Goal: Task Accomplishment & Management: Manage account settings

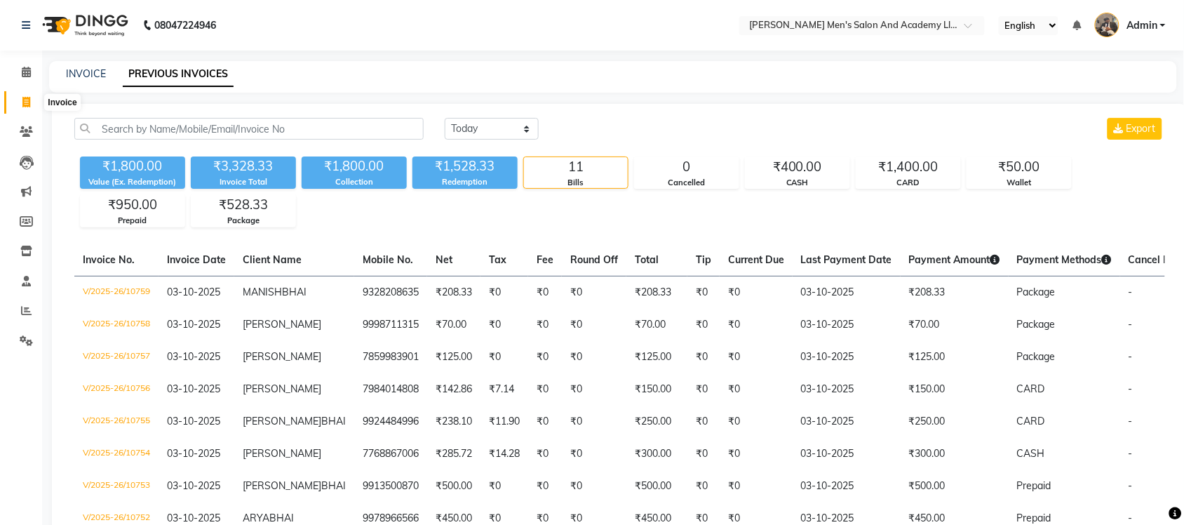
click at [21, 95] on span at bounding box center [26, 103] width 25 height 16
select select "service"
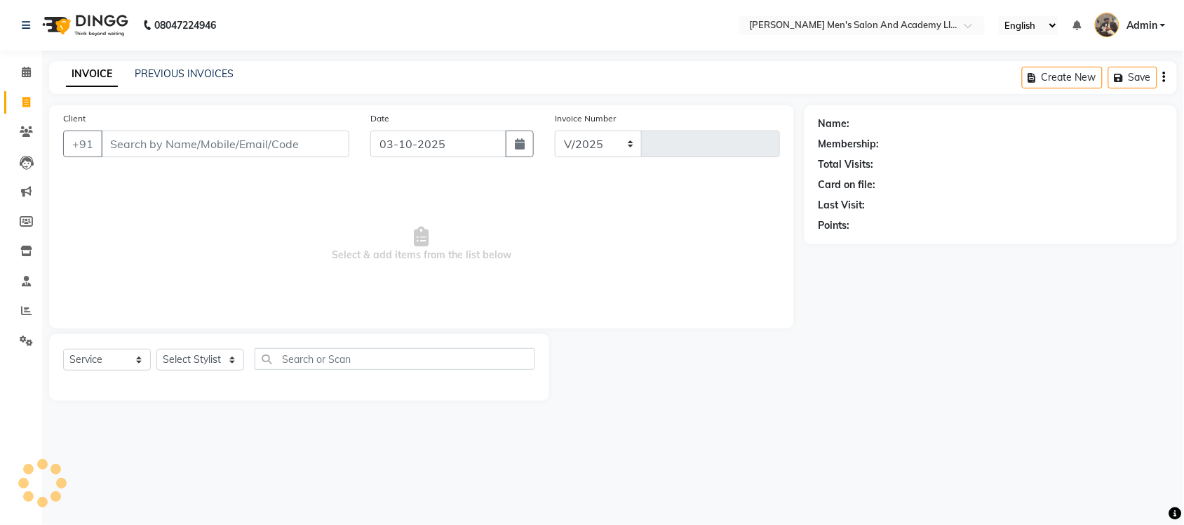
select select "6752"
type input "10761"
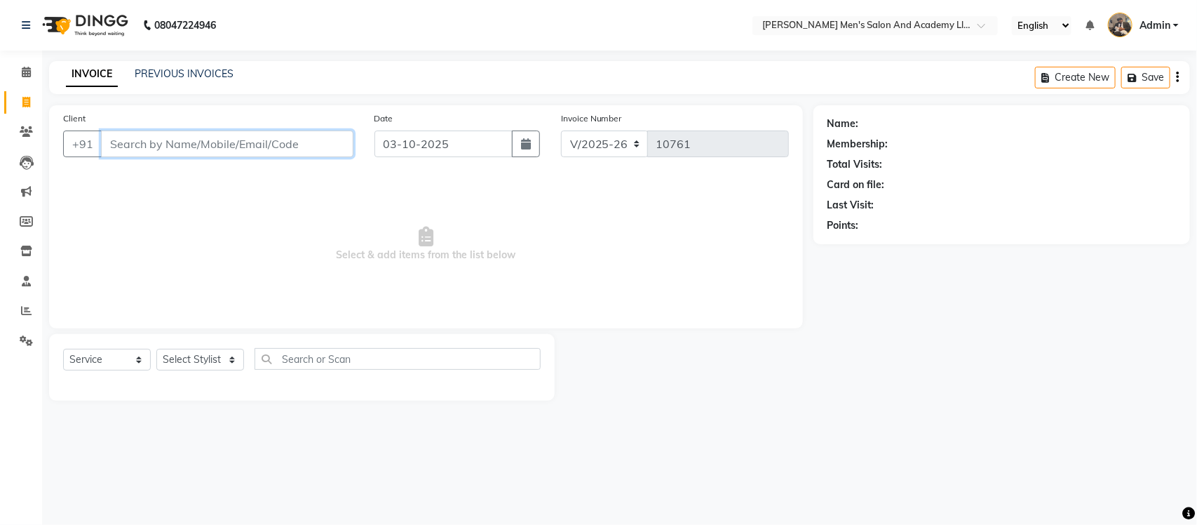
click at [290, 137] on input "Client" at bounding box center [227, 143] width 253 height 27
select select "membership"
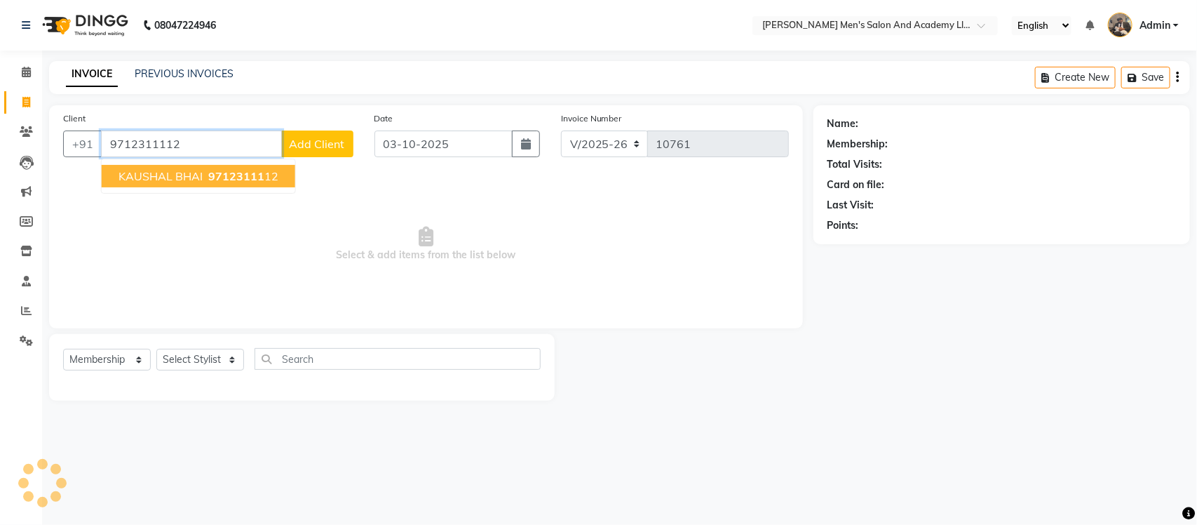
type input "9712311112"
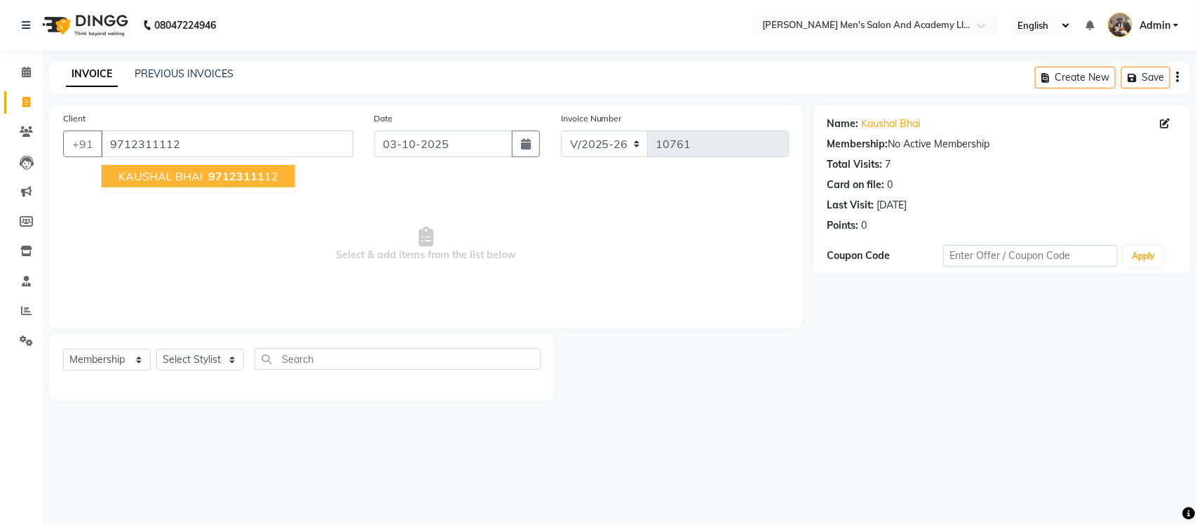
click at [254, 176] on span "97123111" at bounding box center [236, 176] width 56 height 14
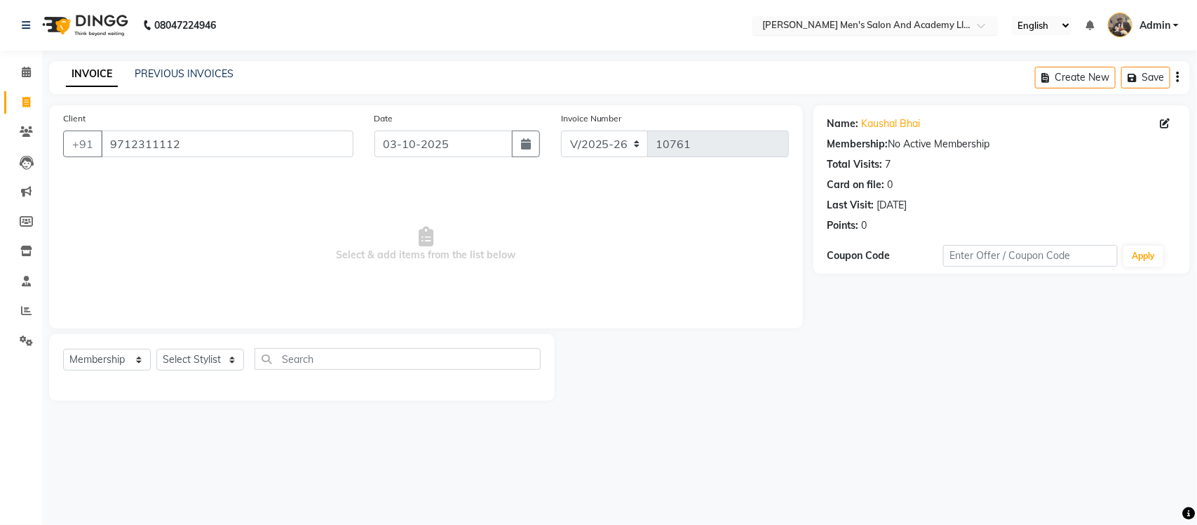
click at [930, 25] on input "text" at bounding box center [861, 27] width 203 height 14
drag, startPoint x: 198, startPoint y: 137, endPoint x: 121, endPoint y: 188, distance: 92.8
click at [119, 188] on div "Client +91 9712311112 Date 03-10-2025 Invoice Number V/2025 V/2025-26 10761 Sel…" at bounding box center [426, 216] width 754 height 223
click at [957, 26] on input "text" at bounding box center [861, 27] width 203 height 14
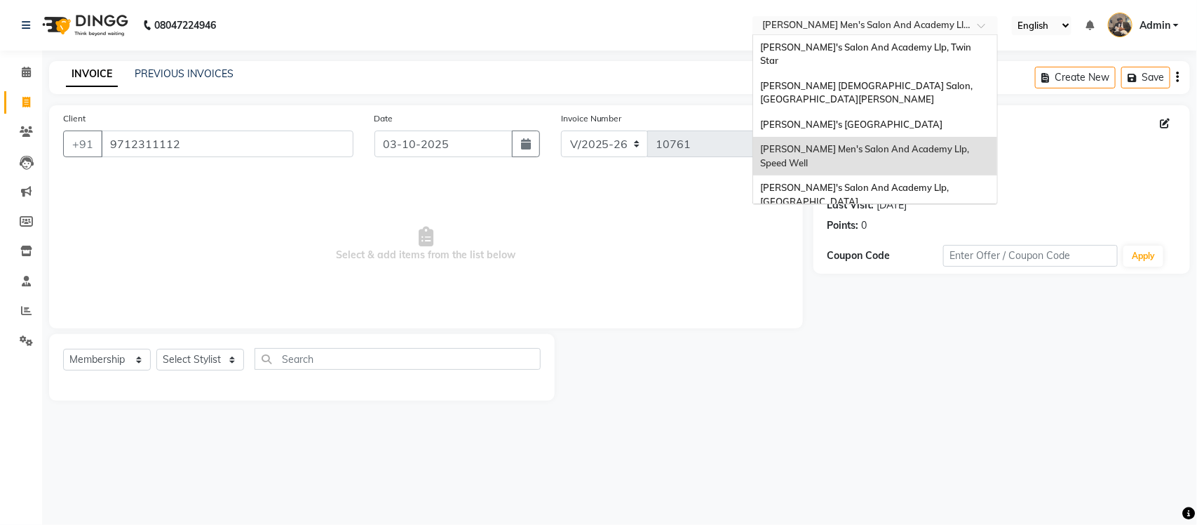
scroll to position [46, 0]
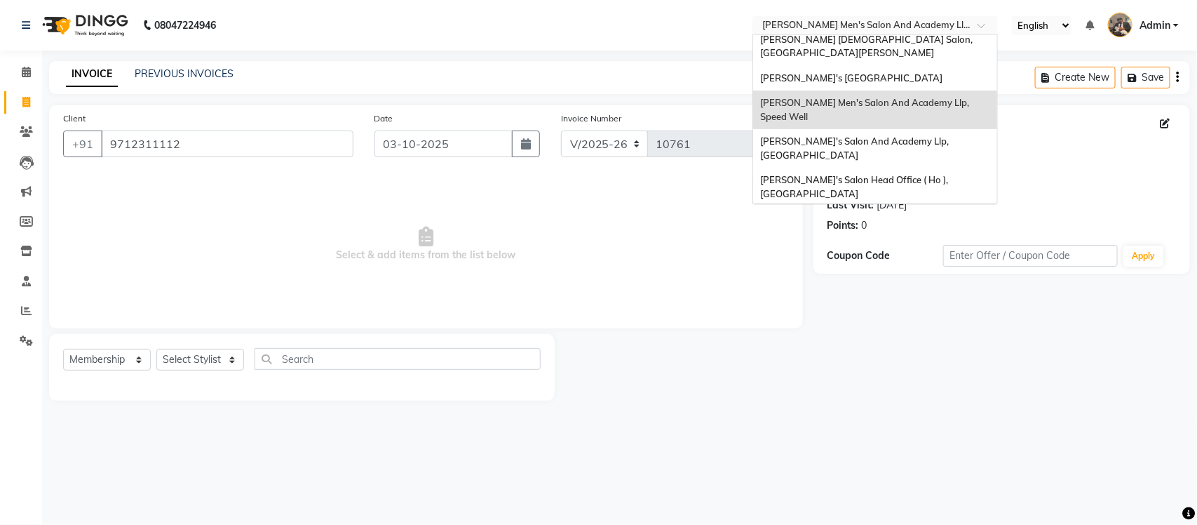
click at [948, 213] on span "[PERSON_NAME] Men's Salon & Academy Llp, [GEOGRAPHIC_DATA]" at bounding box center [859, 225] width 199 height 25
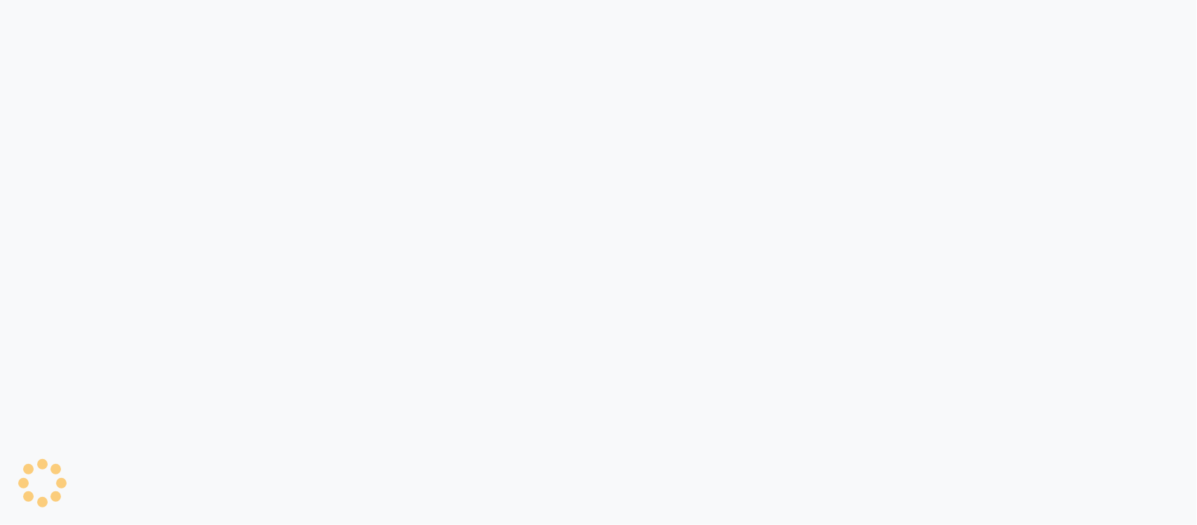
select select "service"
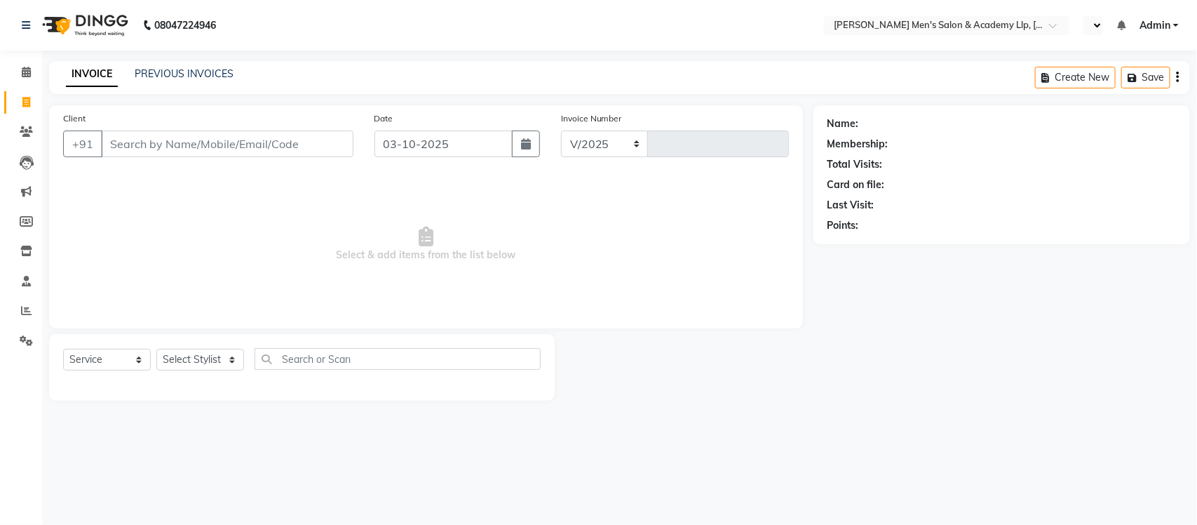
select select "8248"
type input "6856"
click at [224, 149] on input "Client" at bounding box center [227, 143] width 253 height 27
select select "en"
select select "membership"
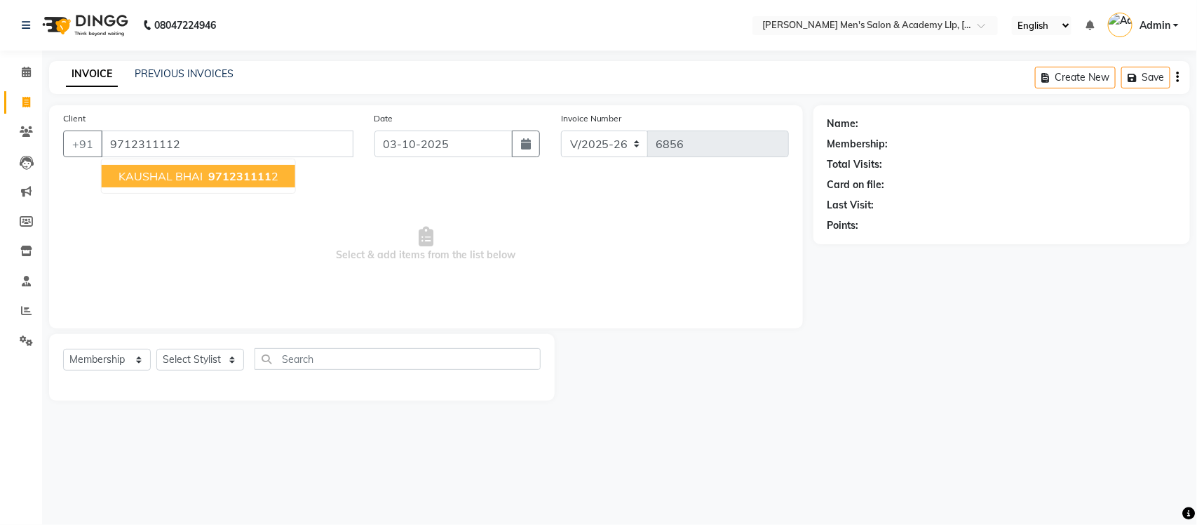
type input "9712311112"
click at [263, 170] on span "971231111" at bounding box center [239, 176] width 63 height 14
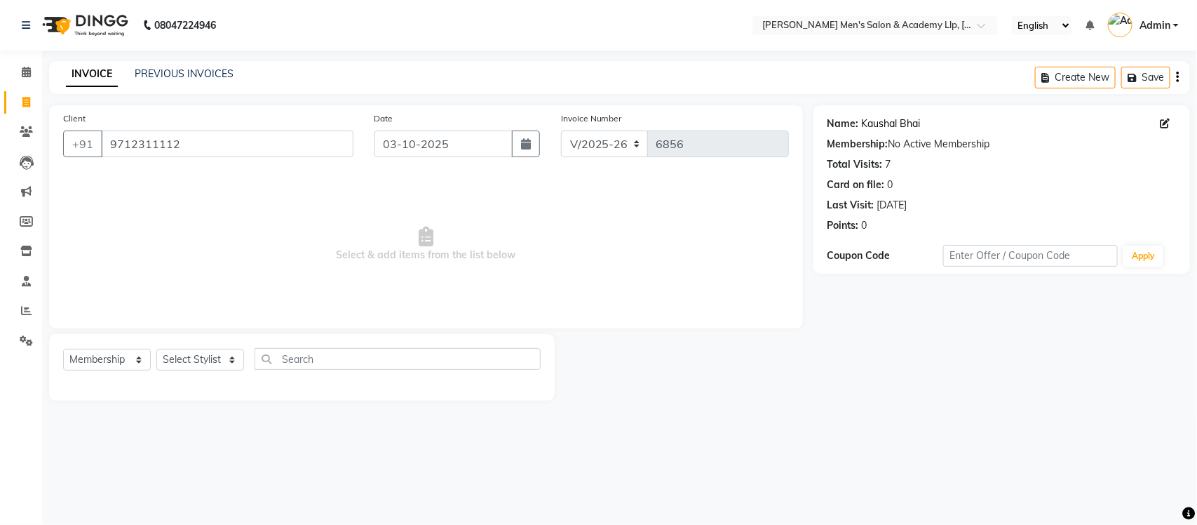
click at [899, 124] on link "Kaushal Bhai" at bounding box center [891, 123] width 59 height 15
click at [144, 142] on input "9712311112" at bounding box center [227, 143] width 253 height 27
click at [412, 209] on span "Select & add items from the list below" at bounding box center [426, 244] width 726 height 140
click at [591, 230] on span "Select & add items from the list below" at bounding box center [426, 244] width 726 height 140
click at [213, 79] on div "PREVIOUS INVOICES" at bounding box center [184, 74] width 99 height 15
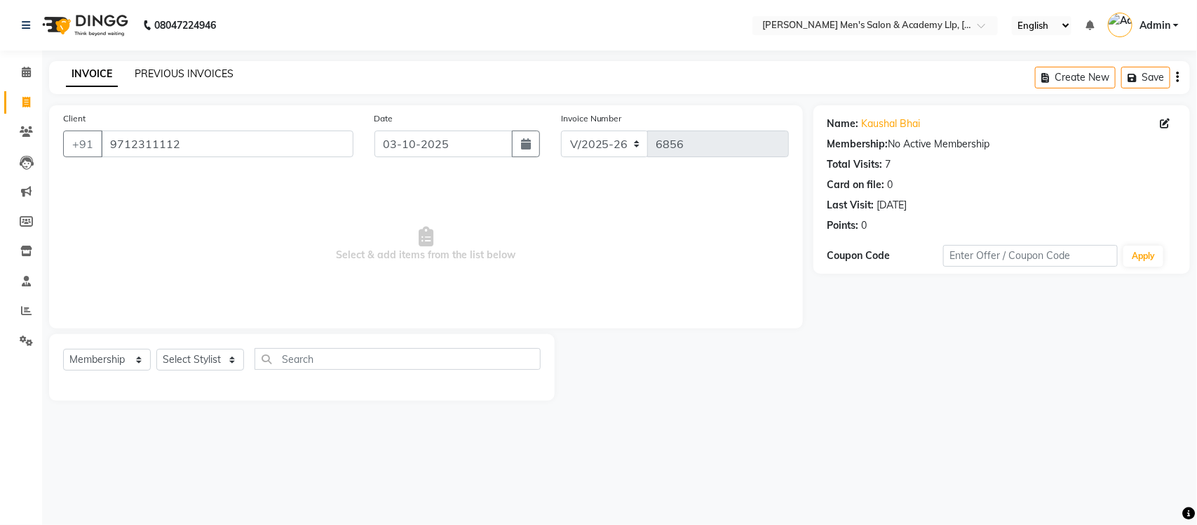
click at [146, 72] on link "PREVIOUS INVOICES" at bounding box center [184, 73] width 99 height 13
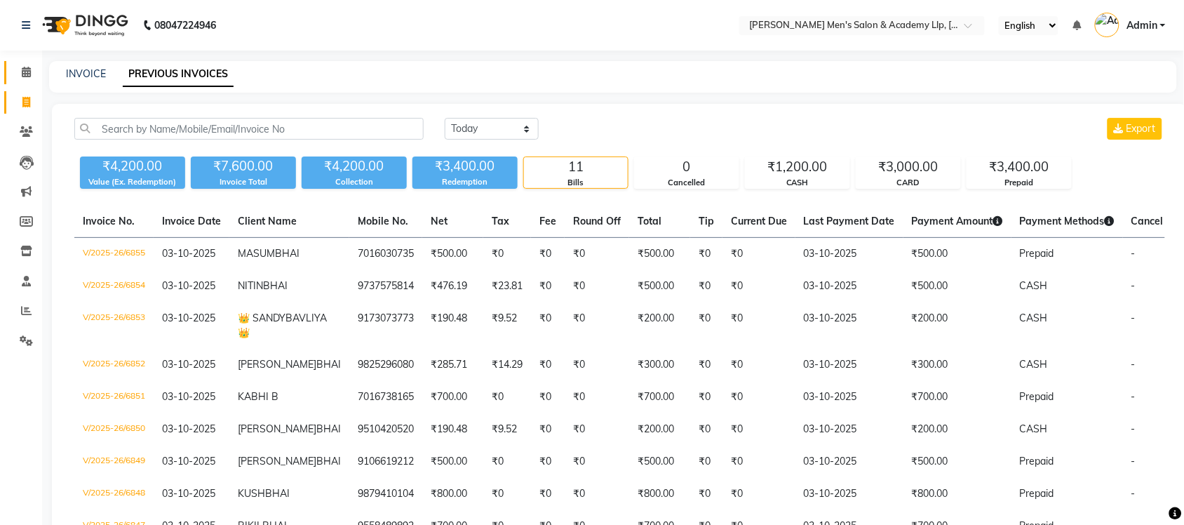
click at [23, 69] on icon at bounding box center [26, 72] width 9 height 11
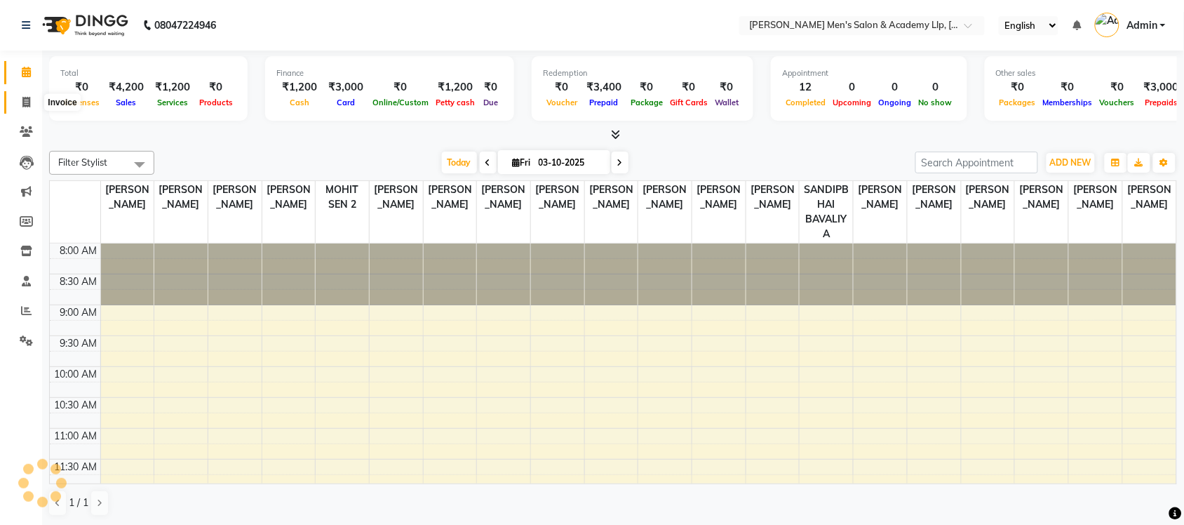
click at [29, 97] on icon at bounding box center [26, 102] width 8 height 11
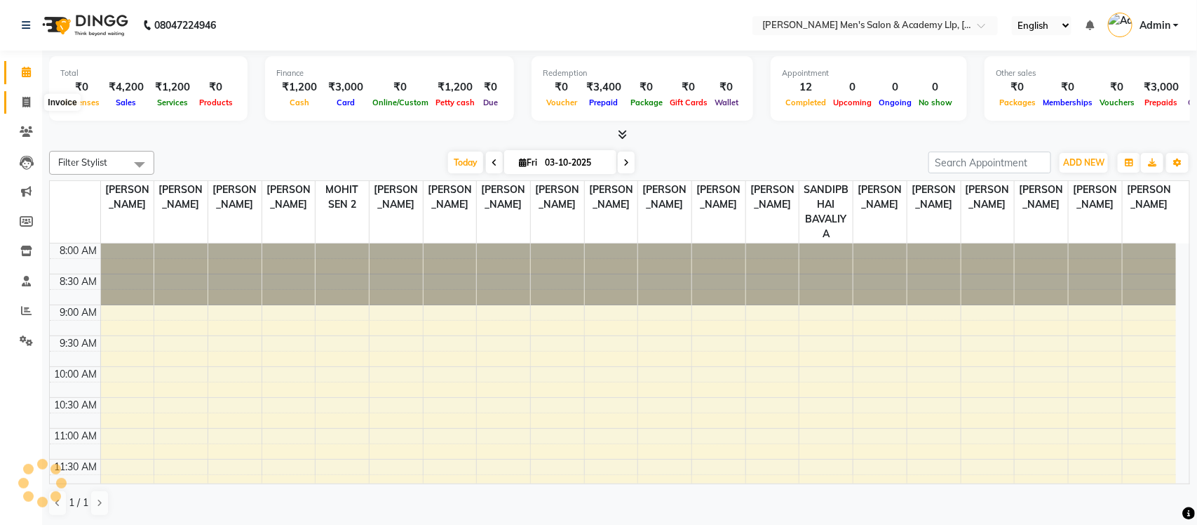
select select "service"
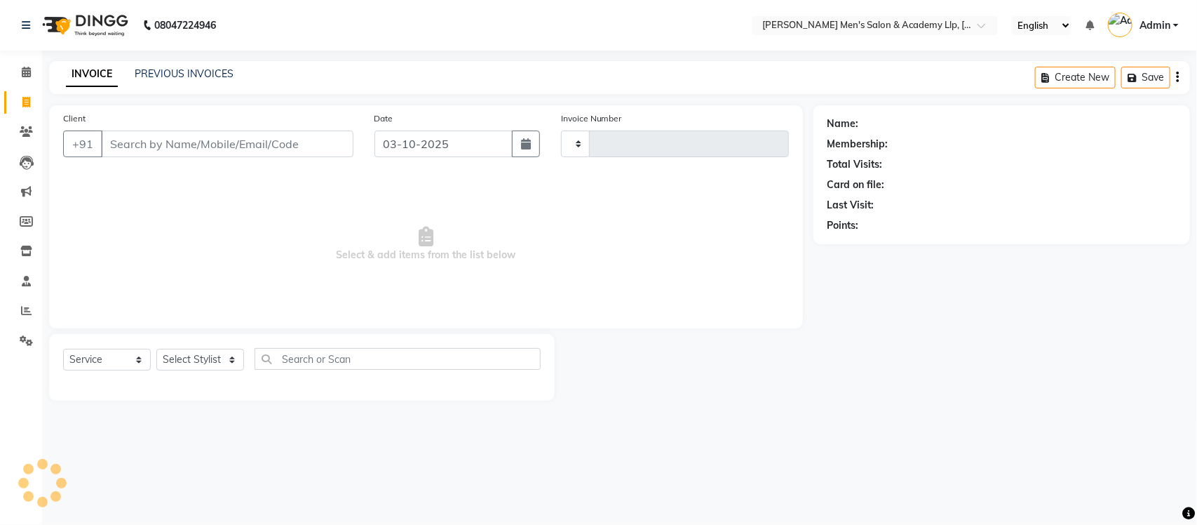
type input "6856"
select select "8248"
click at [220, 72] on link "PREVIOUS INVOICES" at bounding box center [184, 73] width 99 height 13
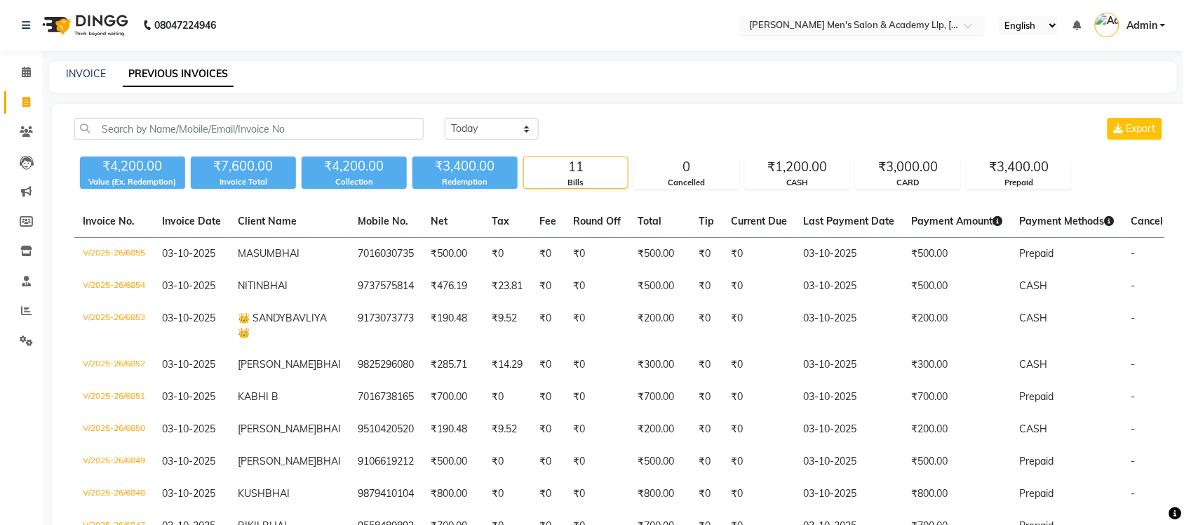
click at [938, 27] on input "text" at bounding box center [847, 27] width 203 height 14
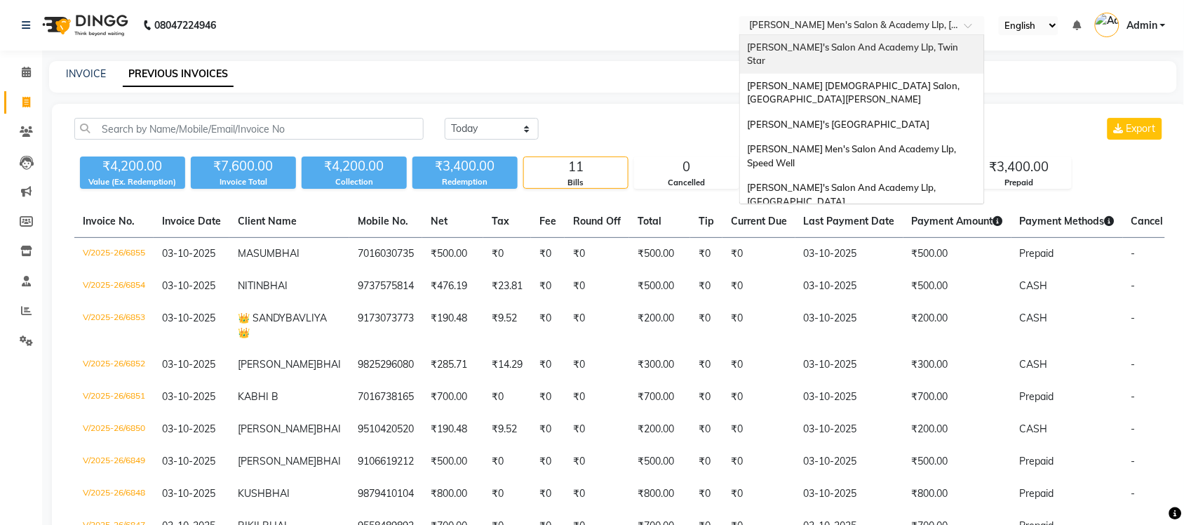
click at [915, 53] on span "[PERSON_NAME]'s Salon And Academy Llp, Twin Star" at bounding box center [853, 53] width 213 height 25
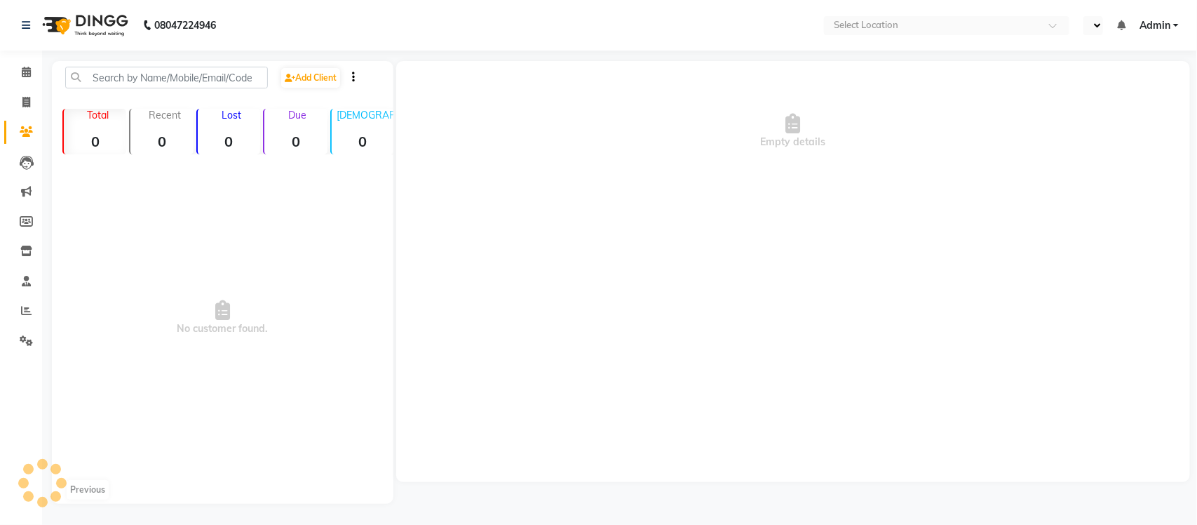
select select "en"
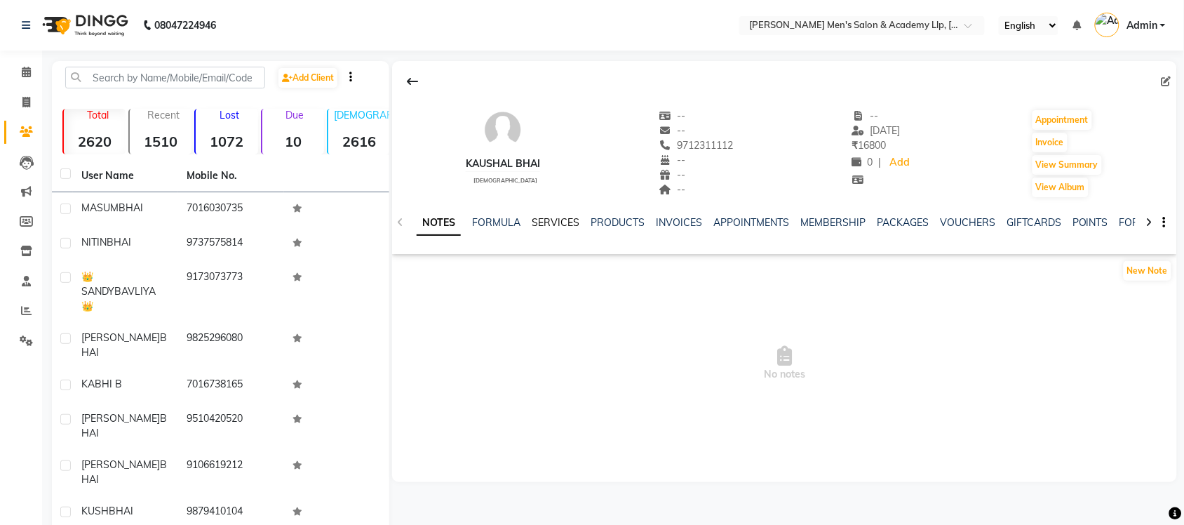
click at [560, 227] on link "SERVICES" at bounding box center [556, 222] width 48 height 13
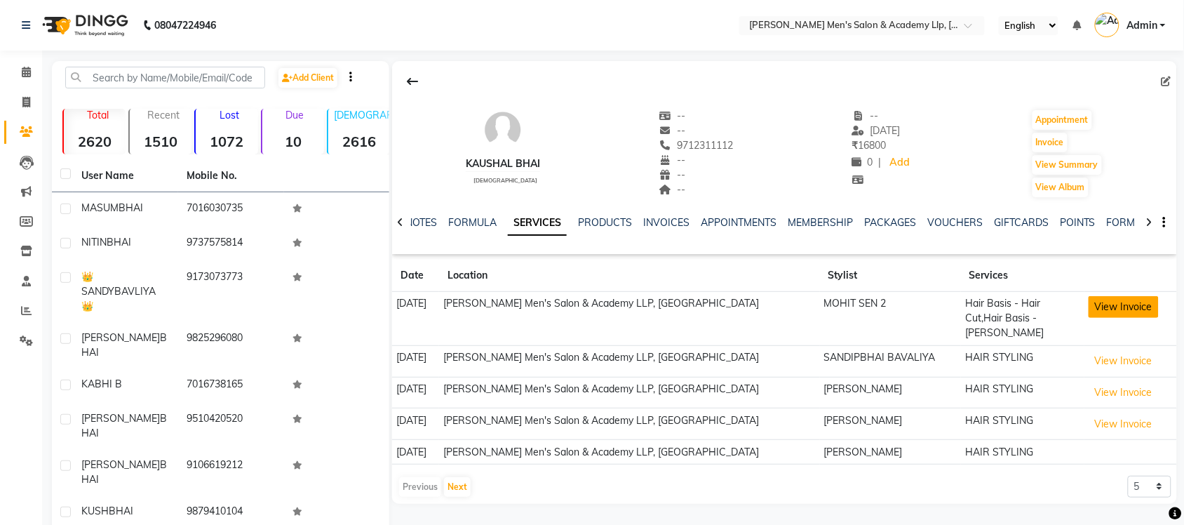
click at [1127, 316] on button "View Invoice" at bounding box center [1124, 307] width 70 height 22
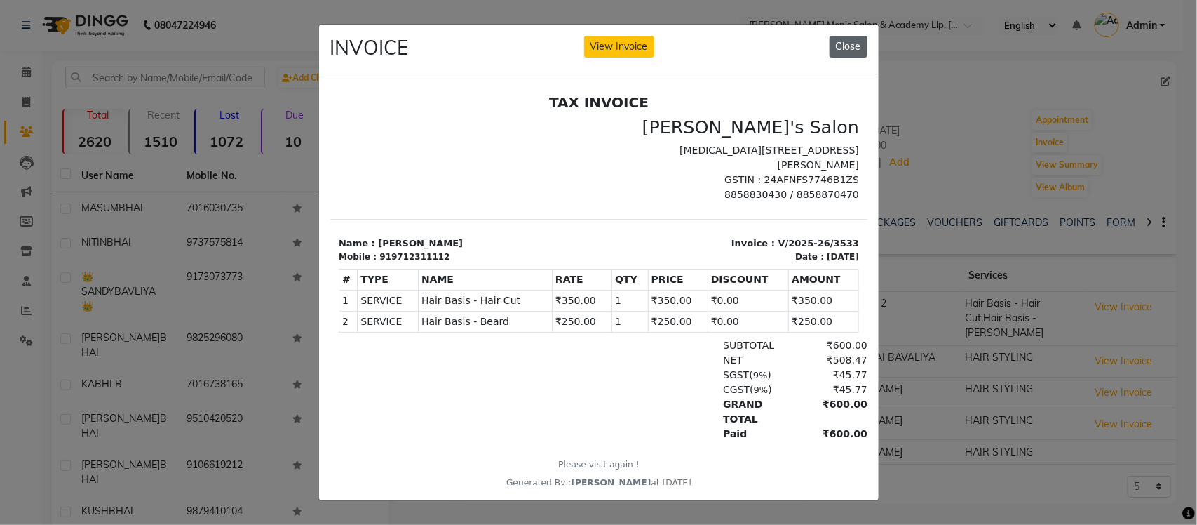
click at [846, 43] on button "Close" at bounding box center [849, 47] width 38 height 22
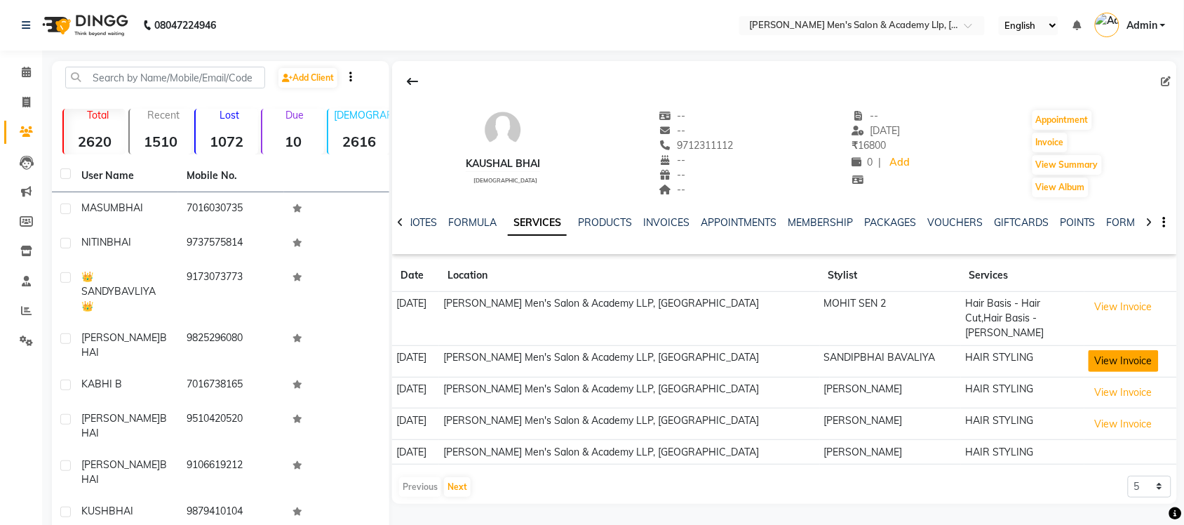
click at [1099, 350] on button "View Invoice" at bounding box center [1124, 361] width 70 height 22
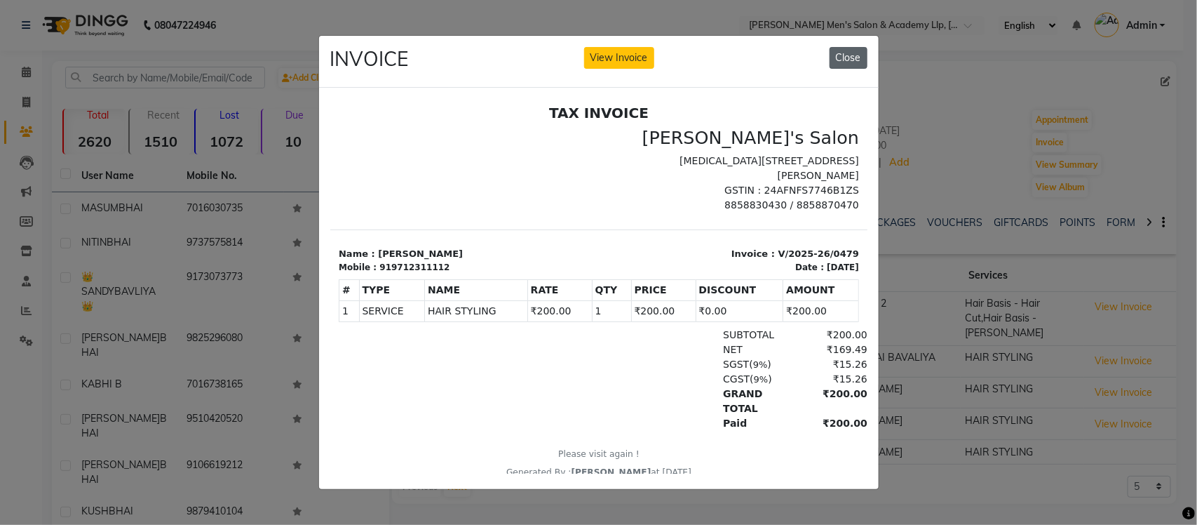
click at [861, 49] on button "Close" at bounding box center [849, 58] width 38 height 22
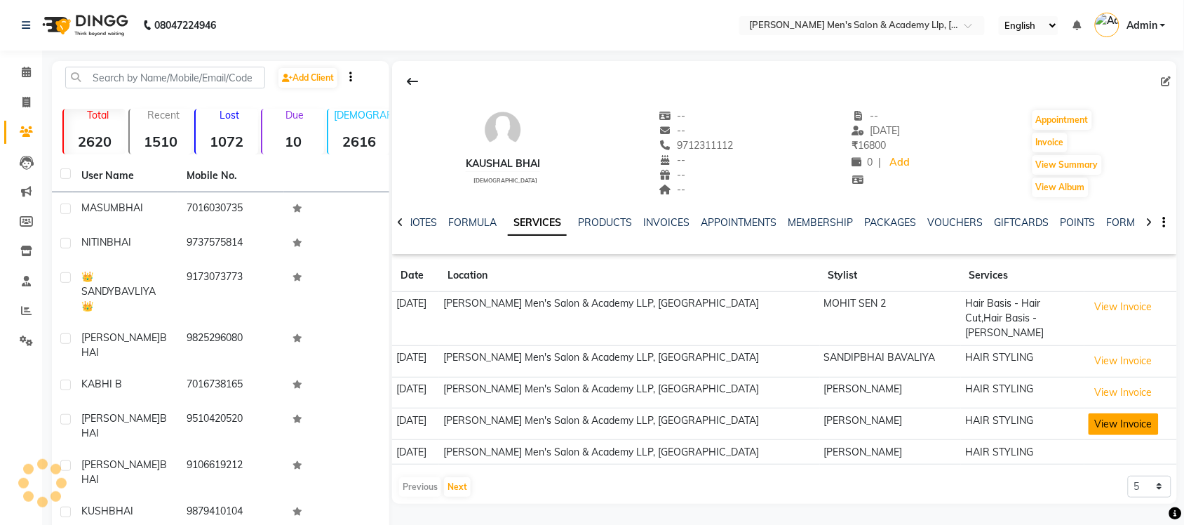
click at [1116, 413] on button "View Invoice" at bounding box center [1124, 424] width 70 height 22
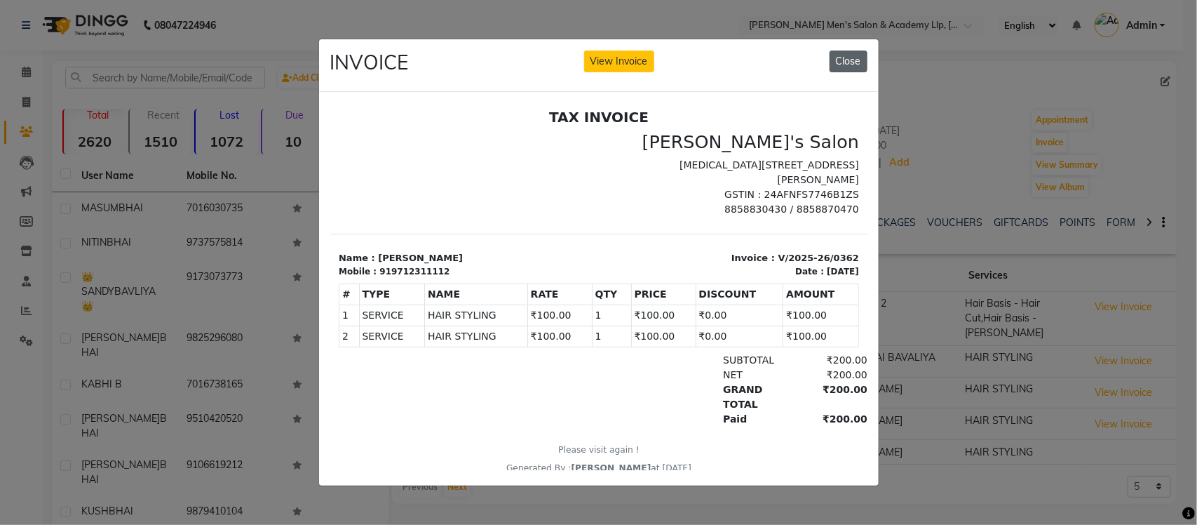
click at [846, 57] on button "Close" at bounding box center [849, 62] width 38 height 22
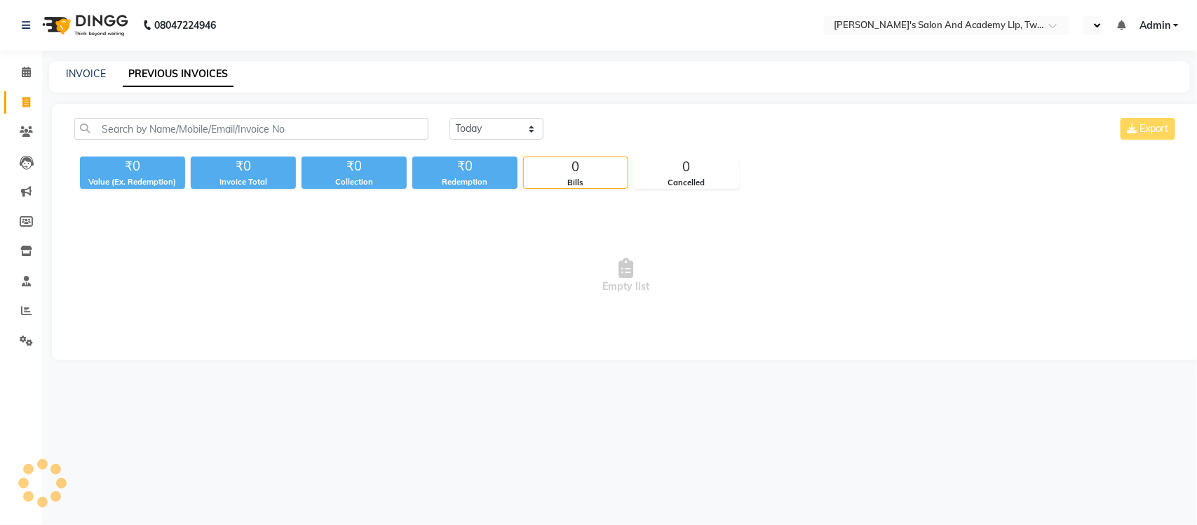
select select "en"
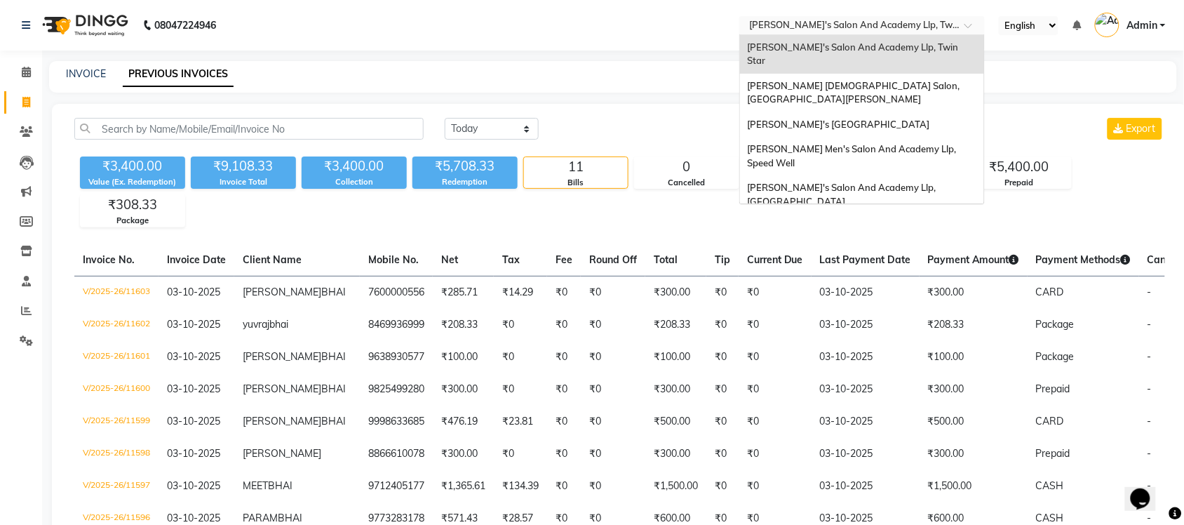
click at [927, 25] on input "text" at bounding box center [847, 27] width 203 height 14
click at [920, 74] on div "Elaine Ladies Salon, Nr Balaji Hall" at bounding box center [862, 93] width 244 height 39
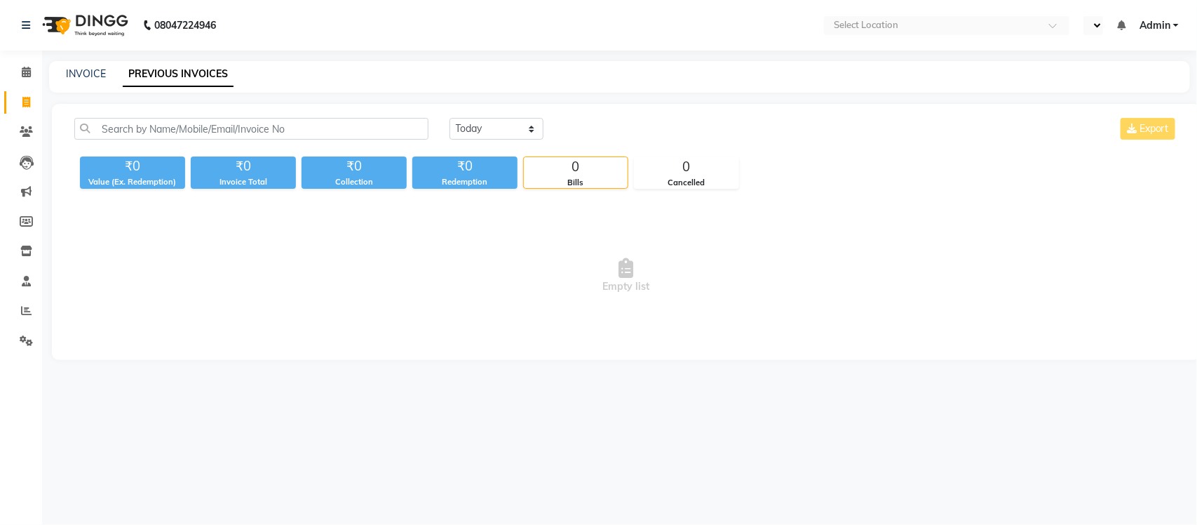
select select "en"
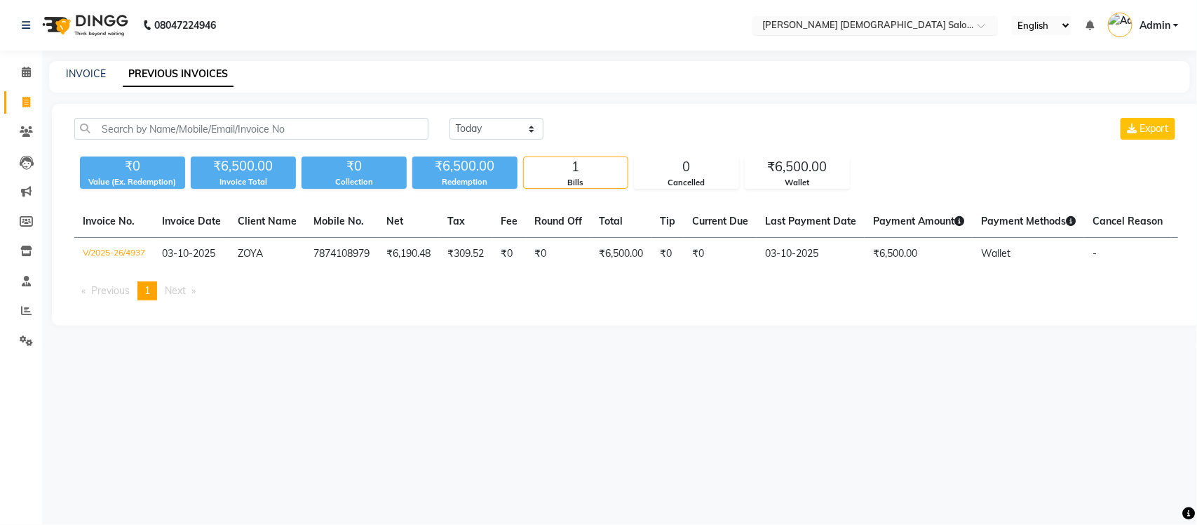
click at [946, 23] on input "text" at bounding box center [861, 27] width 203 height 14
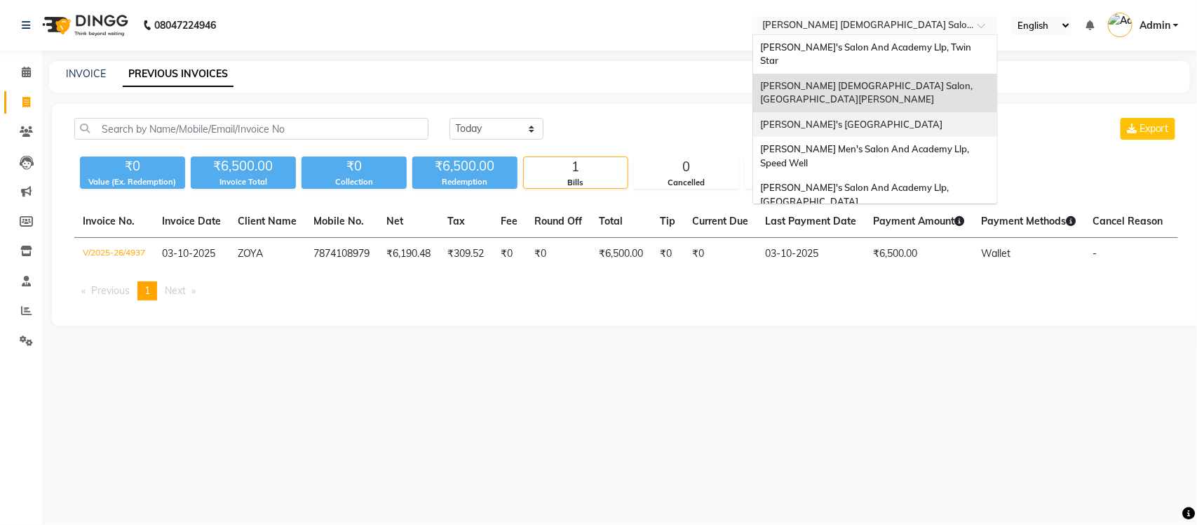
click at [906, 119] on span "[PERSON_NAME]'s [GEOGRAPHIC_DATA]" at bounding box center [851, 124] width 182 height 11
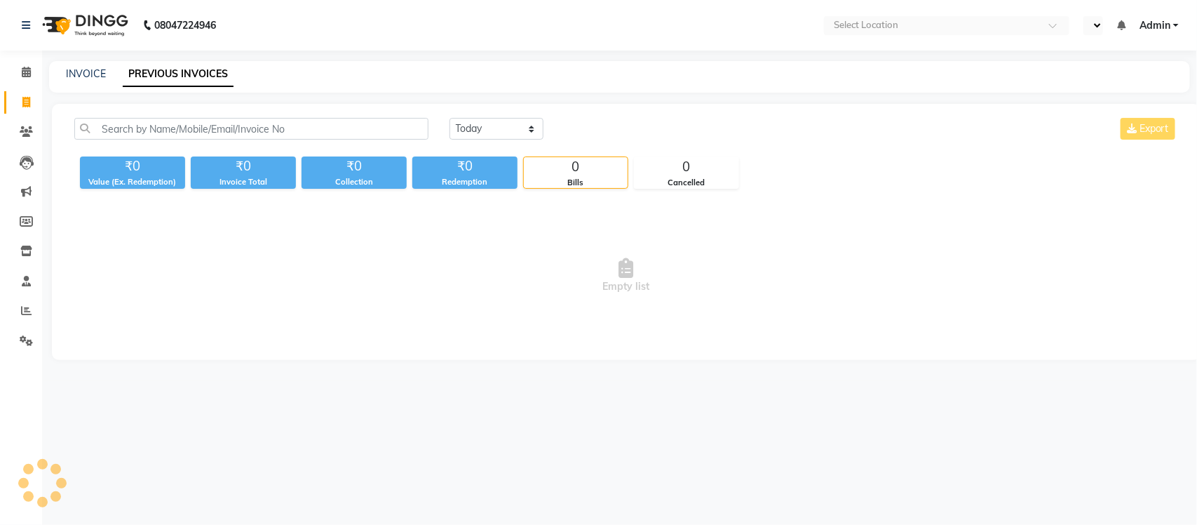
select select "en"
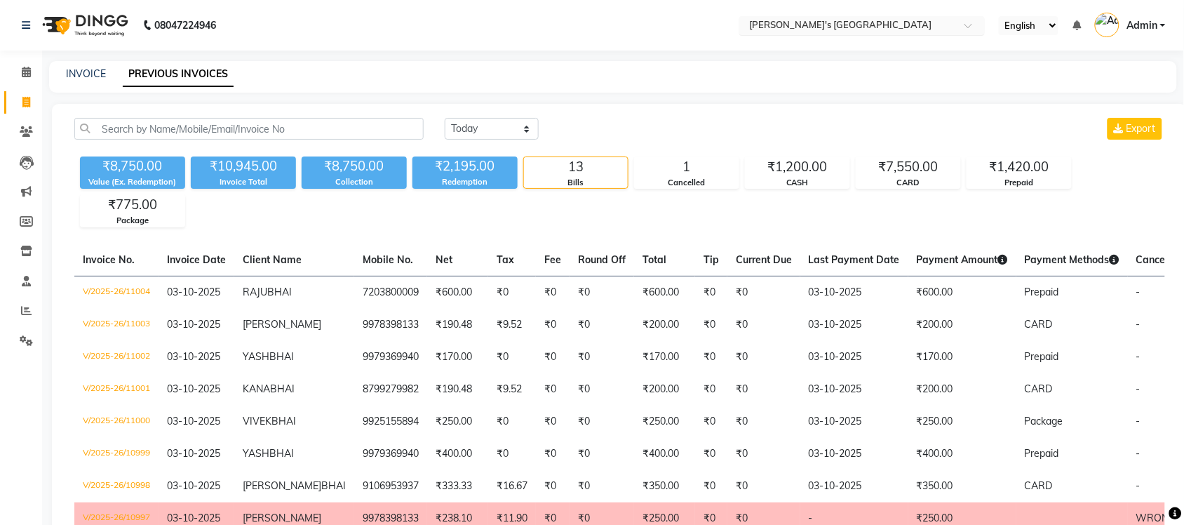
click at [901, 25] on input "text" at bounding box center [847, 27] width 203 height 14
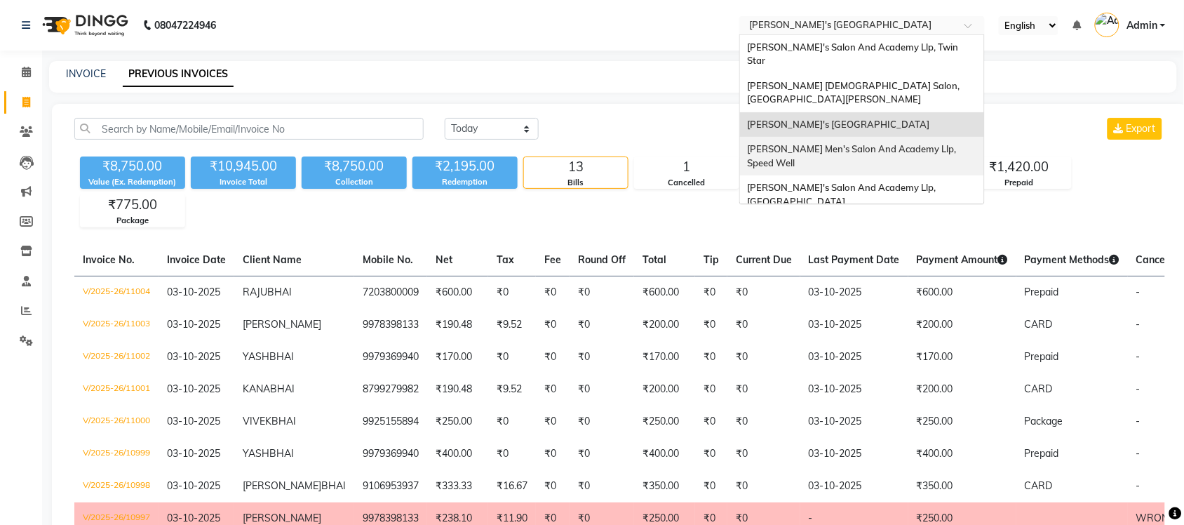
click at [912, 143] on span "[PERSON_NAME] Men's Salon And Academy Llp, Speed Well" at bounding box center [852, 155] width 211 height 25
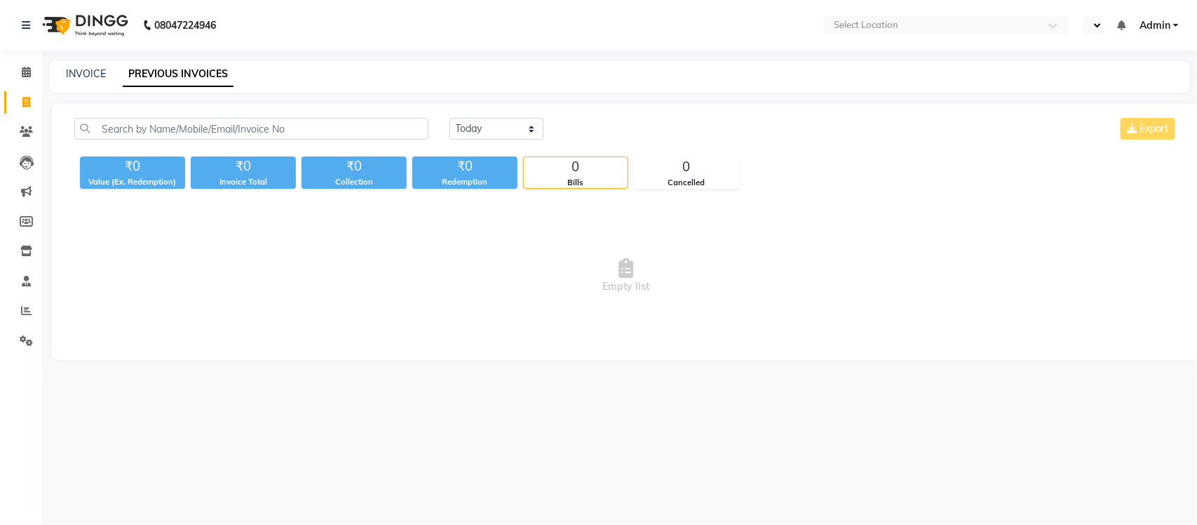
select select "en"
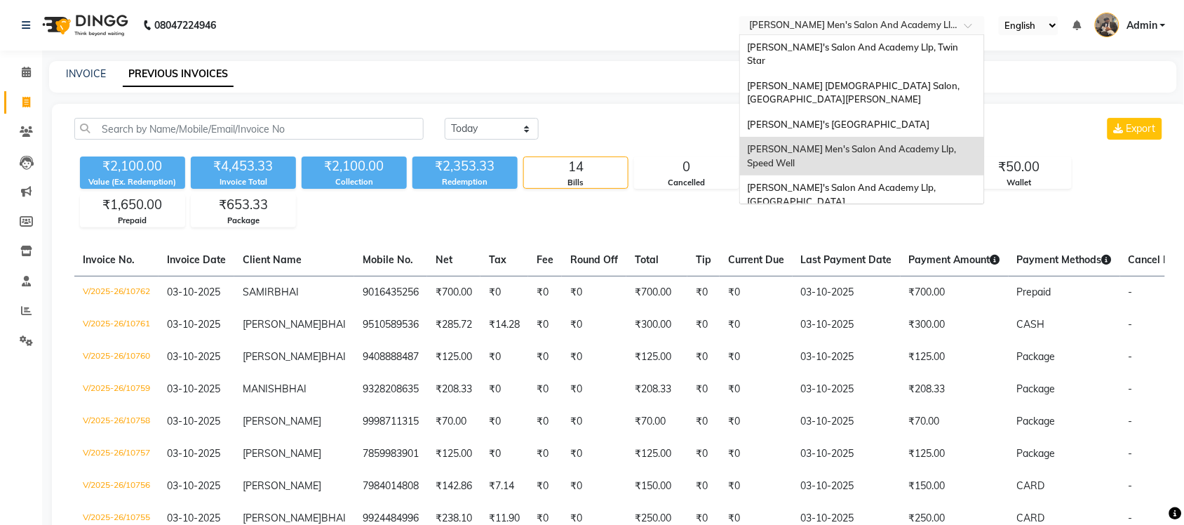
click at [927, 23] on input "text" at bounding box center [847, 27] width 203 height 14
click at [896, 175] on div "[PERSON_NAME]'s Salon And Academy Llp, [GEOGRAPHIC_DATA]" at bounding box center [862, 194] width 244 height 39
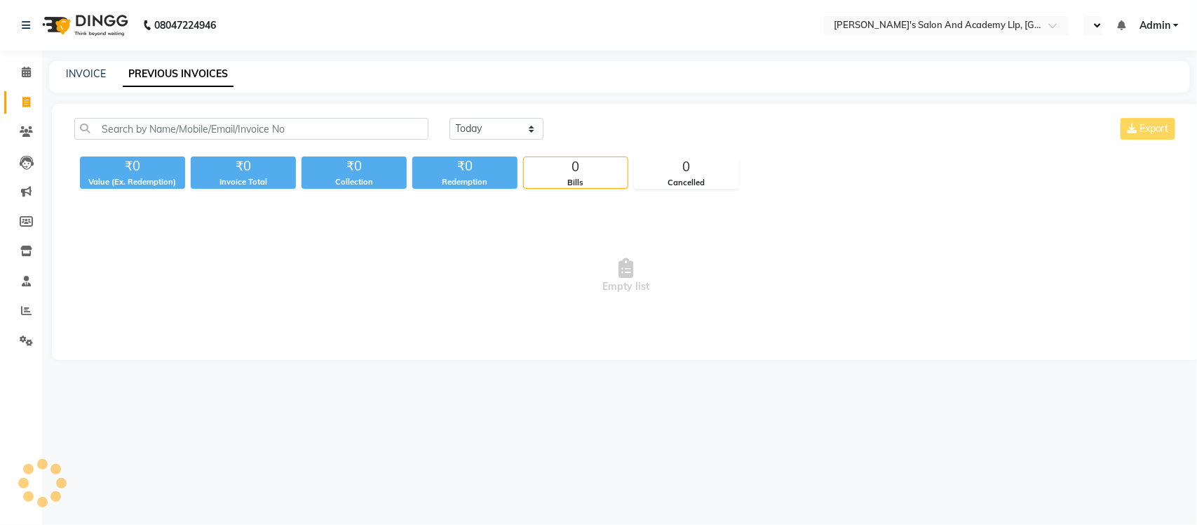
select select "en"
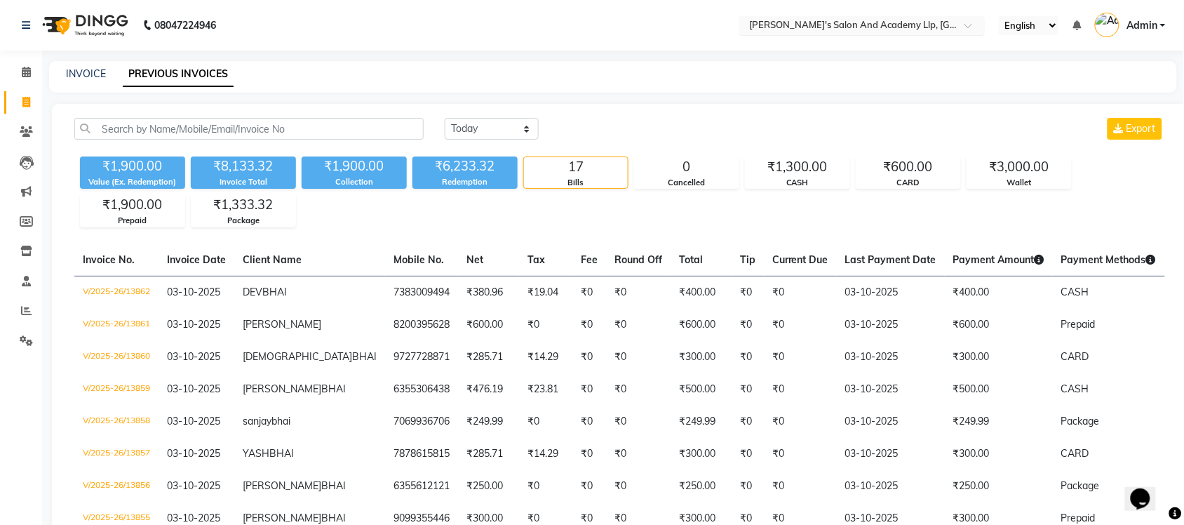
click at [913, 22] on input "text" at bounding box center [847, 27] width 203 height 14
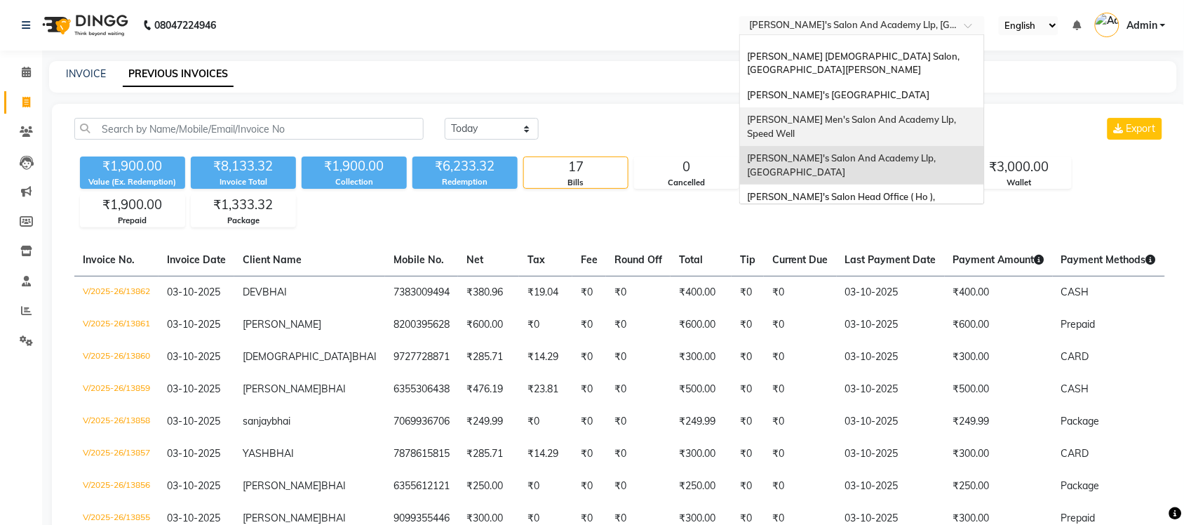
scroll to position [46, 0]
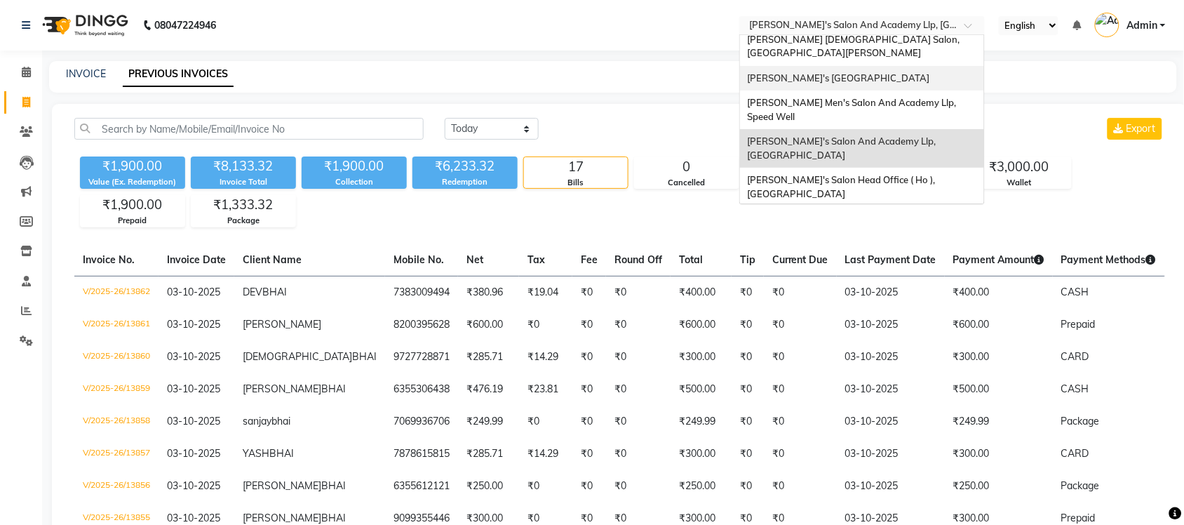
click at [716, 68] on div "INVOICE PREVIOUS INVOICES" at bounding box center [604, 74] width 1111 height 15
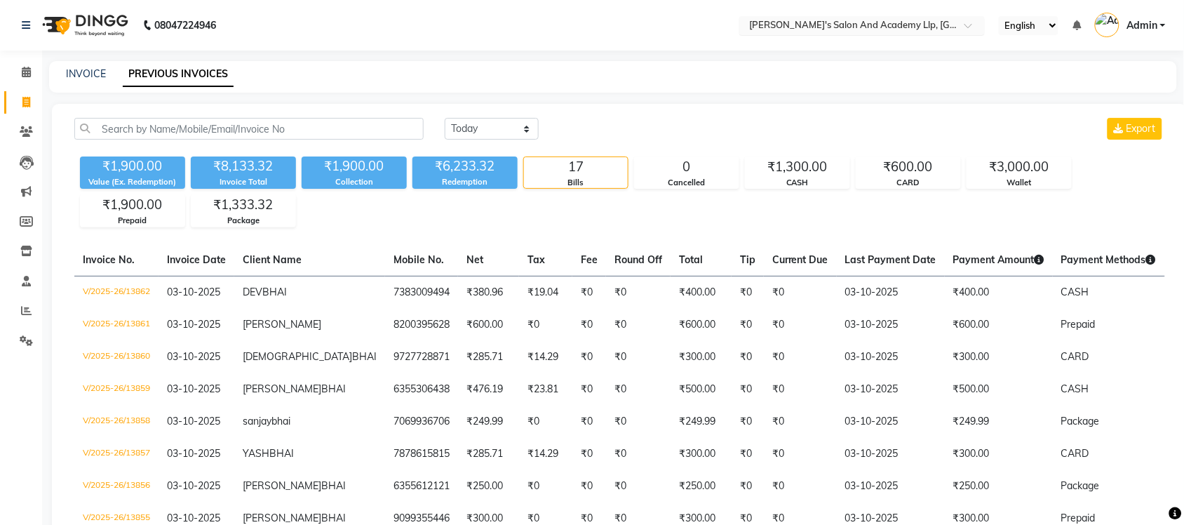
click at [884, 22] on input "text" at bounding box center [847, 27] width 203 height 14
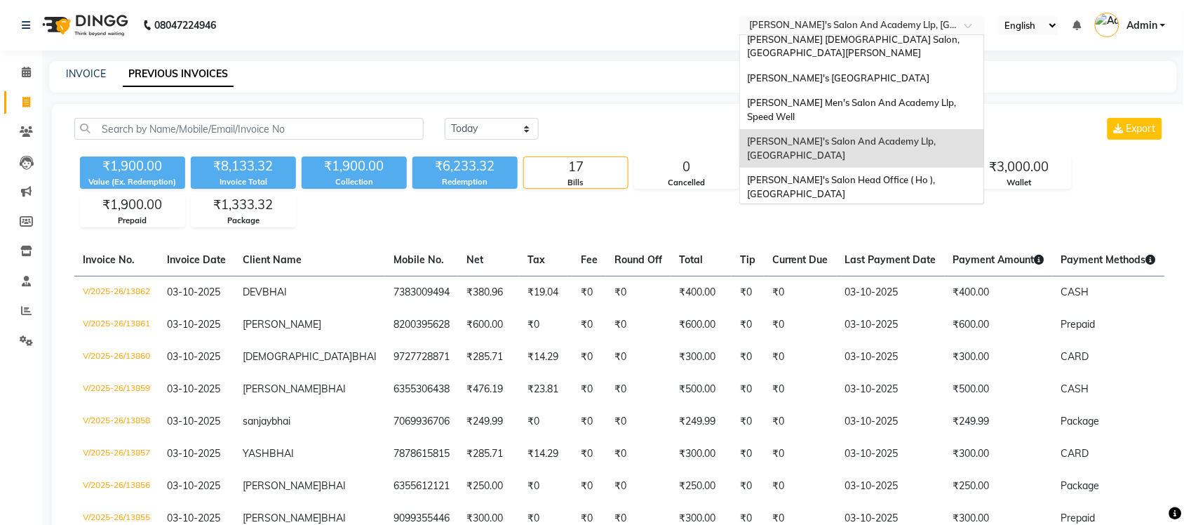
click at [873, 206] on div "[PERSON_NAME] Men's Salon & Academy Llp, [GEOGRAPHIC_DATA]" at bounding box center [862, 225] width 244 height 39
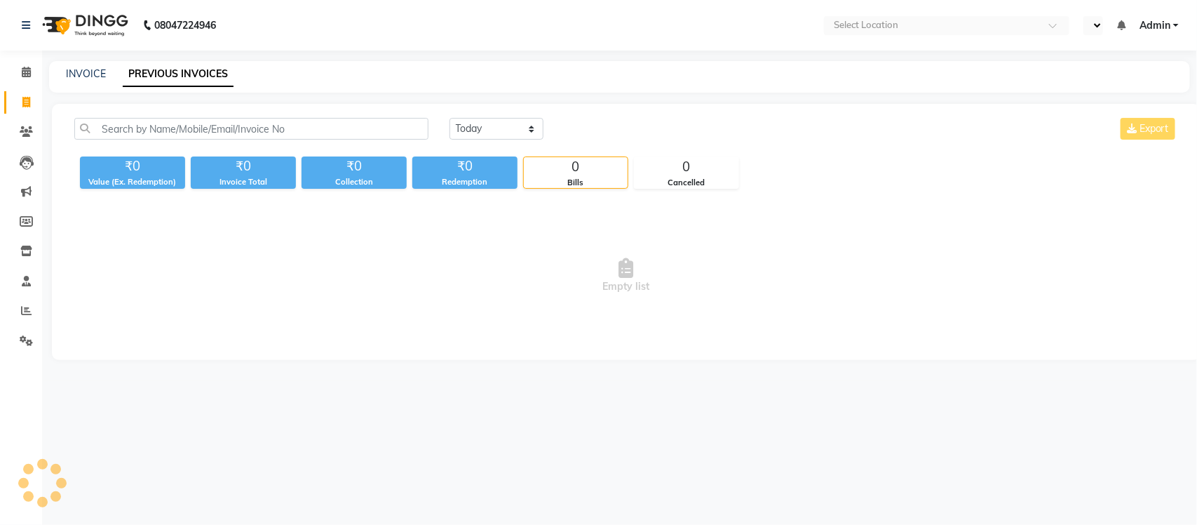
select select "en"
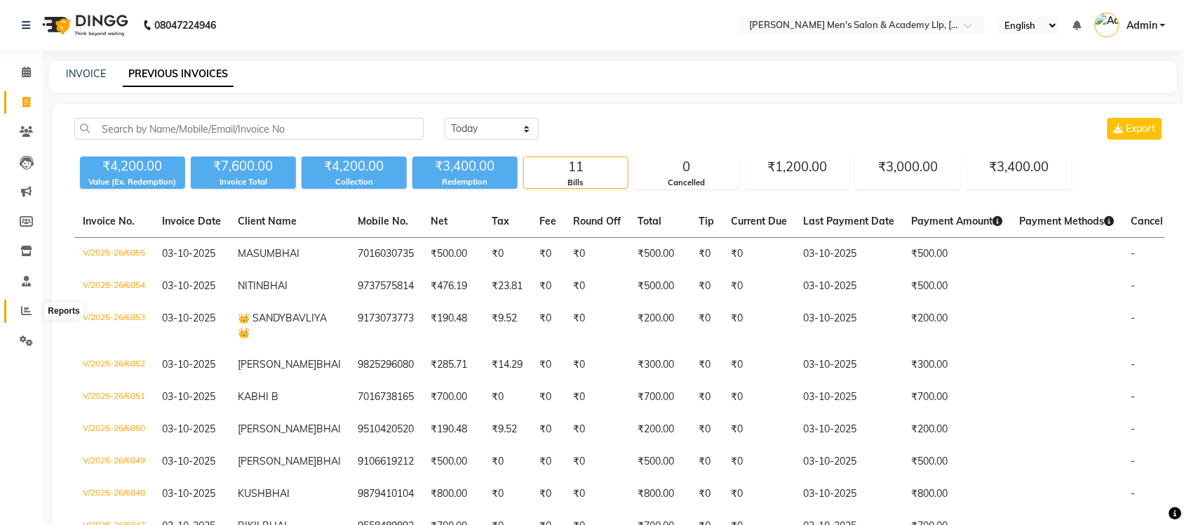
click at [26, 313] on icon at bounding box center [26, 310] width 11 height 11
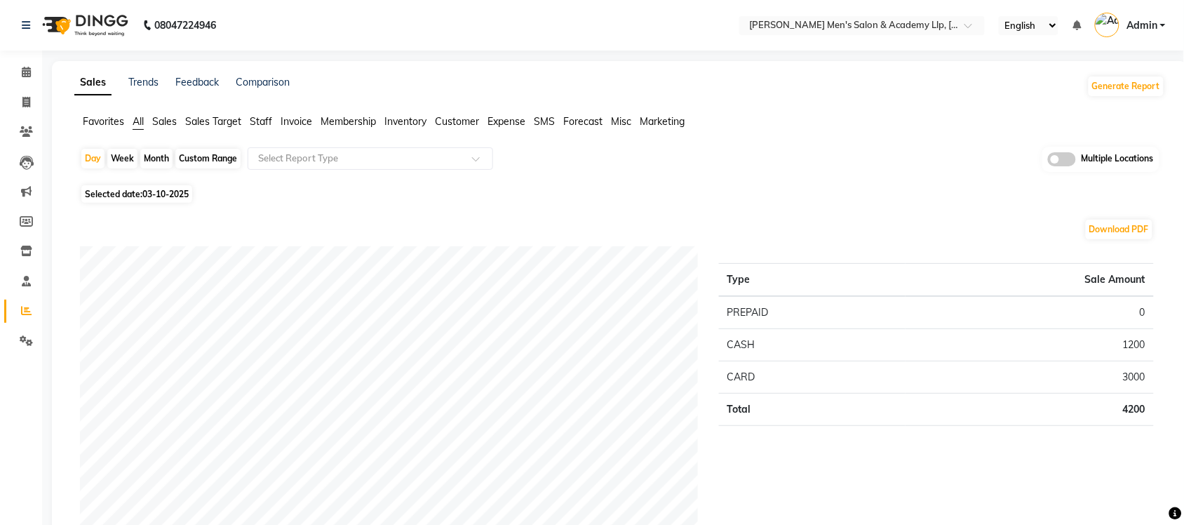
click at [1068, 160] on span at bounding box center [1062, 159] width 28 height 14
click at [1048, 161] on input "checkbox" at bounding box center [1048, 161] width 0 height 0
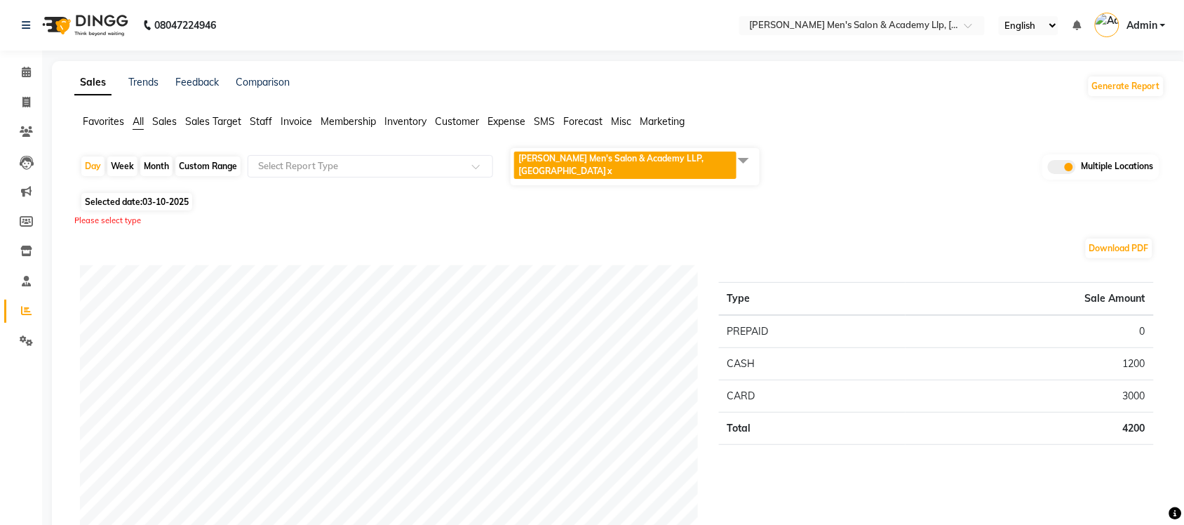
click at [748, 152] on span at bounding box center [743, 160] width 28 height 27
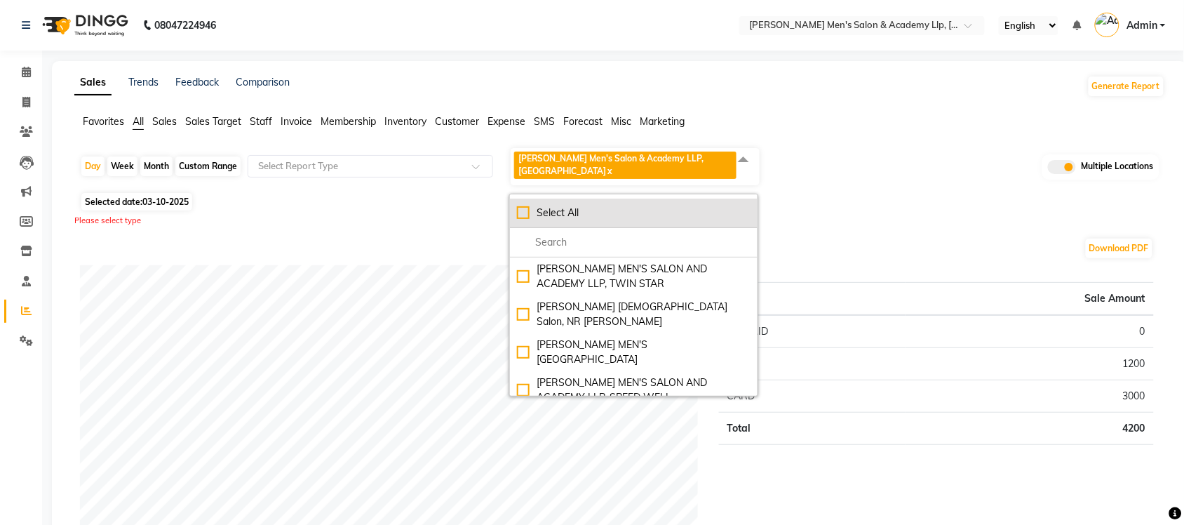
click at [521, 206] on div "Select All" at bounding box center [634, 213] width 234 height 15
checkbox input "true"
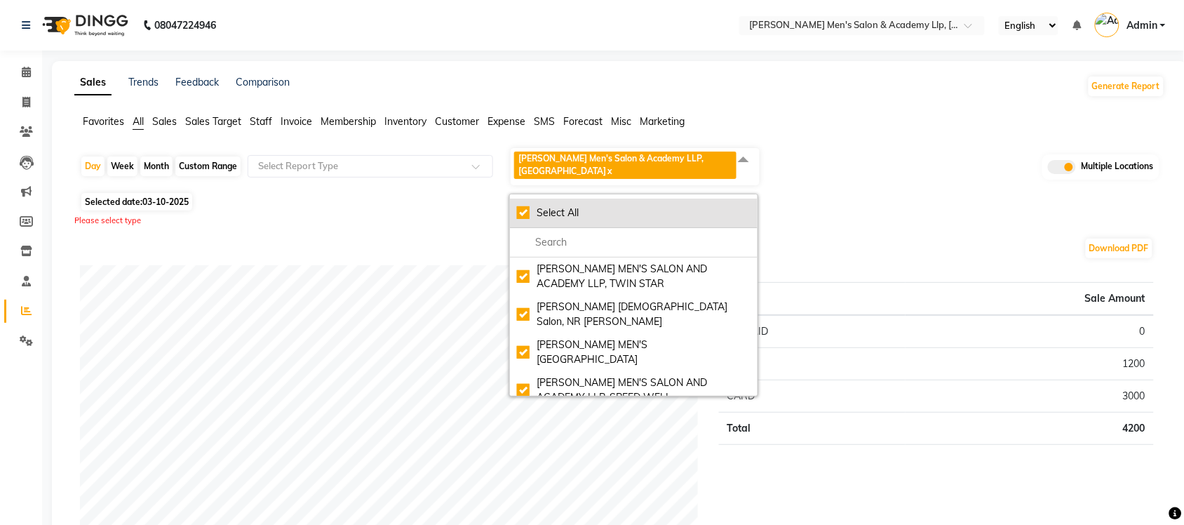
checkbox input "true"
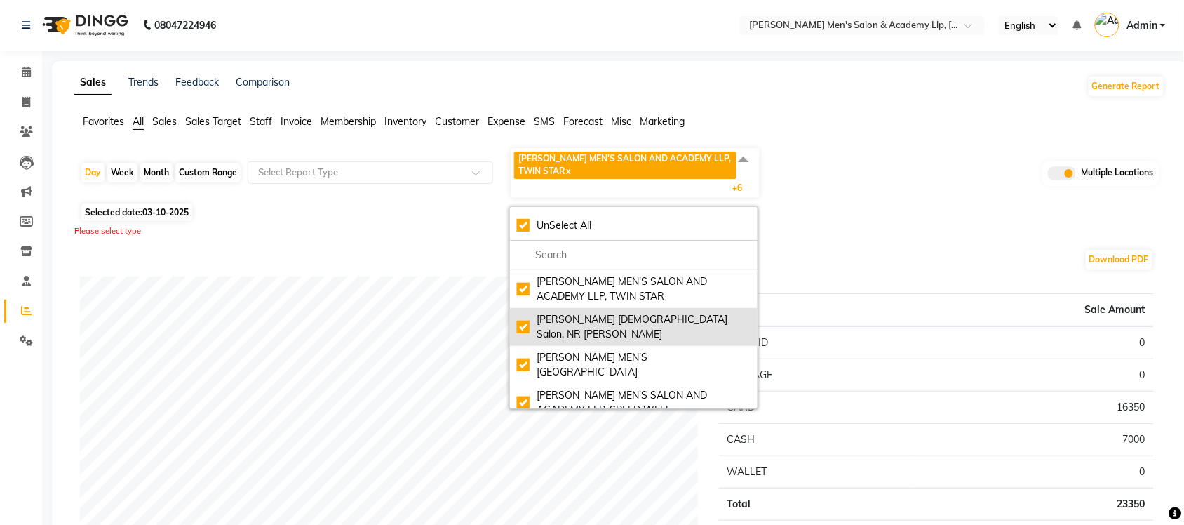
click at [525, 325] on div "Elaine Ladies Salon, NR Balaji Hall" at bounding box center [634, 326] width 234 height 29
checkbox input "false"
click at [525, 314] on div "Elaine Ladies Salon, NR Balaji Hall" at bounding box center [634, 326] width 234 height 29
checkbox input "true"
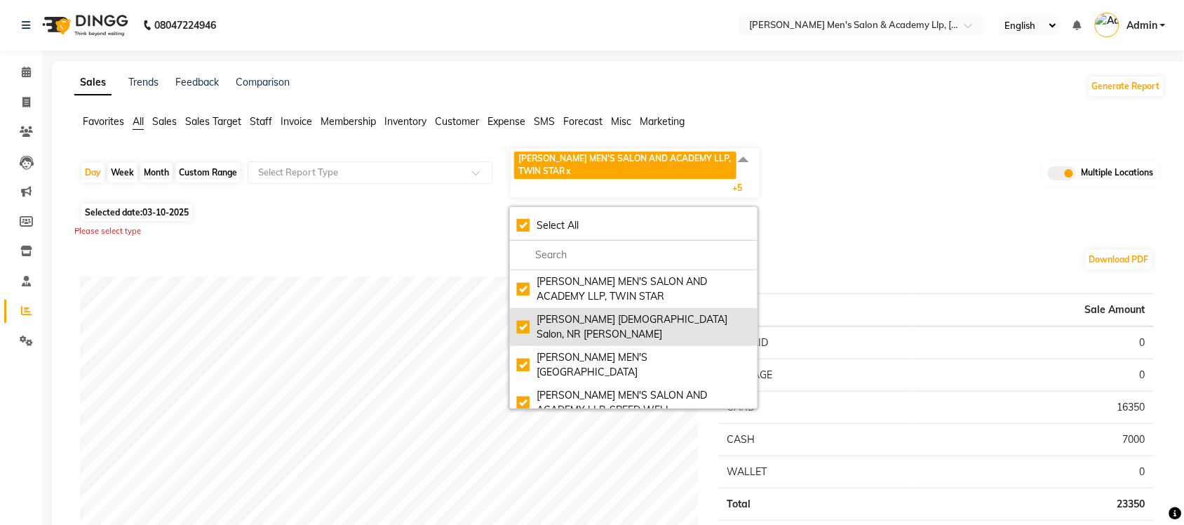
checkbox input "true"
click at [525, 314] on div "Elaine Ladies Salon, NR Balaji Hall" at bounding box center [634, 326] width 234 height 29
checkbox input "false"
click at [525, 314] on div "Elaine Ladies Salon, NR Balaji Hall" at bounding box center [634, 326] width 234 height 29
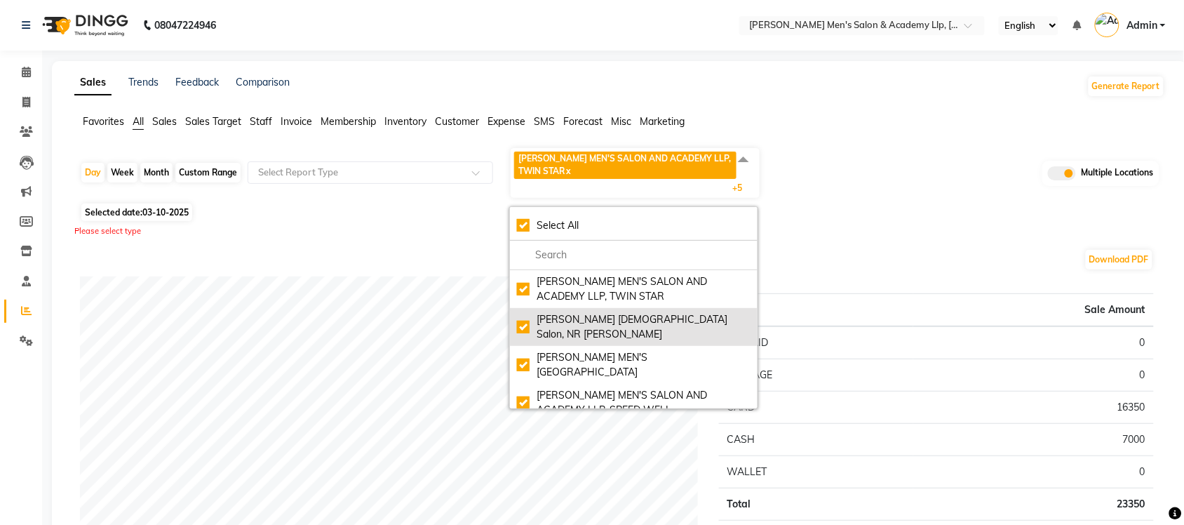
checkbox input "true"
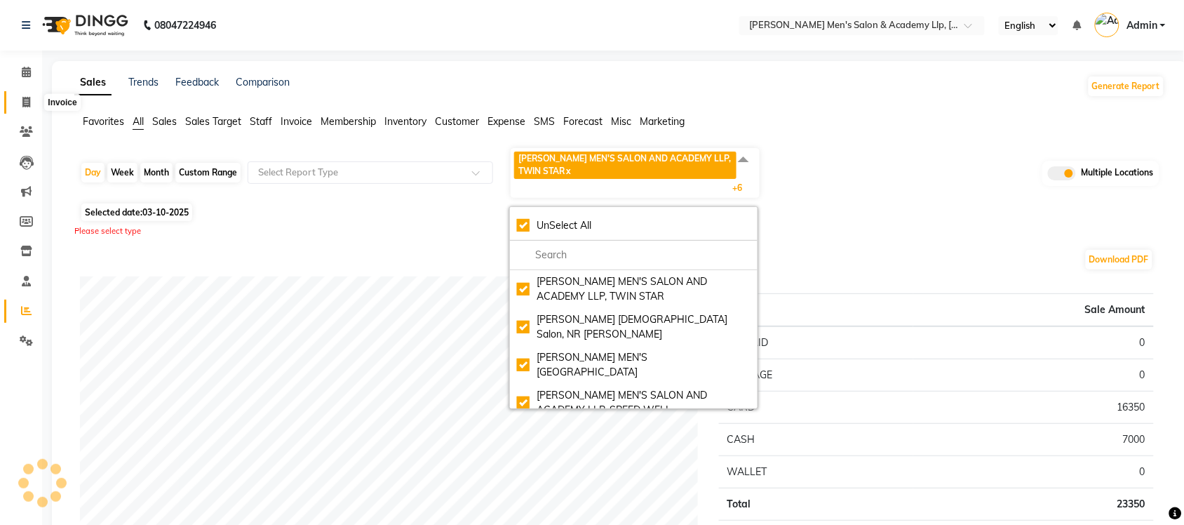
click at [20, 96] on span at bounding box center [26, 103] width 25 height 16
select select "service"
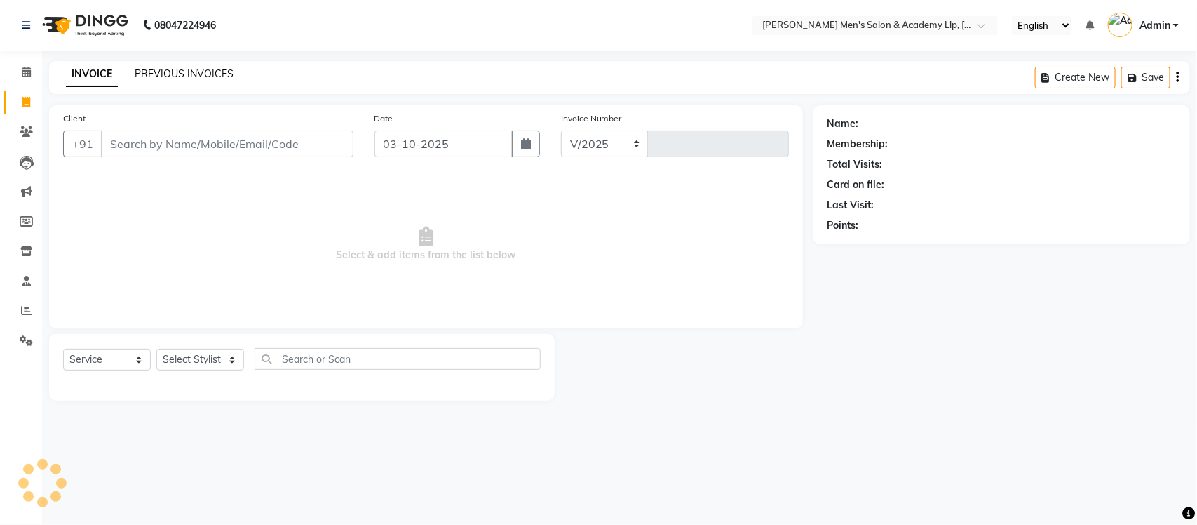
select select "8248"
type input "6856"
click at [155, 72] on link "PREVIOUS INVOICES" at bounding box center [184, 73] width 99 height 13
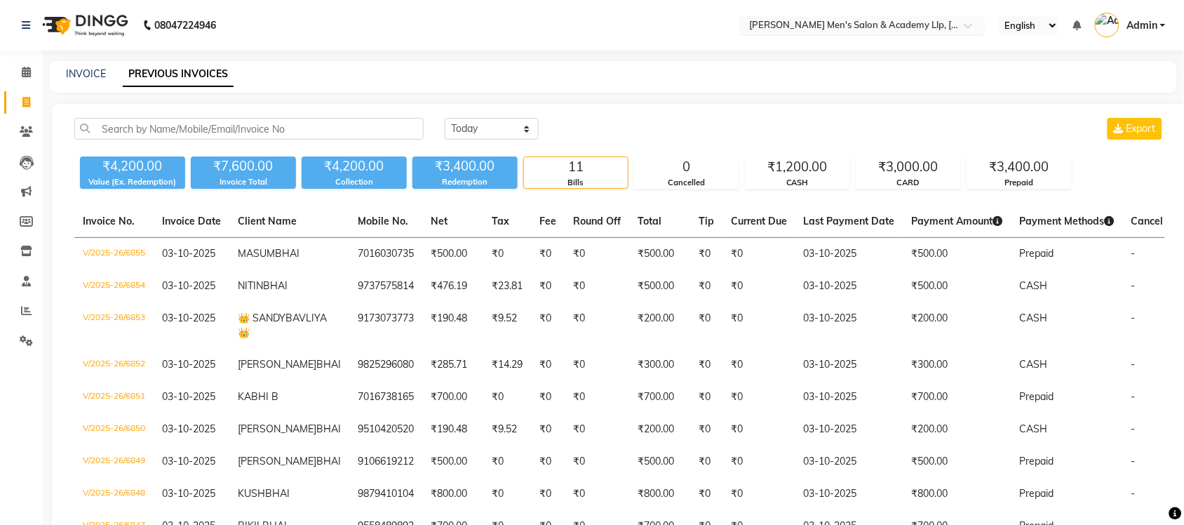
click at [948, 25] on input "text" at bounding box center [847, 27] width 203 height 14
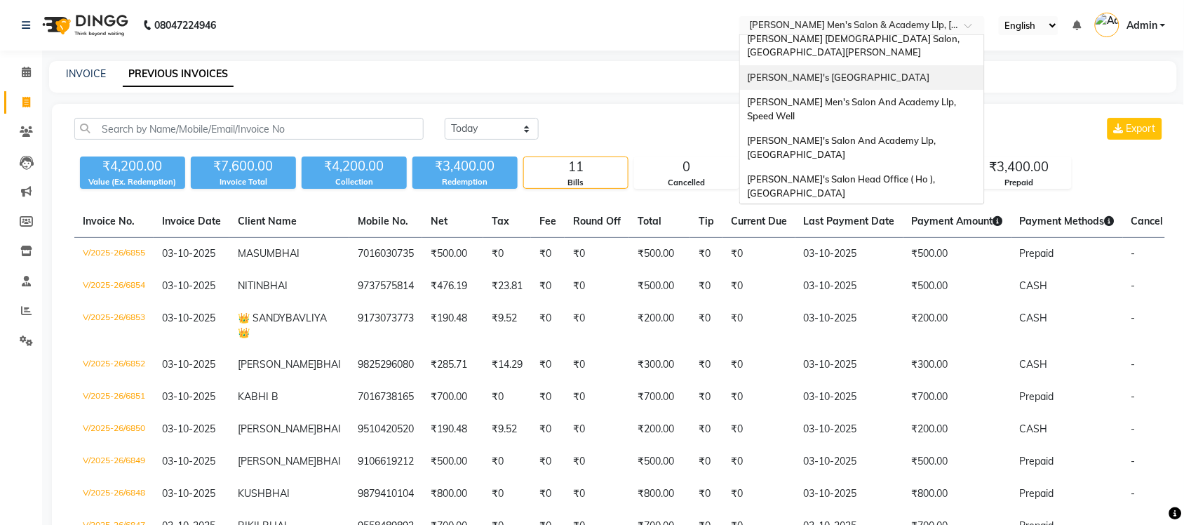
scroll to position [46, 0]
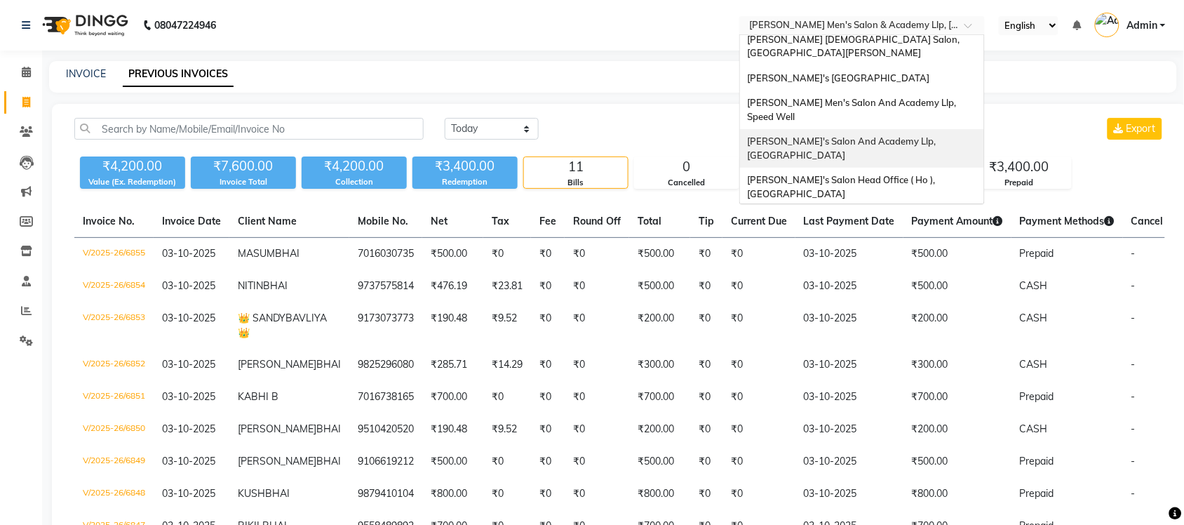
click at [921, 129] on div "[PERSON_NAME]'s Salon And Academy Llp, [GEOGRAPHIC_DATA]" at bounding box center [862, 148] width 244 height 39
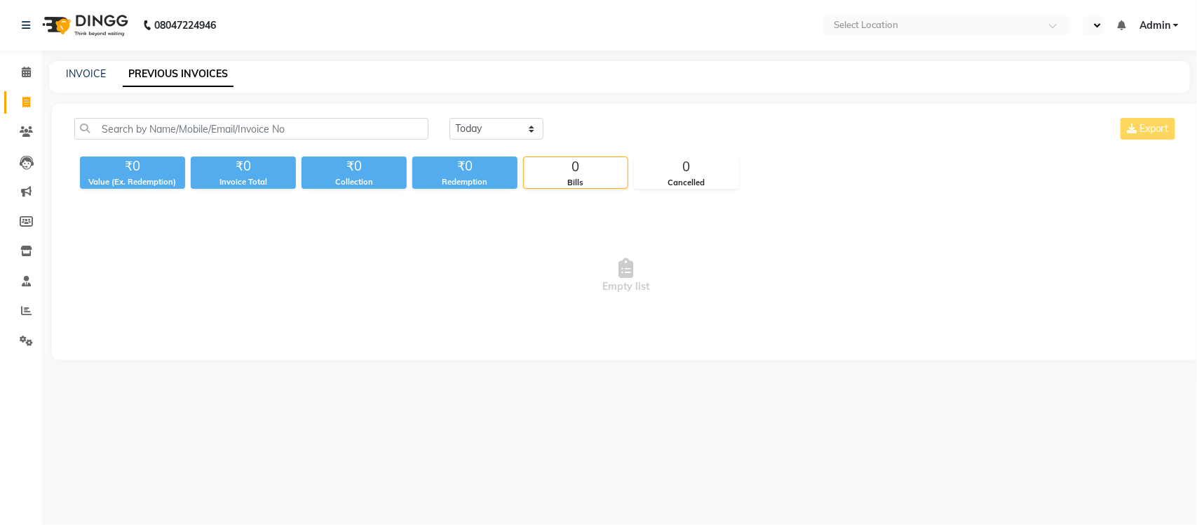
select select "en"
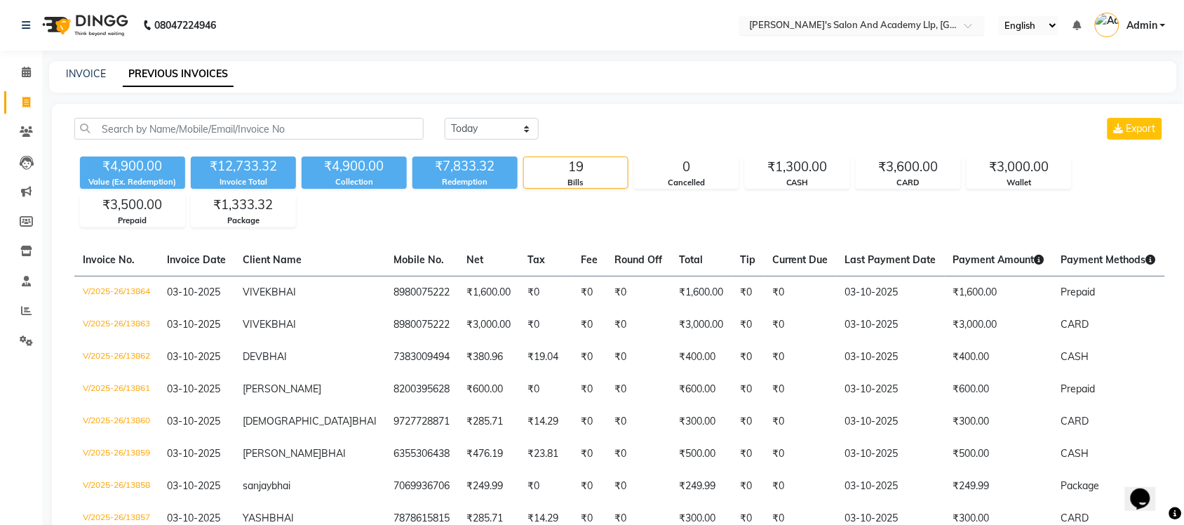
click at [941, 22] on input "text" at bounding box center [847, 27] width 203 height 14
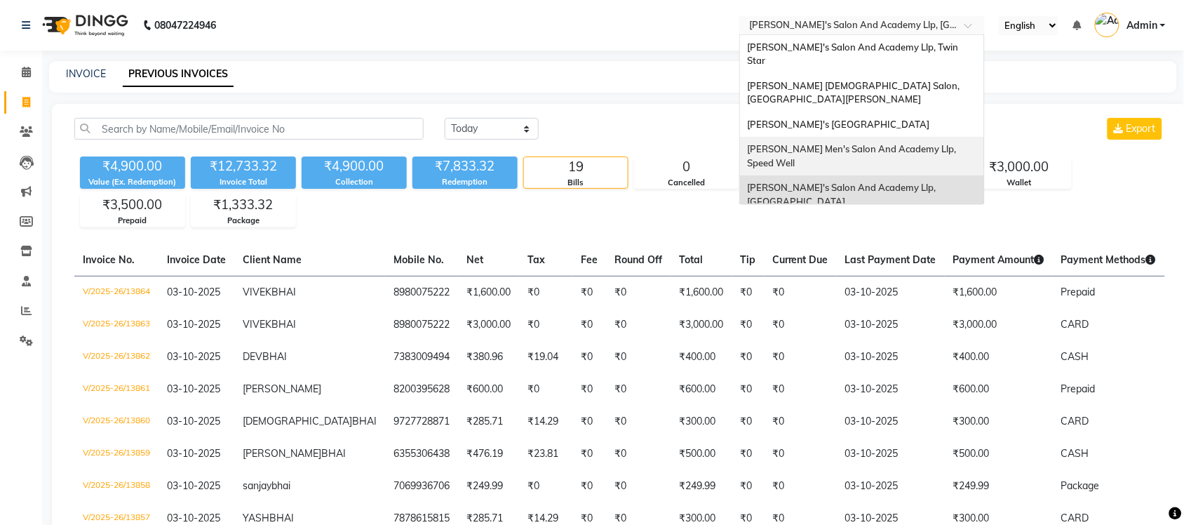
click at [923, 143] on span "[PERSON_NAME] Men's Salon And Academy Llp, Speed Well" at bounding box center [852, 155] width 211 height 25
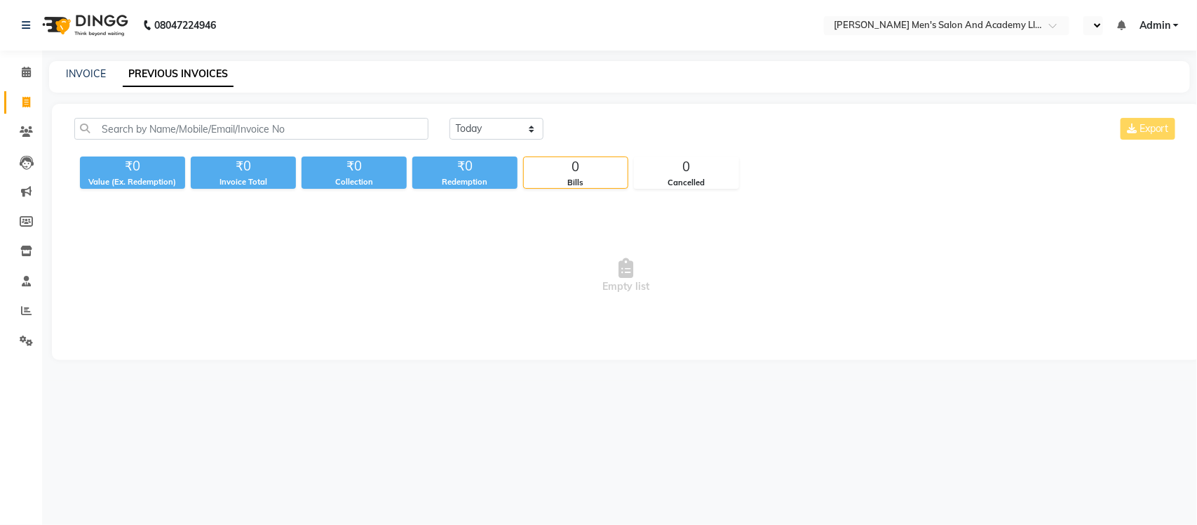
select select "en"
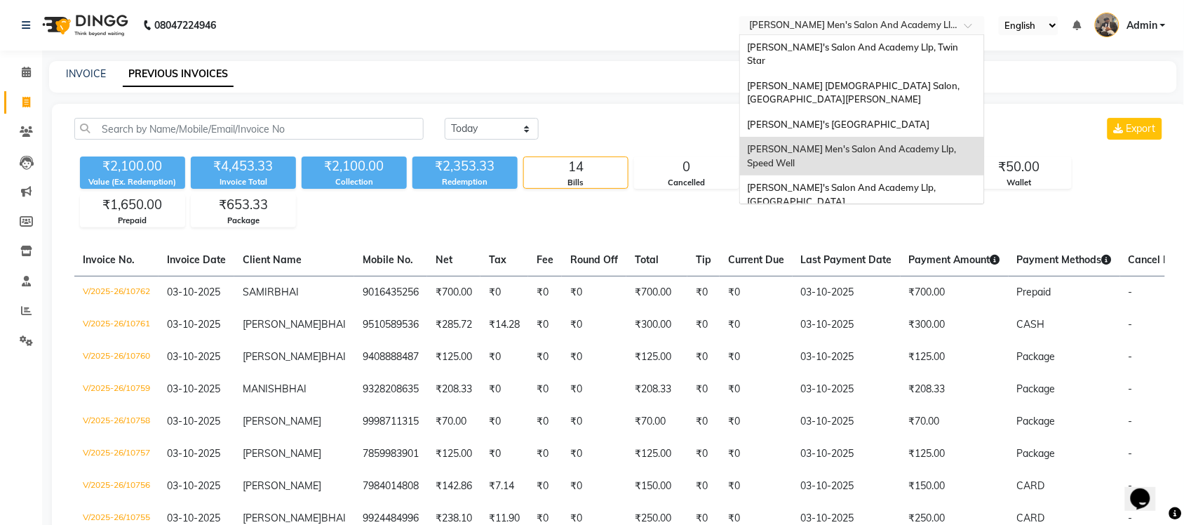
click at [920, 23] on input "text" at bounding box center [847, 27] width 203 height 14
click at [929, 119] on span "[PERSON_NAME]'s [GEOGRAPHIC_DATA]" at bounding box center [838, 124] width 182 height 11
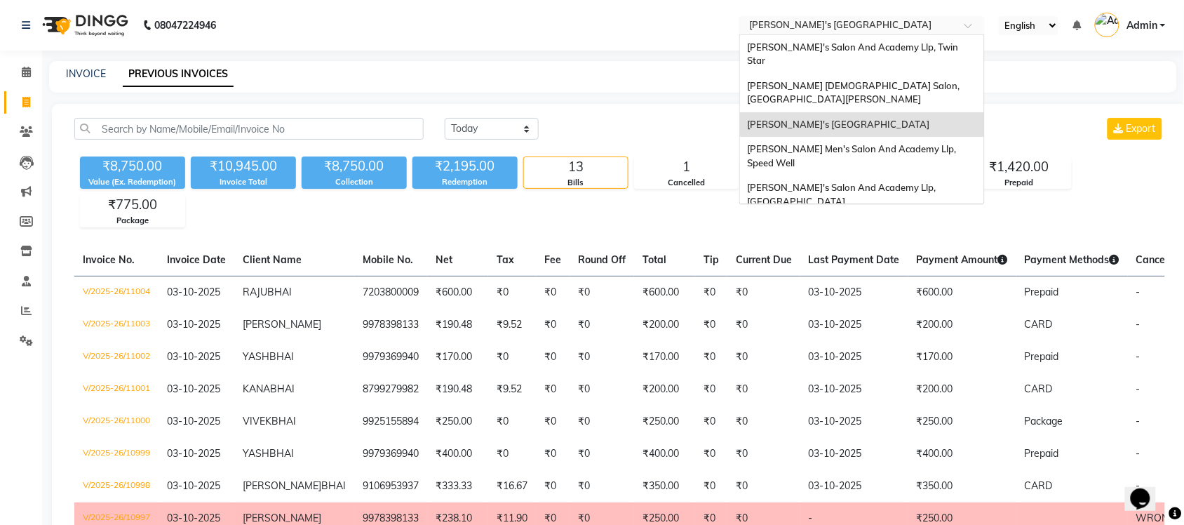
click at [943, 28] on input "text" at bounding box center [847, 27] width 203 height 14
click at [917, 74] on div "[PERSON_NAME] [DEMOGRAPHIC_DATA] Salon, [GEOGRAPHIC_DATA][PERSON_NAME]" at bounding box center [862, 93] width 244 height 39
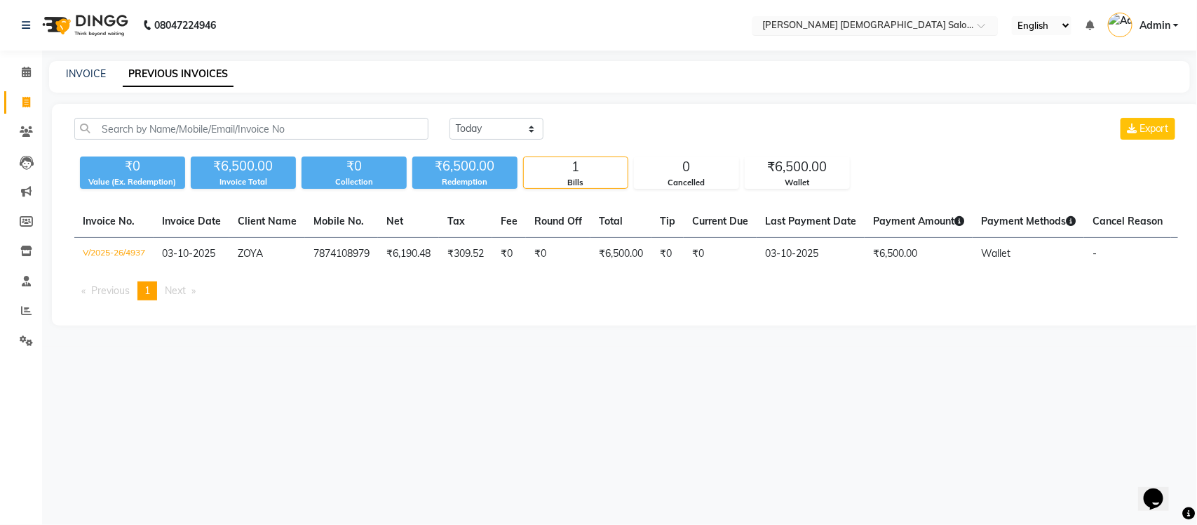
click at [861, 22] on input "text" at bounding box center [861, 27] width 203 height 14
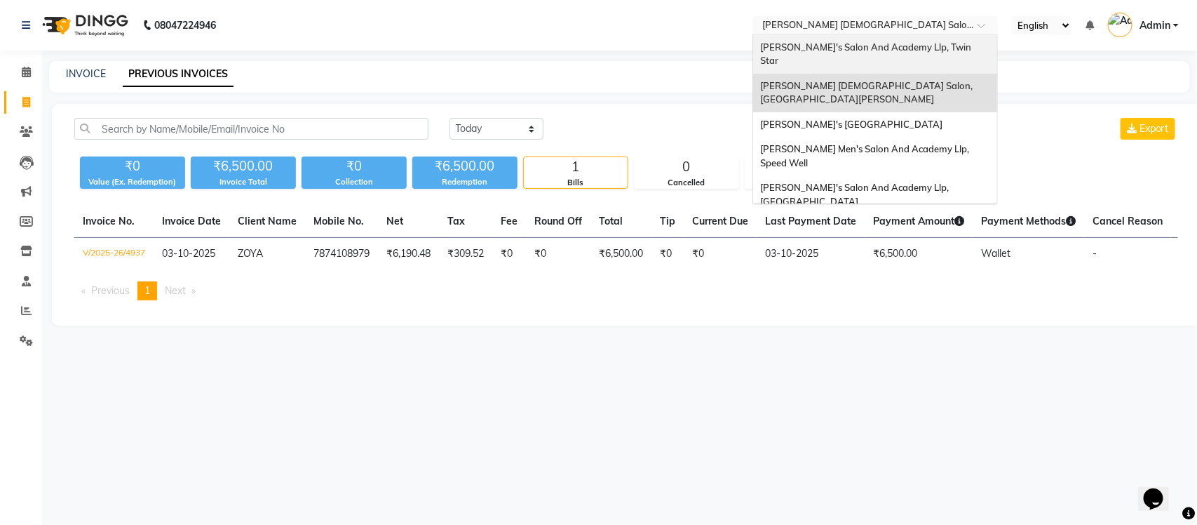
click at [863, 53] on span "[PERSON_NAME]'s Salon And Academy Llp, Twin Star" at bounding box center [866, 53] width 213 height 25
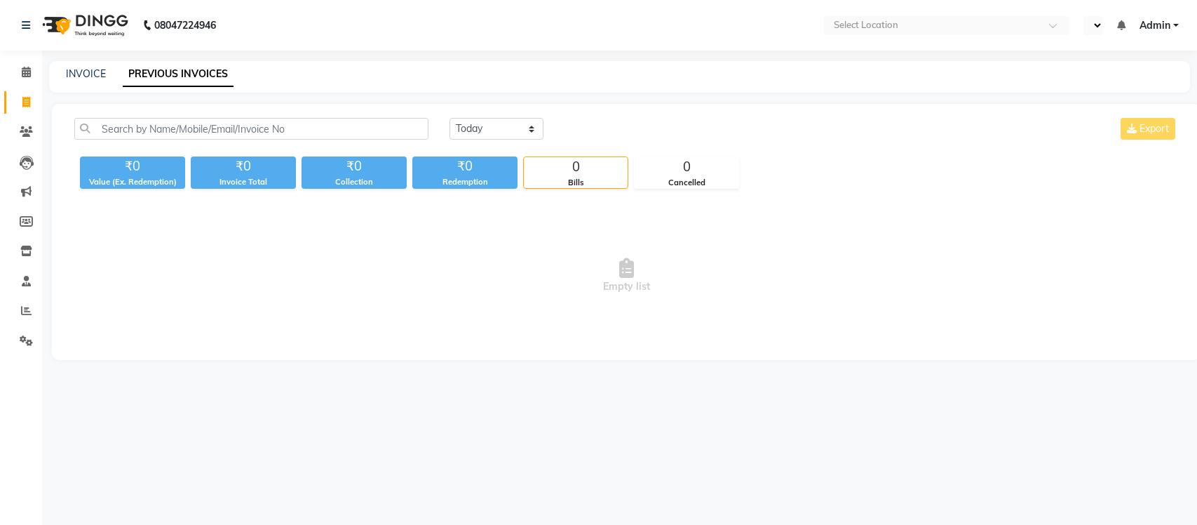
select select "en"
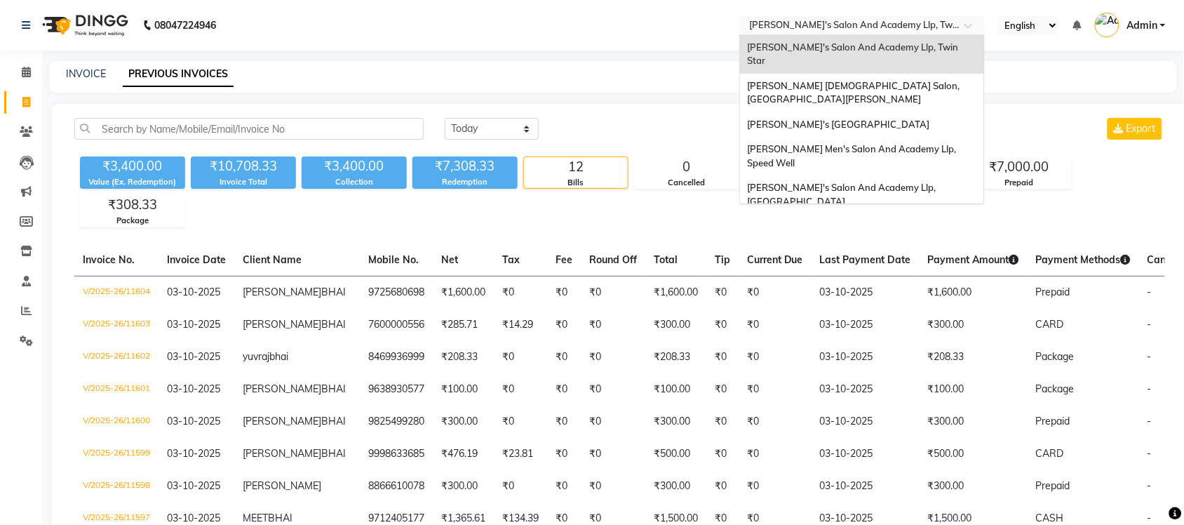
click at [805, 21] on input "text" at bounding box center [847, 27] width 203 height 14
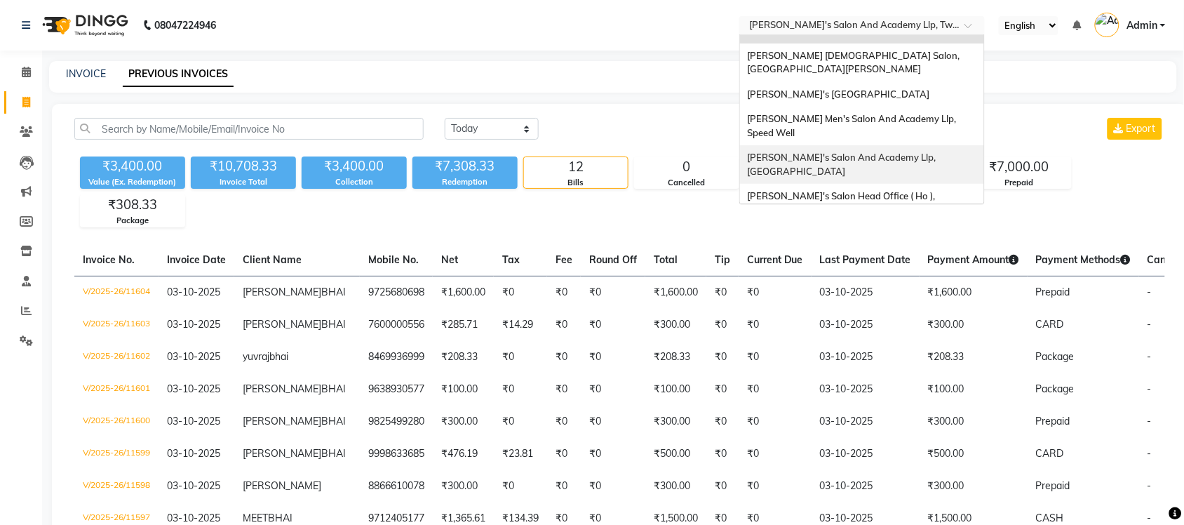
scroll to position [46, 0]
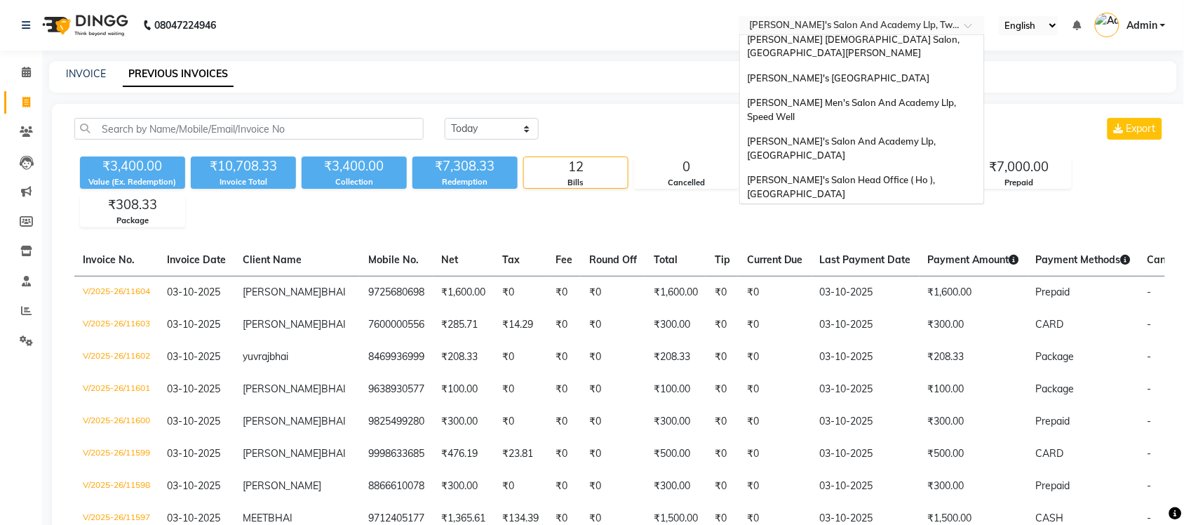
click at [842, 213] on span "[PERSON_NAME] Men's Salon & Academy Llp, [GEOGRAPHIC_DATA]" at bounding box center [846, 225] width 199 height 25
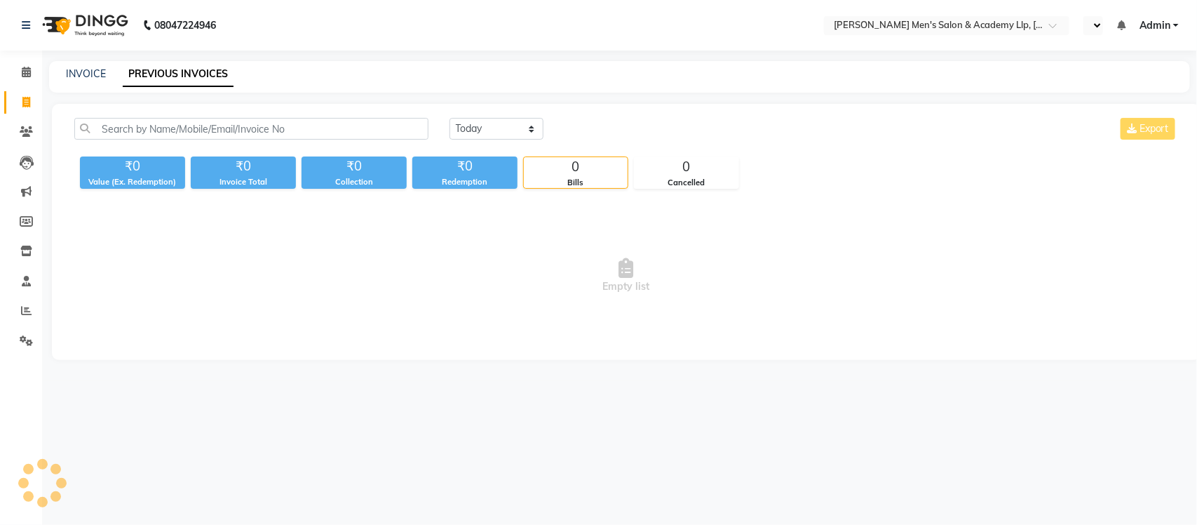
select select "en"
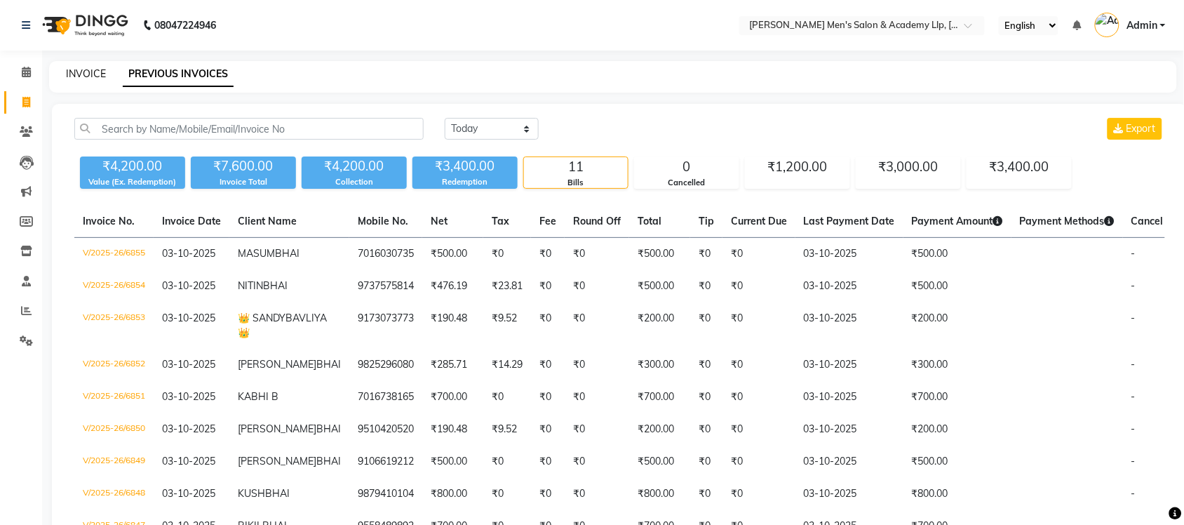
click at [96, 70] on link "INVOICE" at bounding box center [86, 73] width 40 height 13
select select "service"
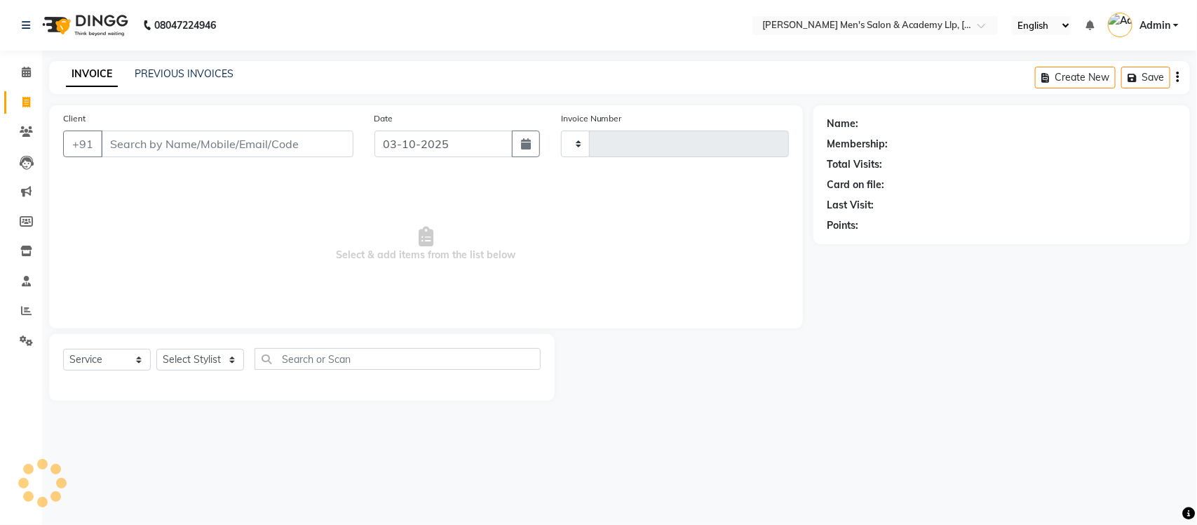
type input "6856"
select select "8248"
click at [163, 71] on link "PREVIOUS INVOICES" at bounding box center [184, 73] width 99 height 13
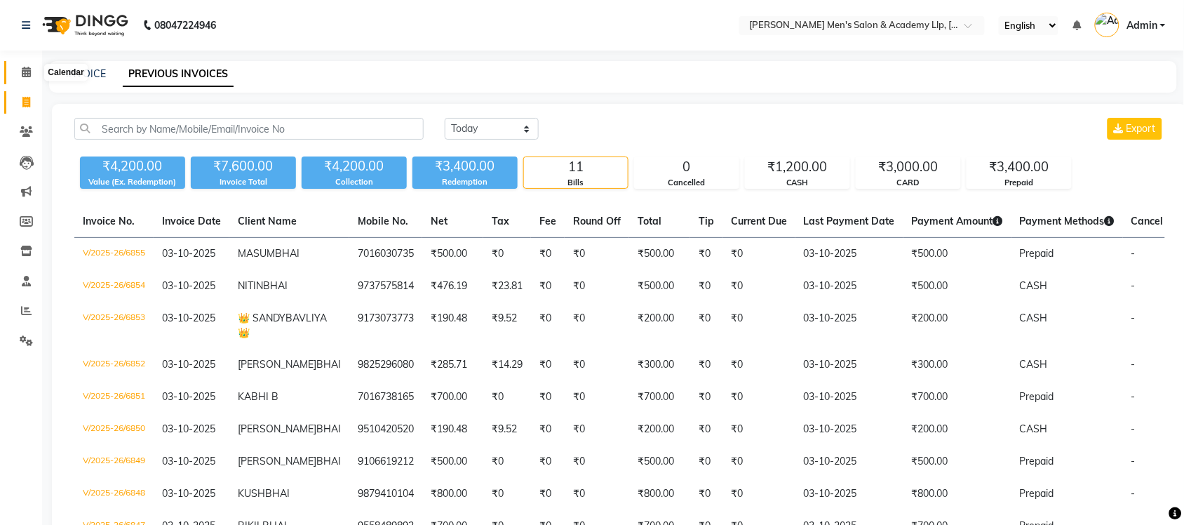
click at [26, 78] on span at bounding box center [26, 73] width 25 height 16
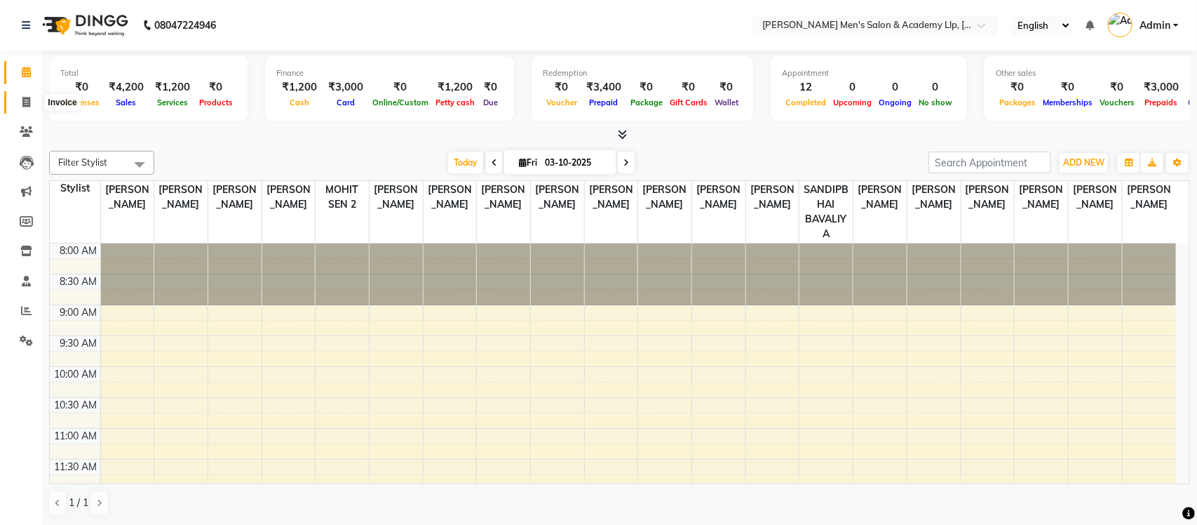
click at [32, 104] on span at bounding box center [26, 103] width 25 height 16
select select "service"
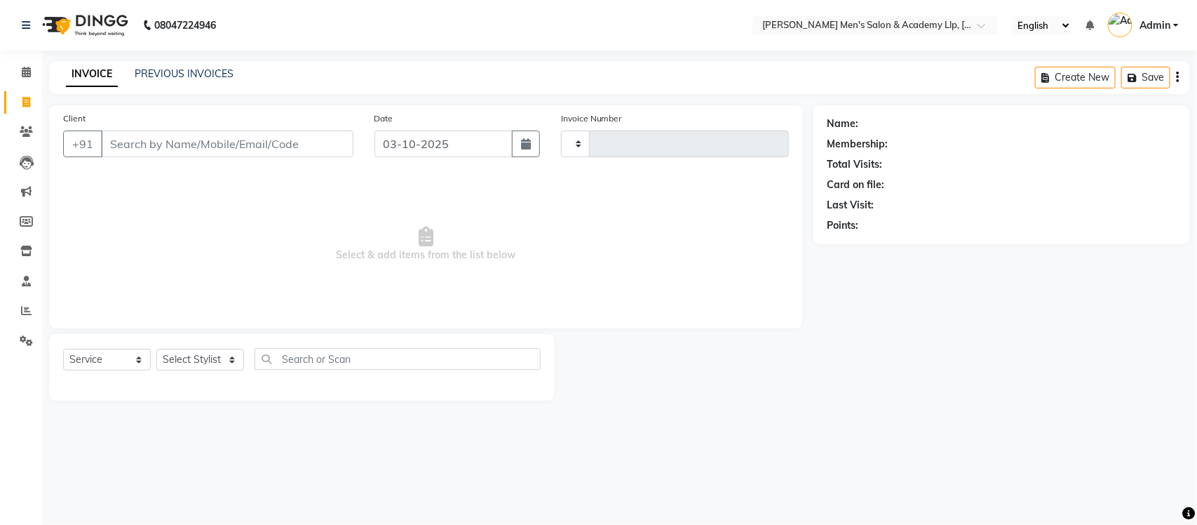
type input "6856"
select select "8248"
click at [224, 74] on link "PREVIOUS INVOICES" at bounding box center [184, 73] width 99 height 13
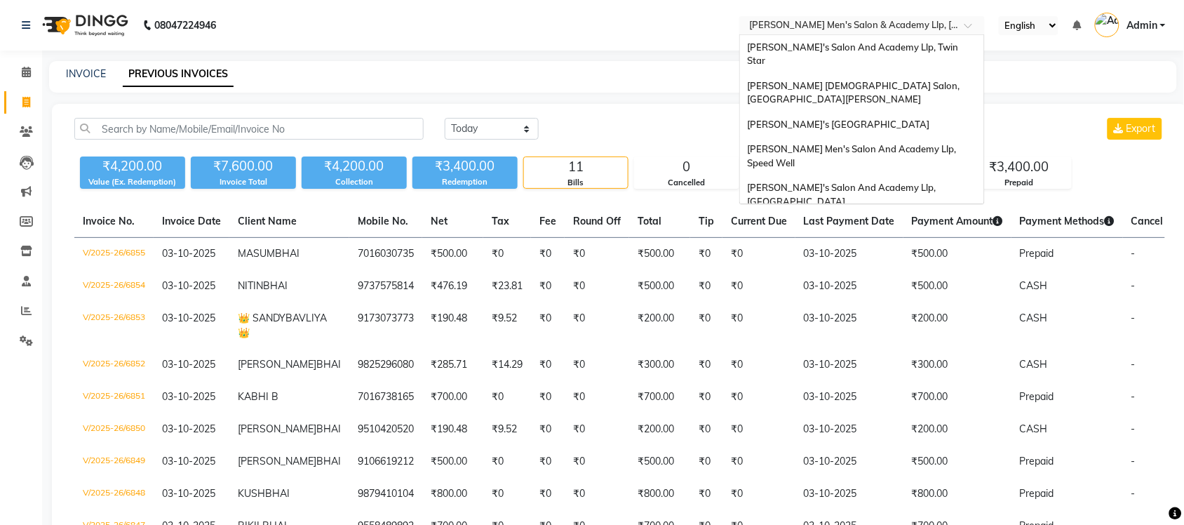
click at [801, 30] on input "text" at bounding box center [847, 27] width 203 height 14
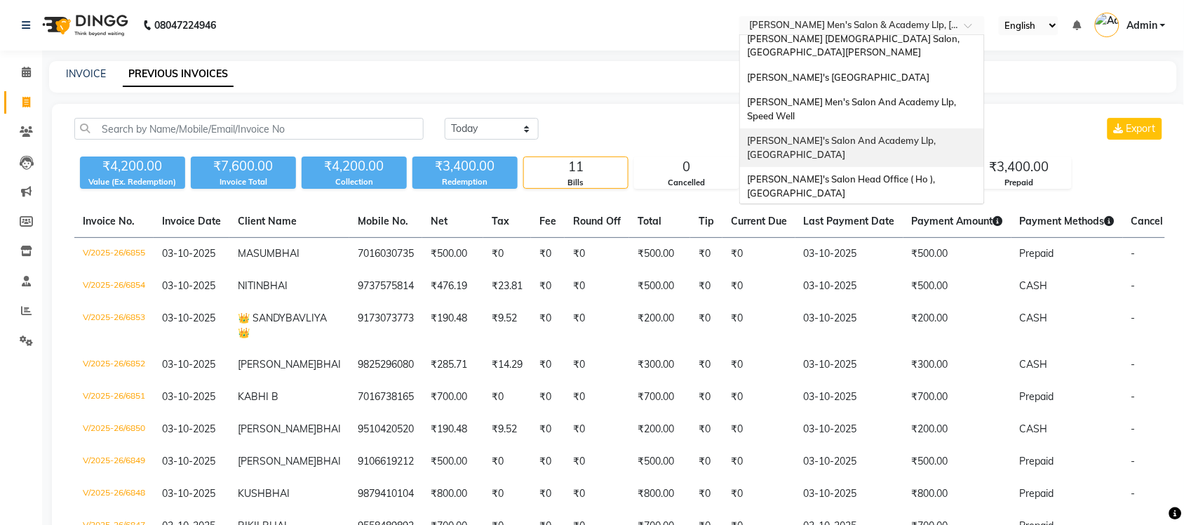
click at [821, 135] on span "Sandy Men's Salon And Academy Llp, University Road" at bounding box center [842, 147] width 191 height 25
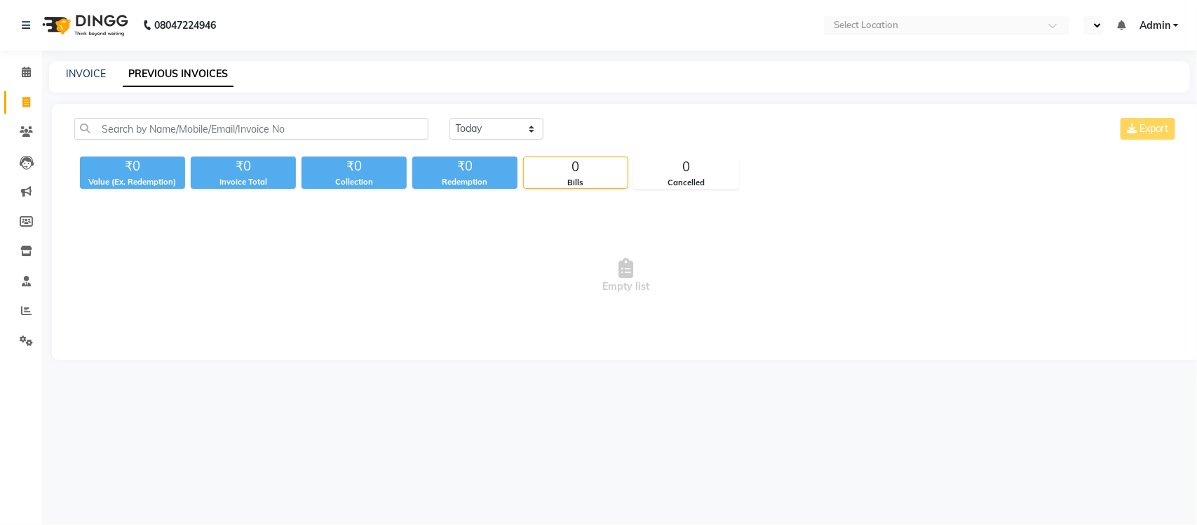
select select "en"
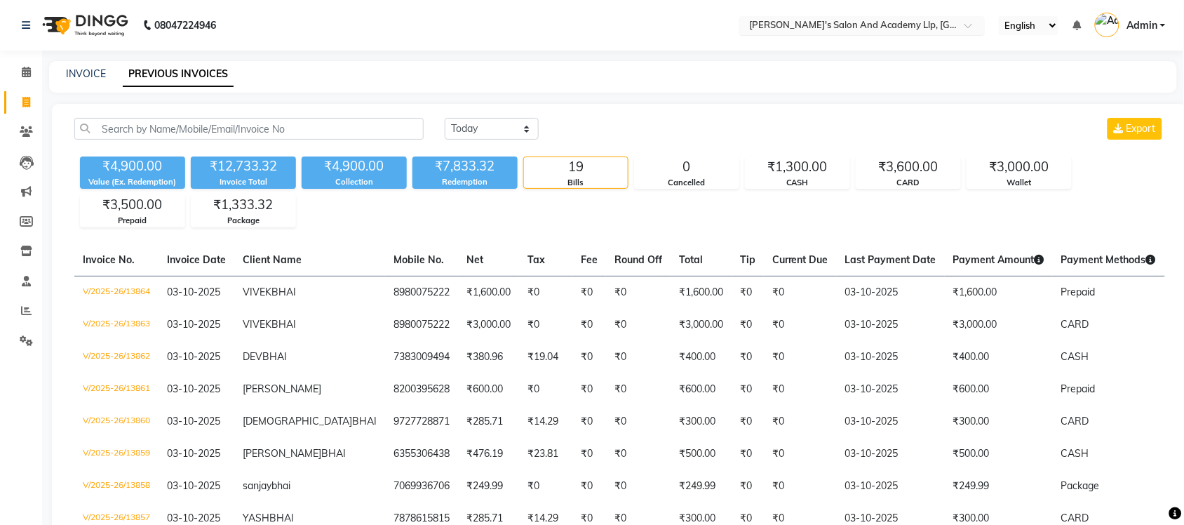
click at [935, 27] on input "text" at bounding box center [847, 27] width 203 height 14
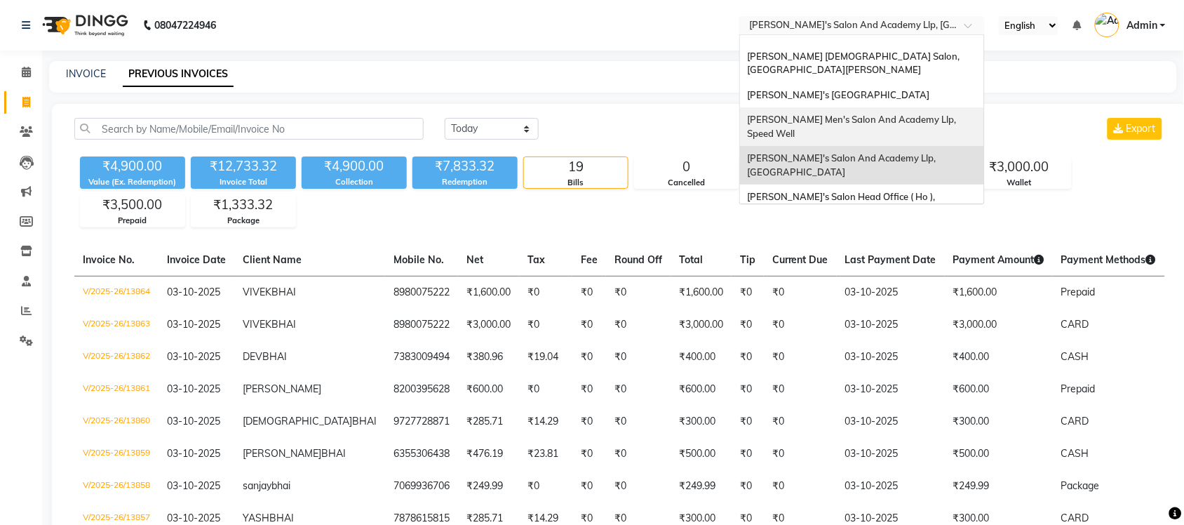
scroll to position [46, 0]
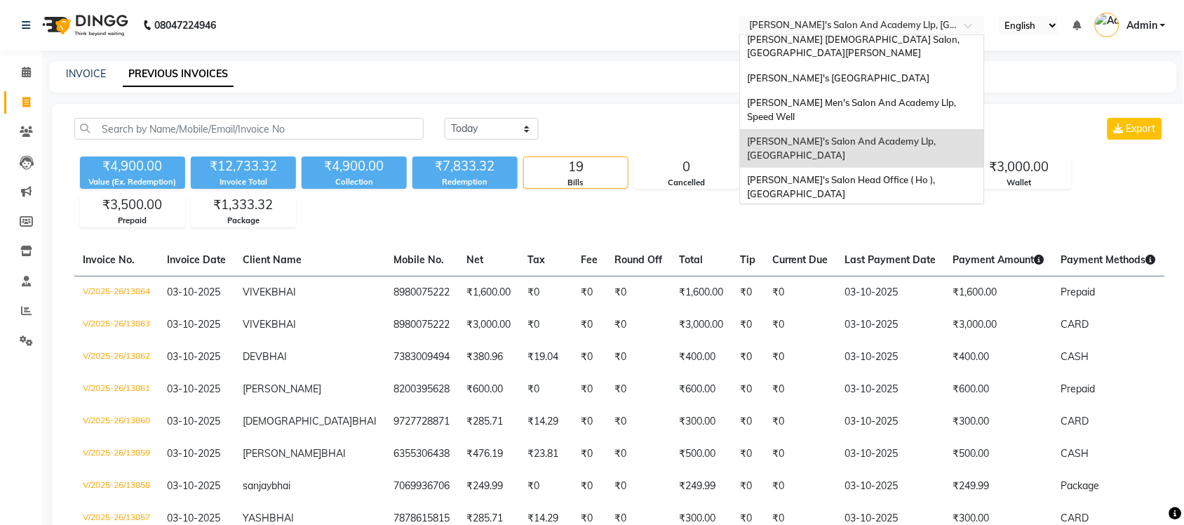
click at [913, 213] on span "[PERSON_NAME] Men's Salon & Academy Llp, [GEOGRAPHIC_DATA]" at bounding box center [846, 225] width 199 height 25
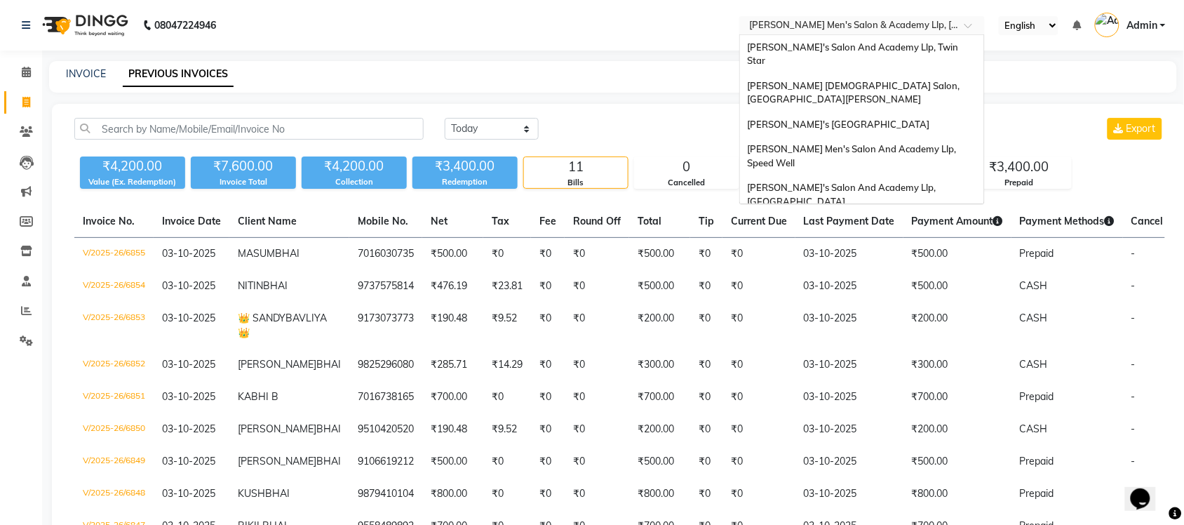
click at [940, 21] on input "text" at bounding box center [847, 27] width 203 height 14
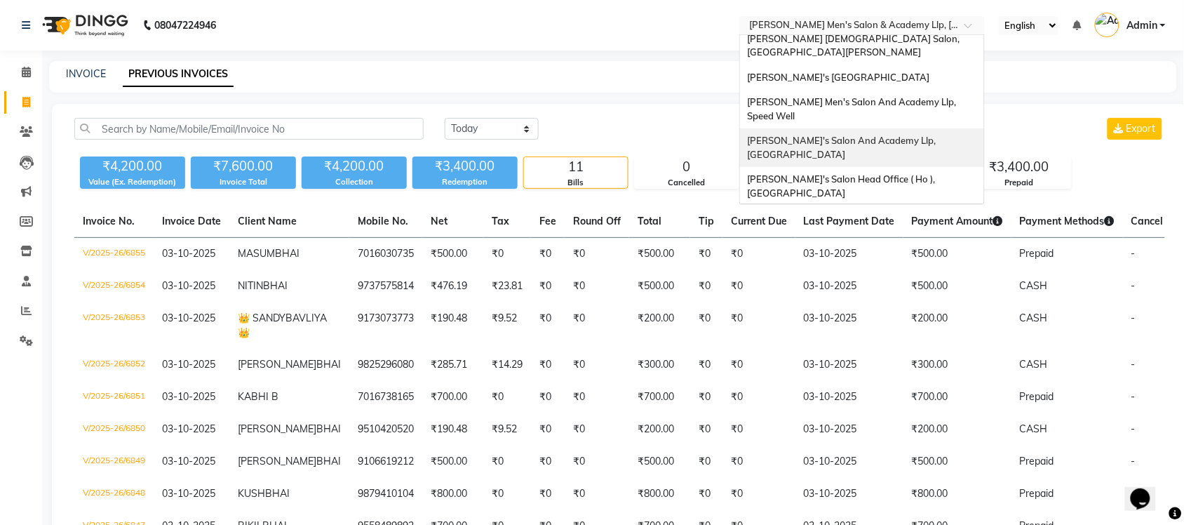
click at [922, 135] on span "[PERSON_NAME]'s Salon And Academy Llp, [GEOGRAPHIC_DATA]" at bounding box center [842, 147] width 191 height 25
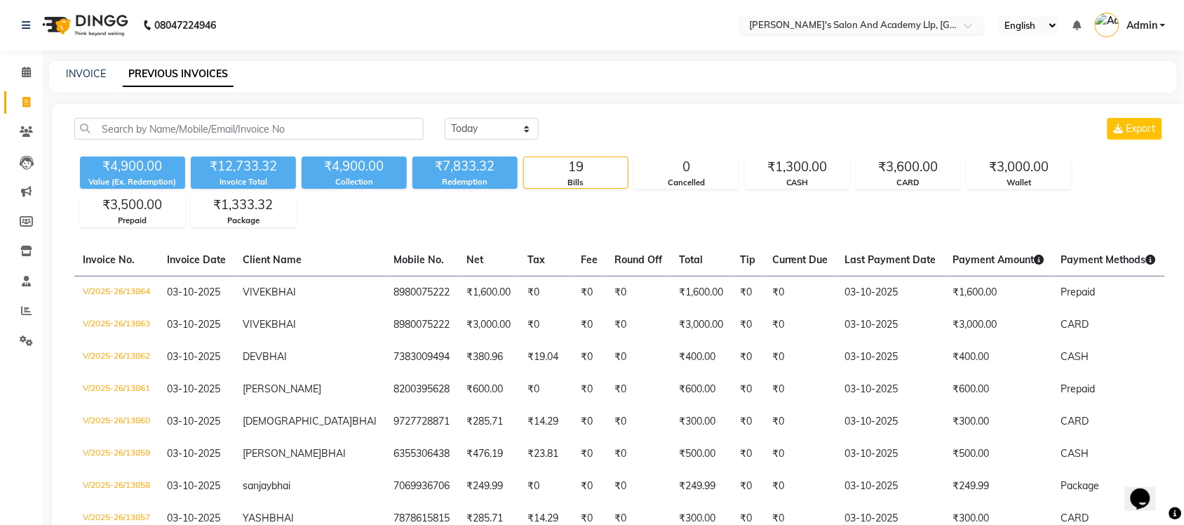
click at [931, 27] on input "text" at bounding box center [847, 27] width 203 height 14
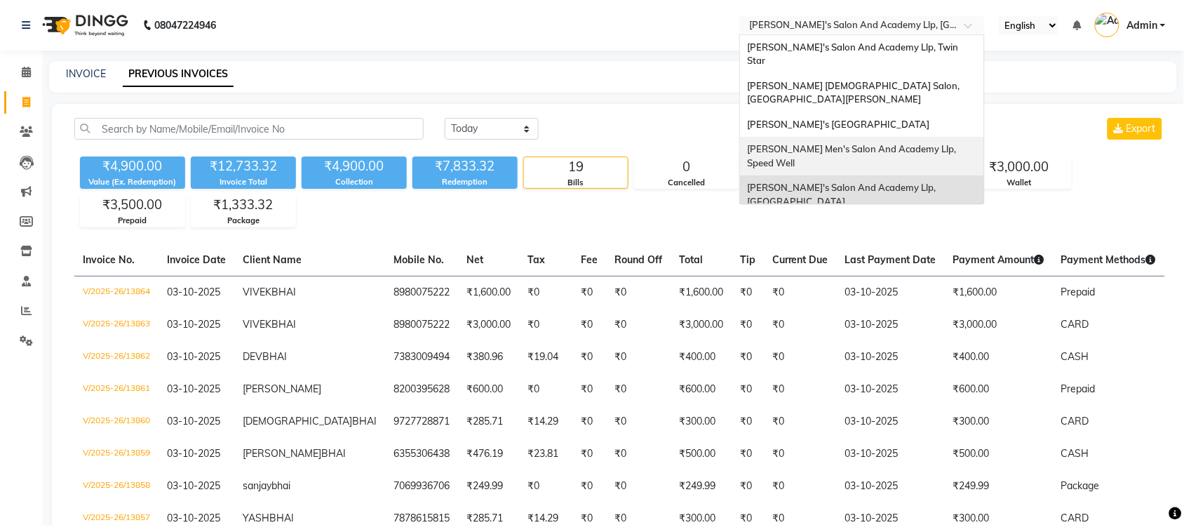
click at [927, 143] on span "[PERSON_NAME] Men's Salon And Academy Llp, Speed Well" at bounding box center [852, 155] width 211 height 25
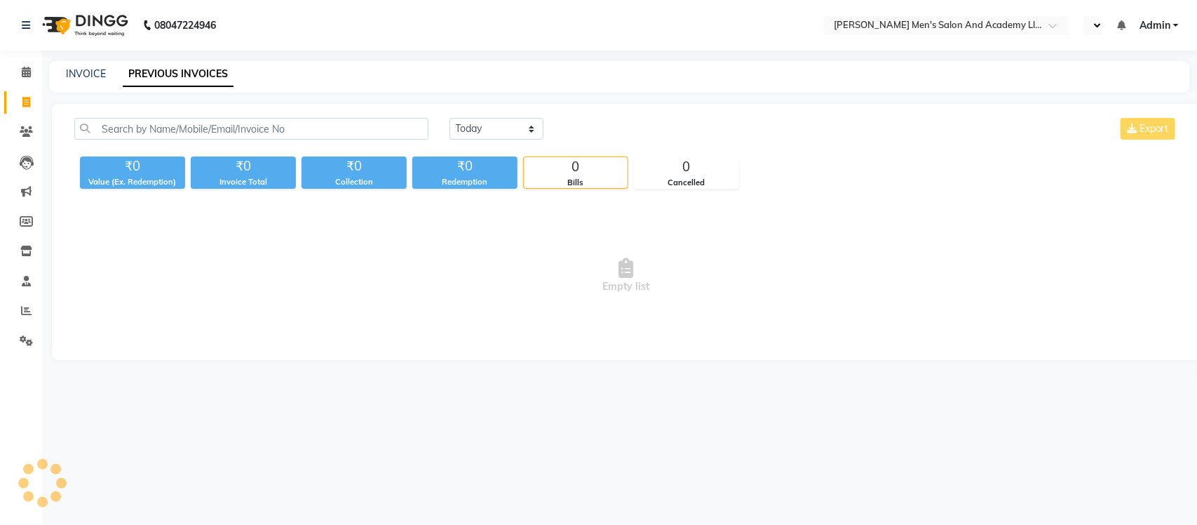
select select "en"
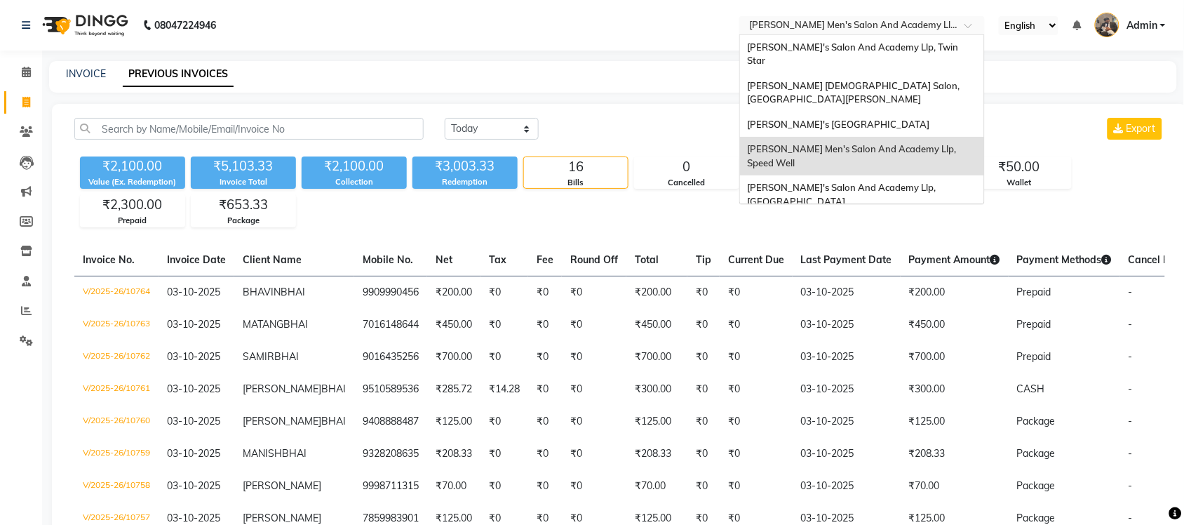
click at [912, 22] on input "text" at bounding box center [847, 27] width 203 height 14
click at [903, 112] on div "[PERSON_NAME]'s [GEOGRAPHIC_DATA]" at bounding box center [862, 124] width 244 height 25
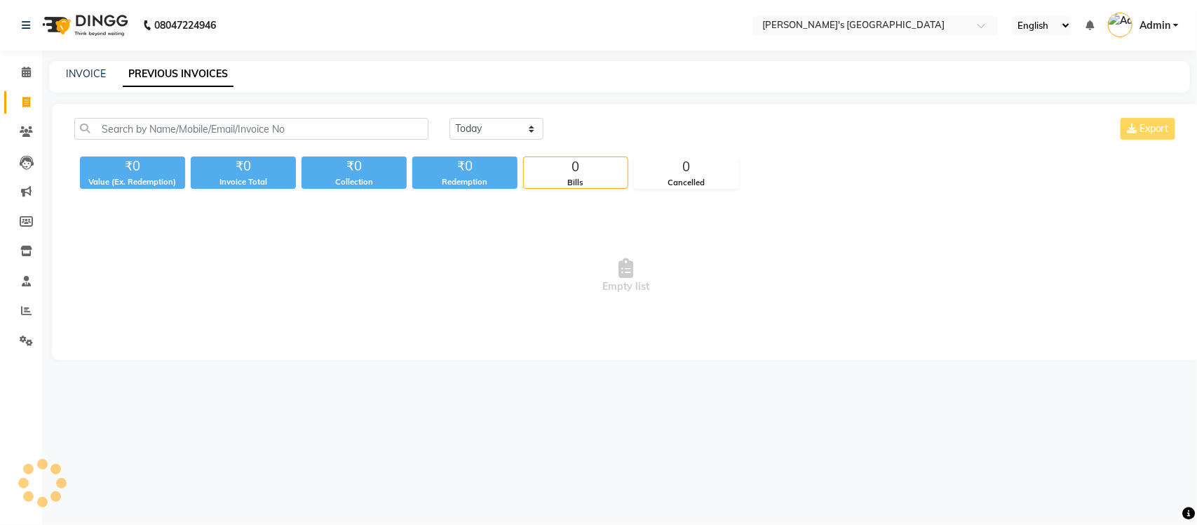
select select "en"
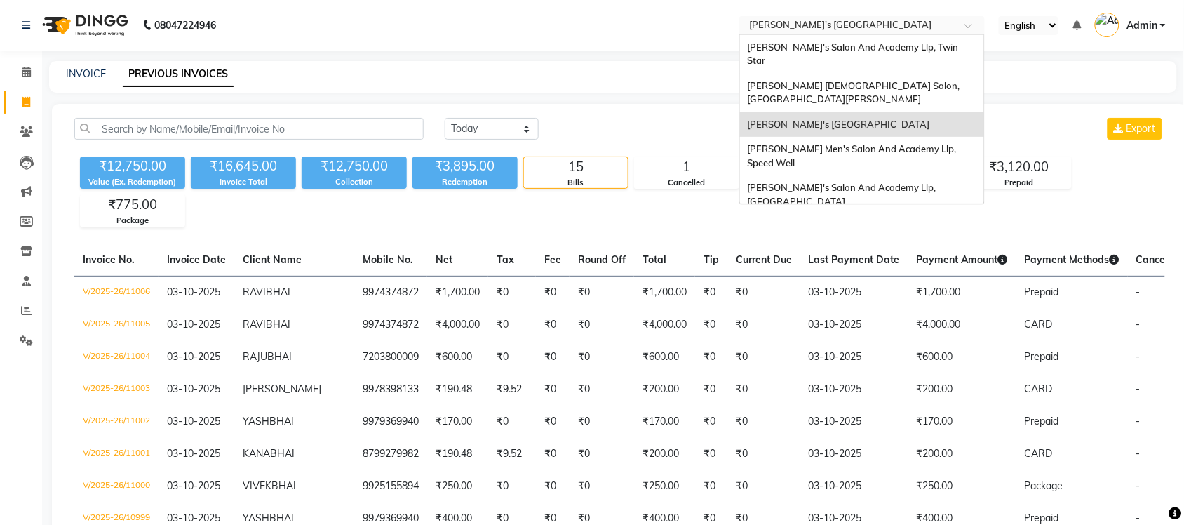
click at [893, 27] on input "text" at bounding box center [847, 27] width 203 height 14
click at [906, 75] on div "[PERSON_NAME] [DEMOGRAPHIC_DATA] Salon, [GEOGRAPHIC_DATA][PERSON_NAME]" at bounding box center [862, 93] width 244 height 39
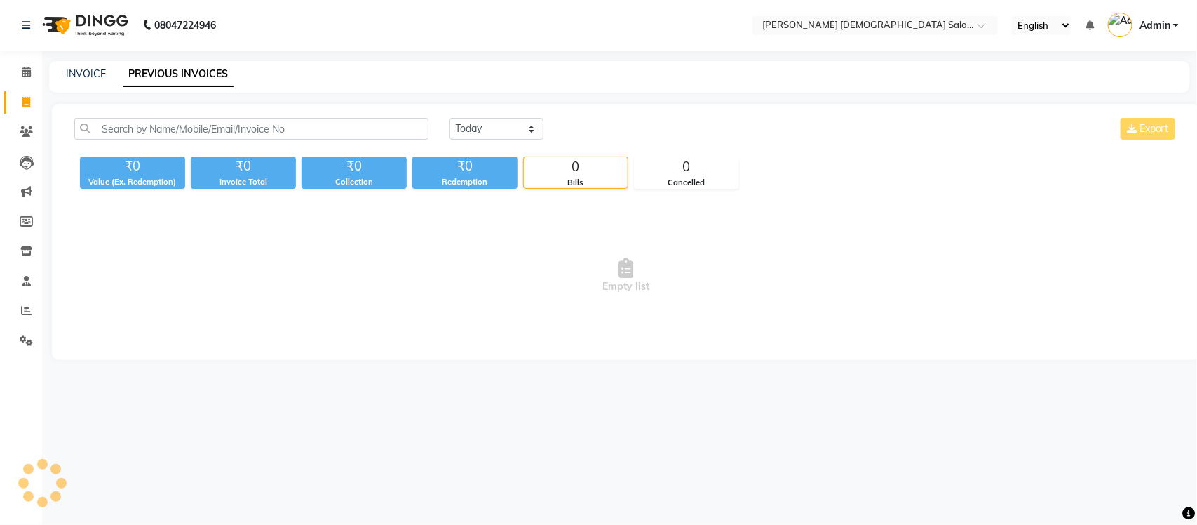
select select "en"
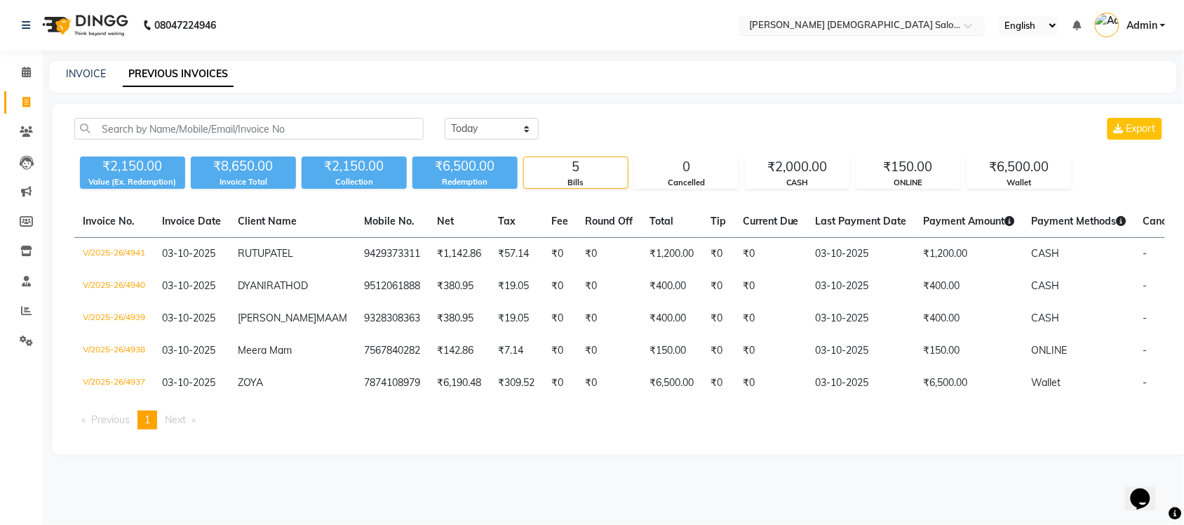
click at [910, 25] on input "text" at bounding box center [847, 27] width 203 height 14
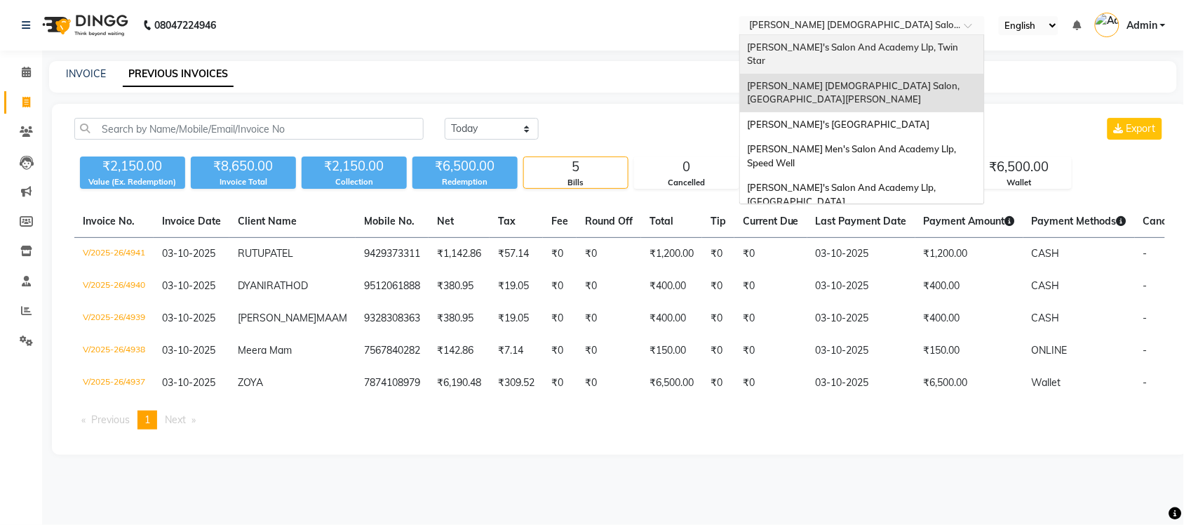
click at [899, 43] on span "Sandy Men's Salon And Academy Llp, Twin Star" at bounding box center [853, 53] width 213 height 25
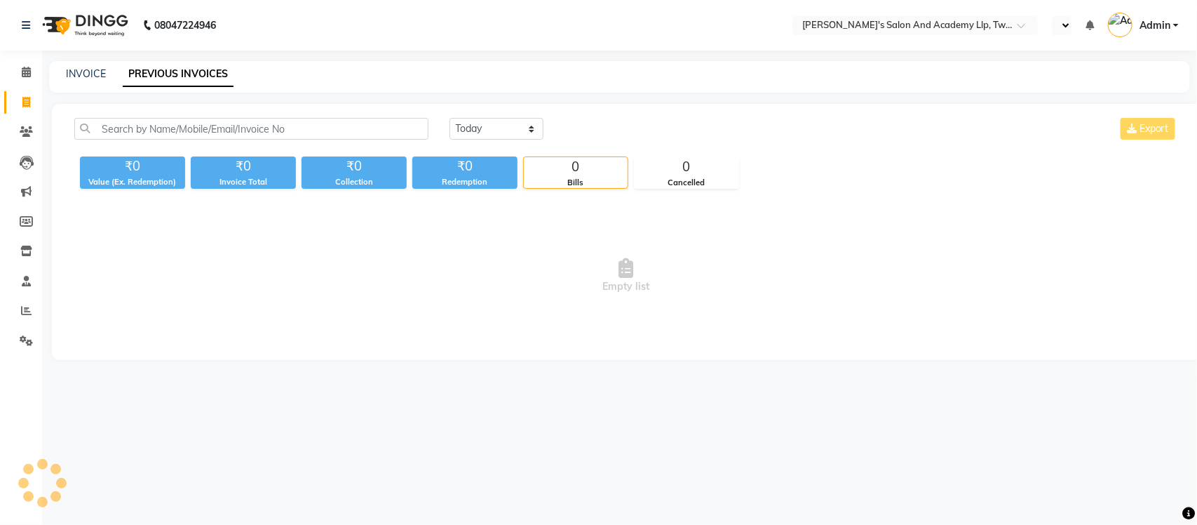
select select "en"
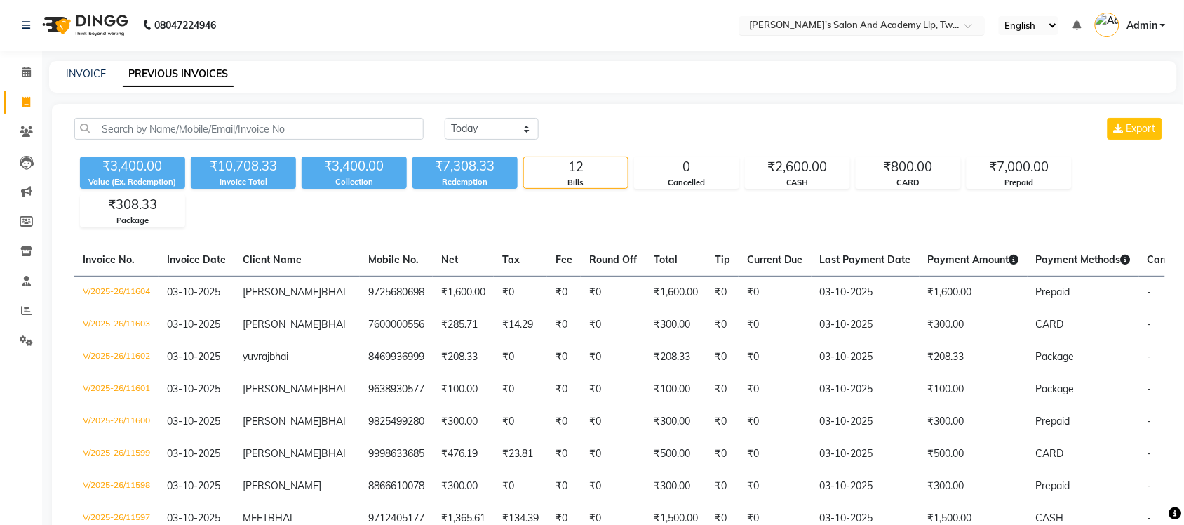
click at [867, 25] on input "text" at bounding box center [847, 27] width 203 height 14
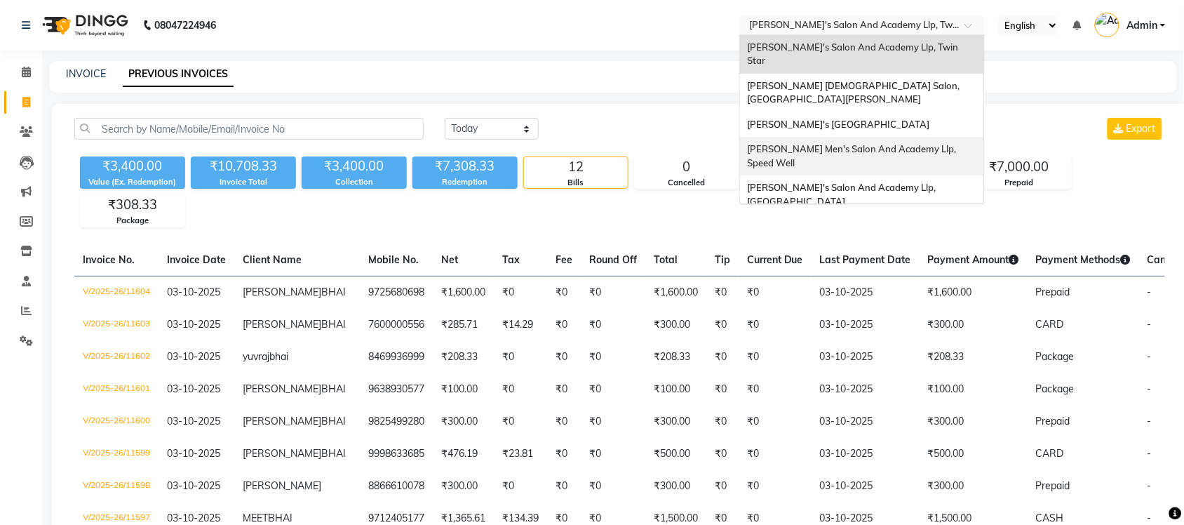
scroll to position [46, 0]
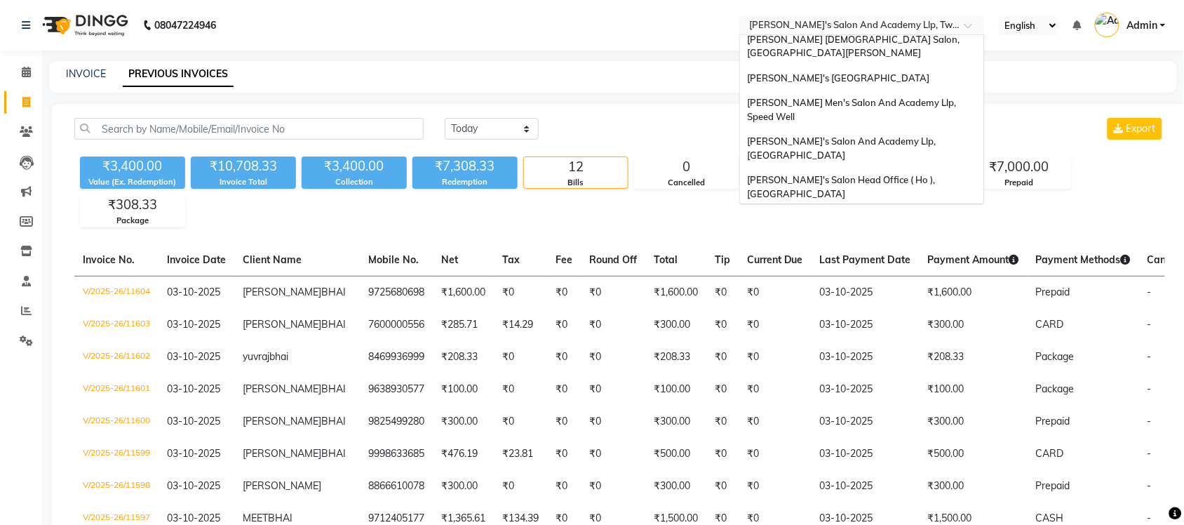
click at [867, 206] on div "[PERSON_NAME] Men's Salon & Academy Llp, [GEOGRAPHIC_DATA]" at bounding box center [862, 225] width 244 height 39
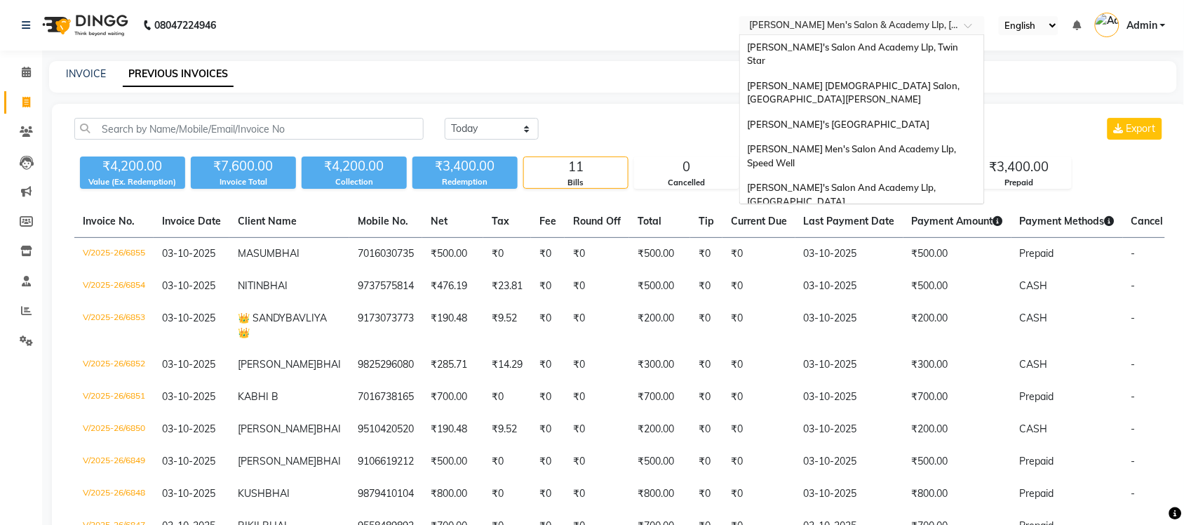
click at [936, 25] on input "text" at bounding box center [847, 27] width 203 height 14
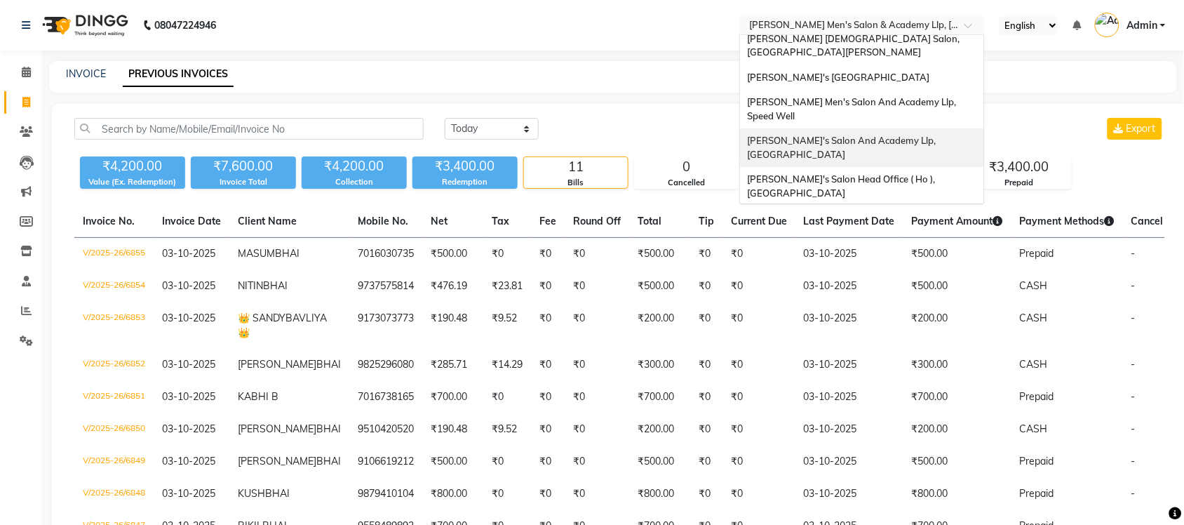
click at [924, 135] on span "[PERSON_NAME]'s Salon And Academy Llp, [GEOGRAPHIC_DATA]" at bounding box center [842, 147] width 191 height 25
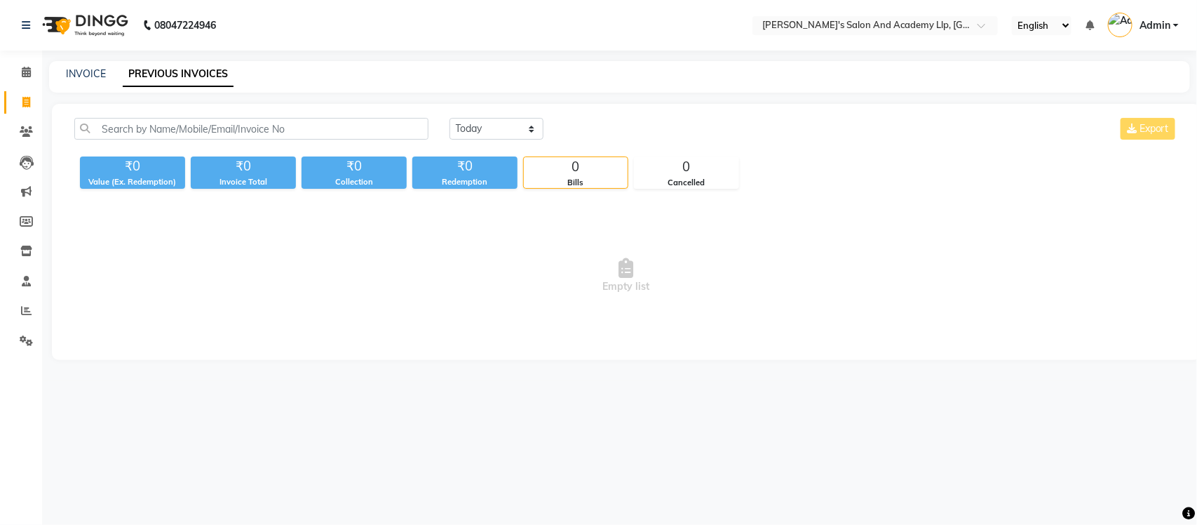
select select "en"
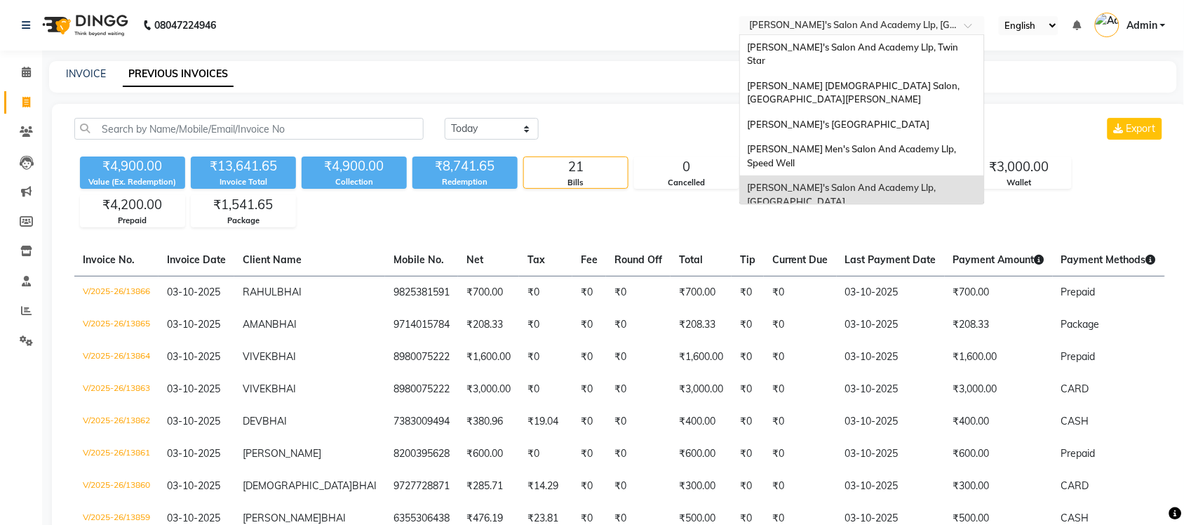
click at [941, 25] on input "text" at bounding box center [847, 27] width 203 height 14
click at [903, 143] on span "[PERSON_NAME] Men's Salon And Academy Llp, Speed Well" at bounding box center [852, 155] width 211 height 25
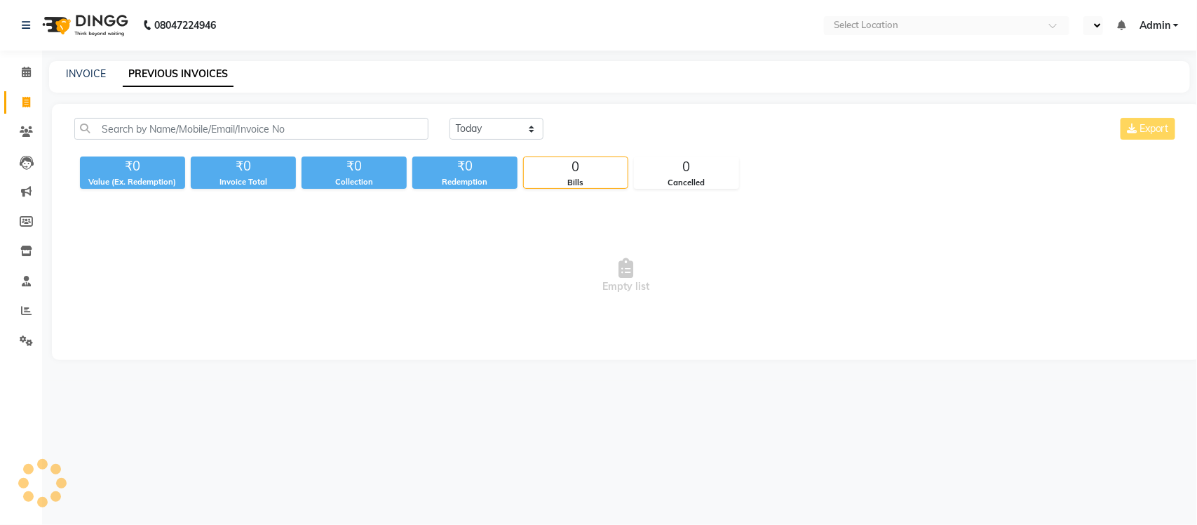
select select "en"
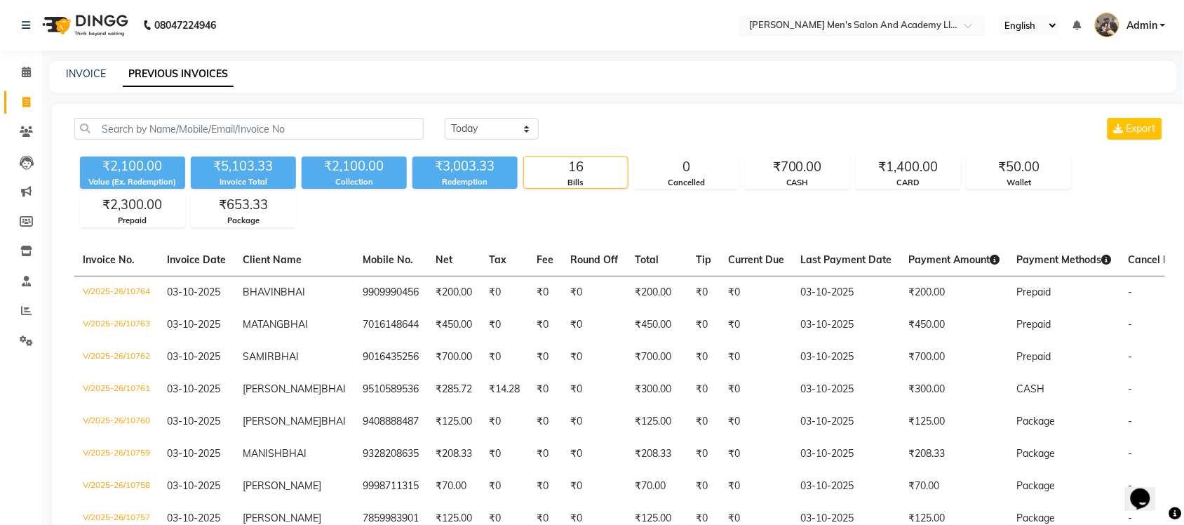
click at [930, 23] on input "text" at bounding box center [847, 27] width 203 height 14
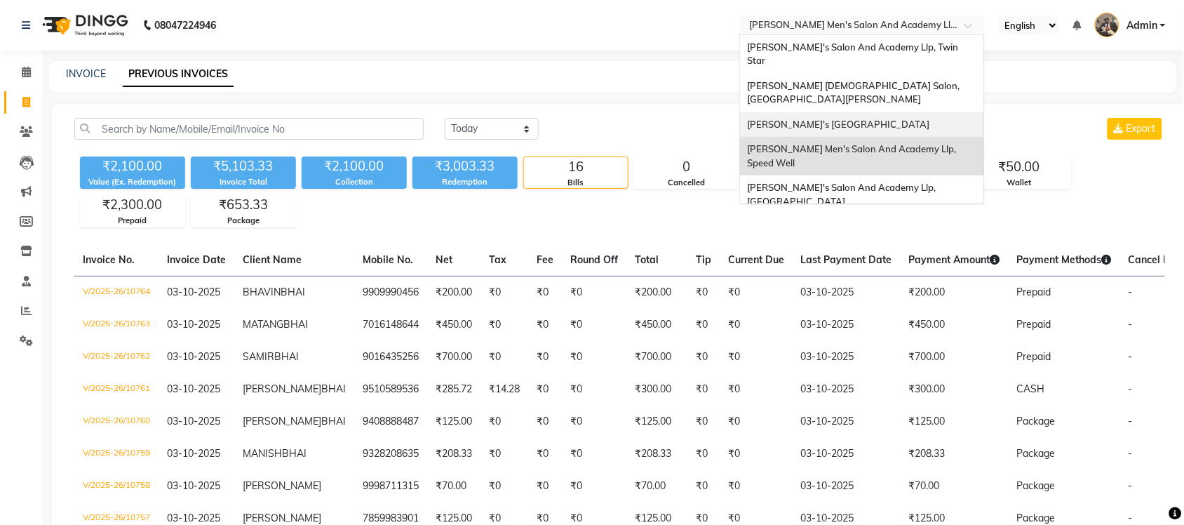
click at [919, 119] on span "[PERSON_NAME]'s [GEOGRAPHIC_DATA]" at bounding box center [838, 124] width 182 height 11
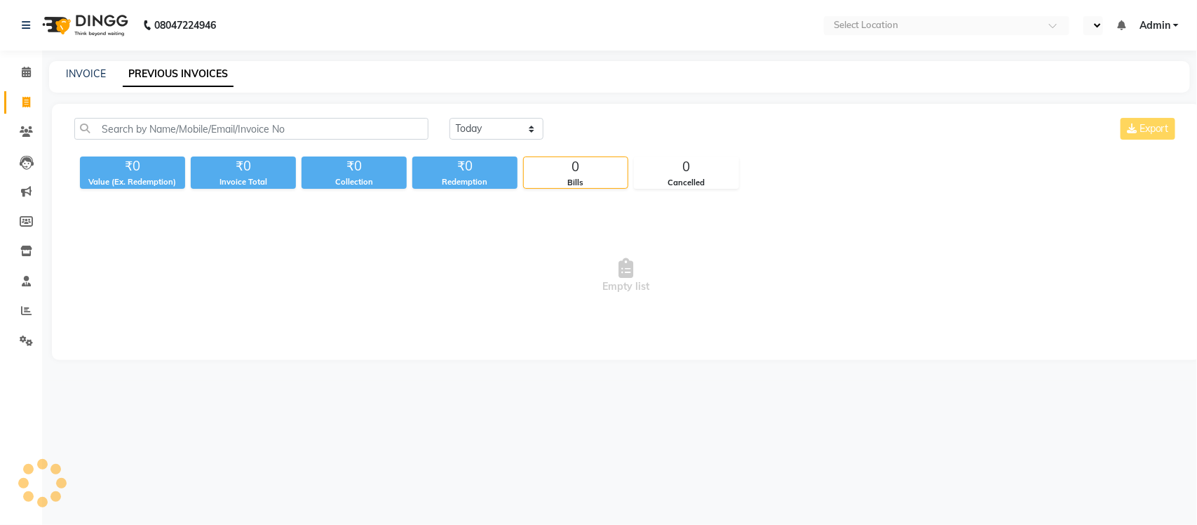
select select "en"
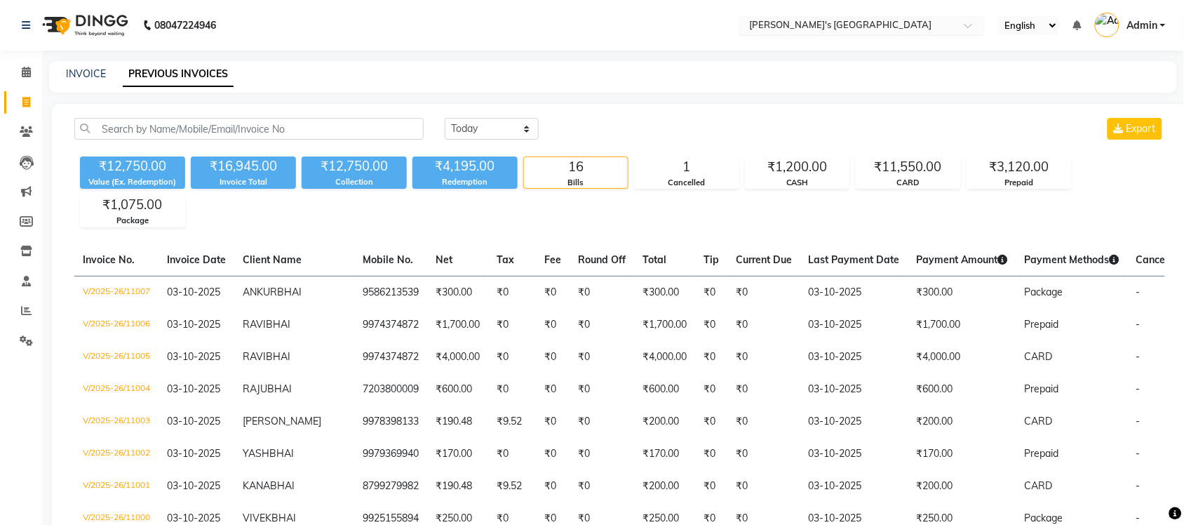
click at [895, 22] on input "text" at bounding box center [847, 27] width 203 height 14
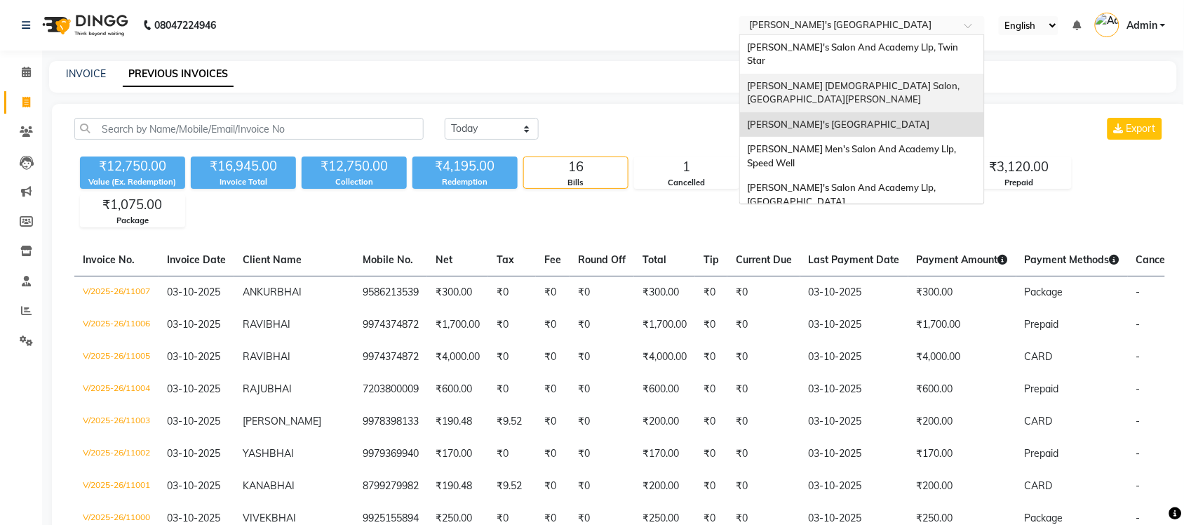
click at [903, 74] on div "[PERSON_NAME] [DEMOGRAPHIC_DATA] Salon, [GEOGRAPHIC_DATA][PERSON_NAME]" at bounding box center [862, 93] width 244 height 39
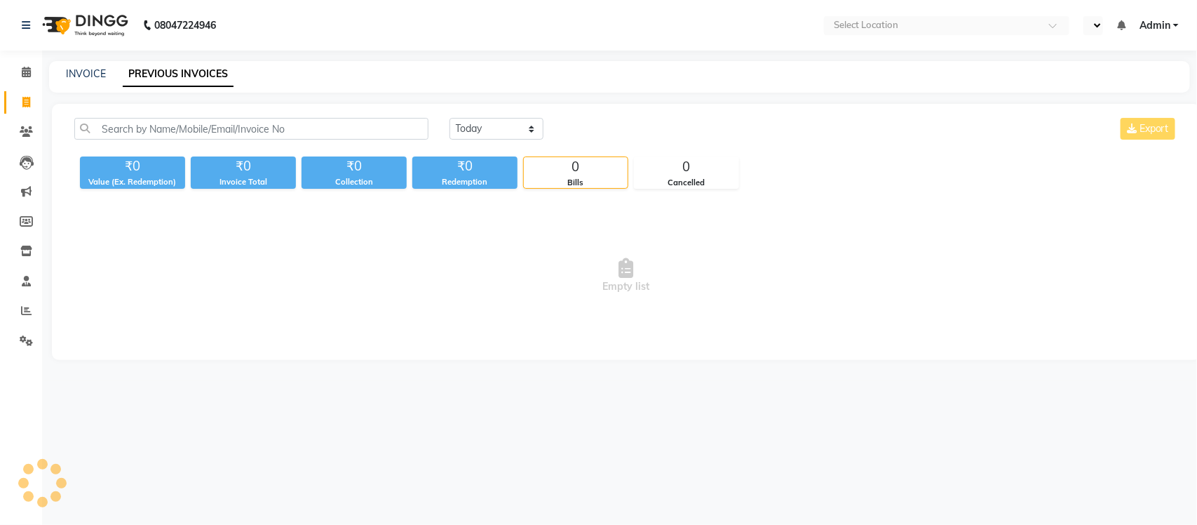
select select "en"
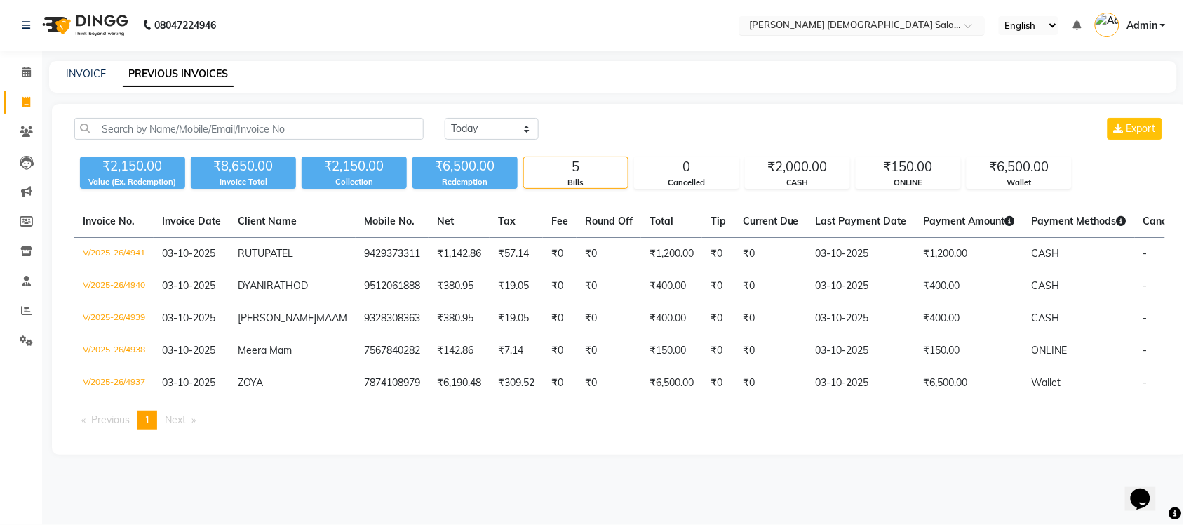
click at [903, 25] on input "text" at bounding box center [847, 27] width 203 height 14
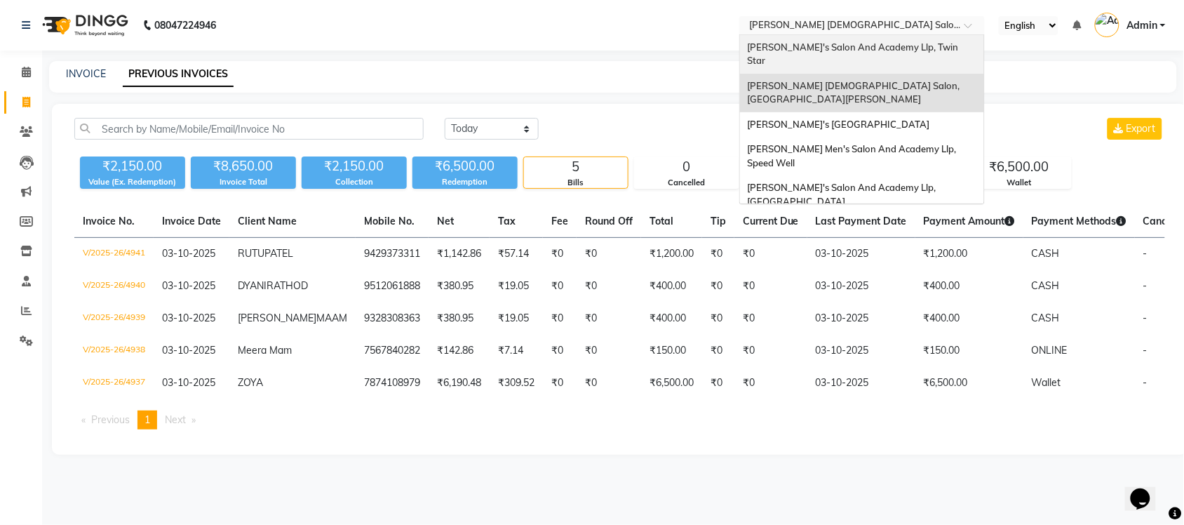
click at [906, 51] on span "[PERSON_NAME]'s Salon And Academy Llp, Twin Star" at bounding box center [853, 53] width 213 height 25
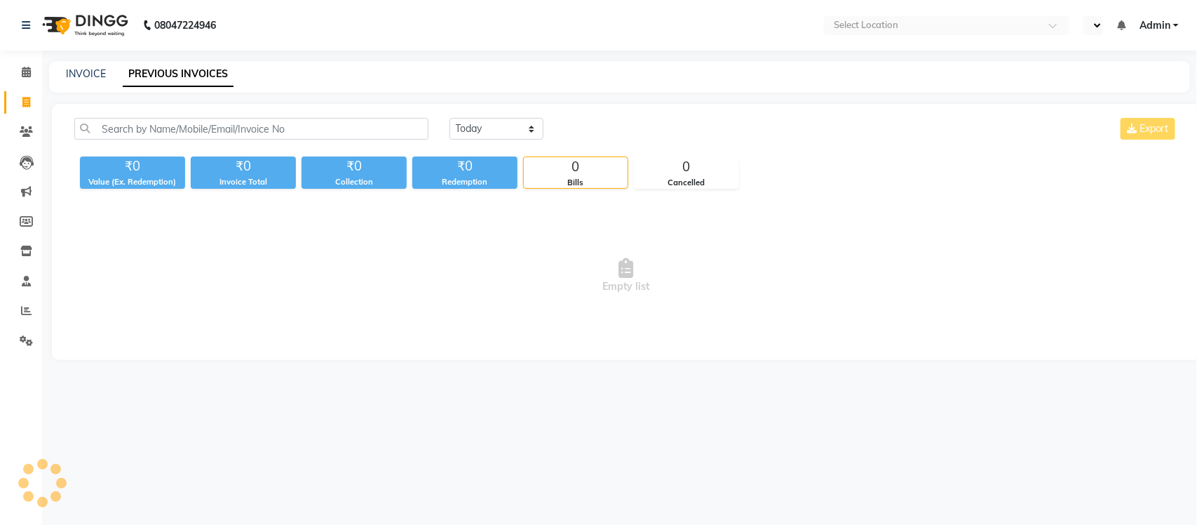
select select "en"
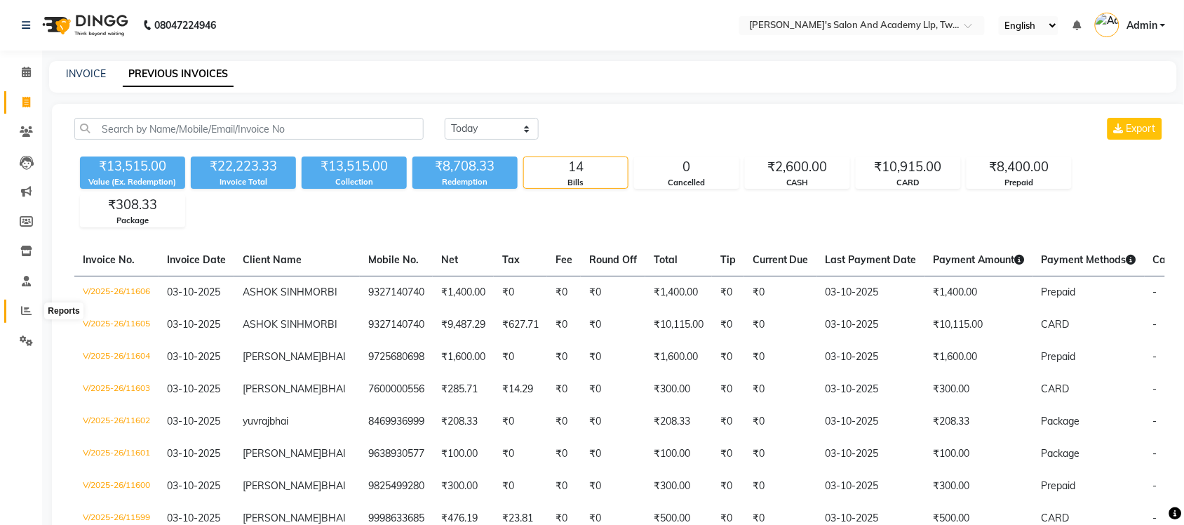
drag, startPoint x: 32, startPoint y: 313, endPoint x: 43, endPoint y: 300, distance: 16.4
click at [32, 313] on span at bounding box center [26, 311] width 25 height 16
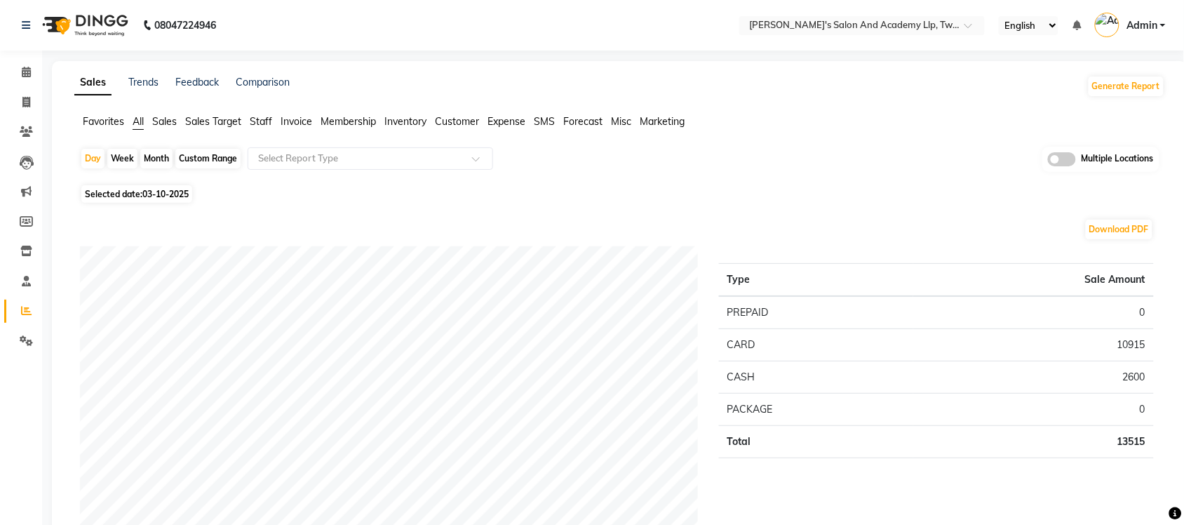
click at [1068, 155] on span at bounding box center [1062, 159] width 28 height 14
click at [1048, 161] on input "checkbox" at bounding box center [1048, 161] width 0 height 0
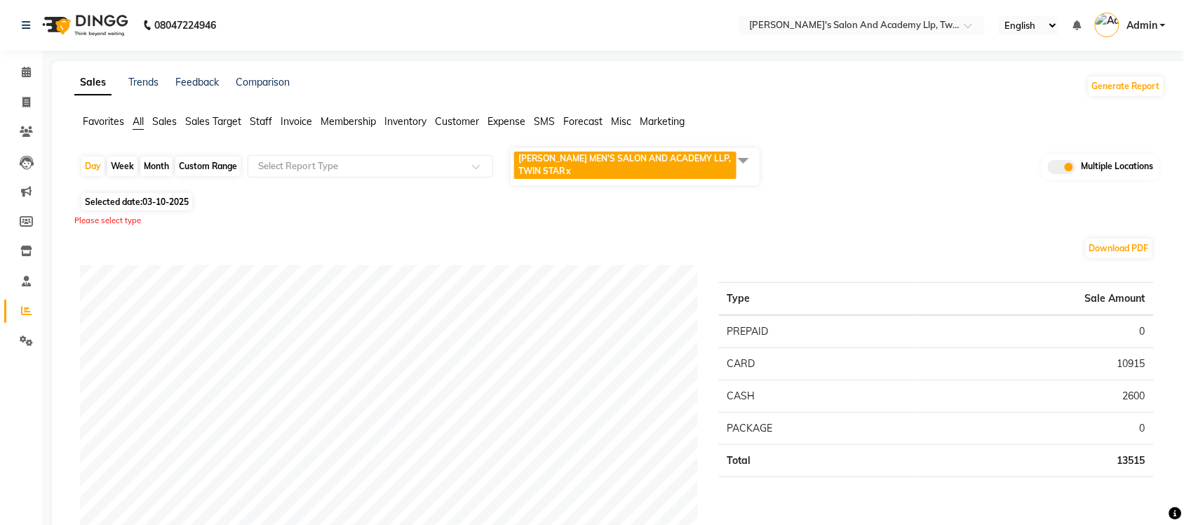
click at [748, 155] on span at bounding box center [743, 160] width 28 height 27
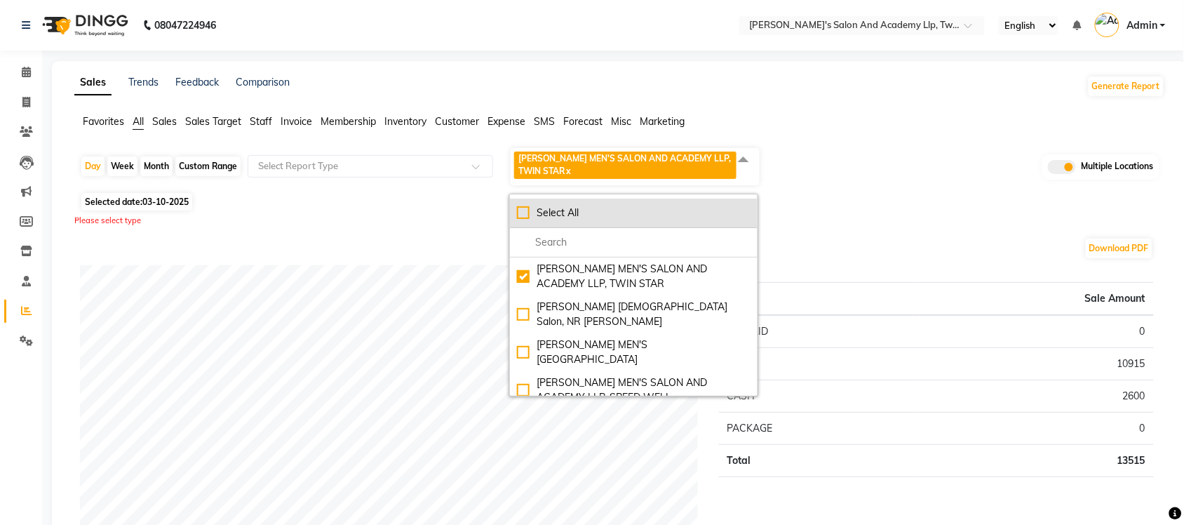
click at [513, 208] on li "Select All" at bounding box center [634, 212] width 248 height 29
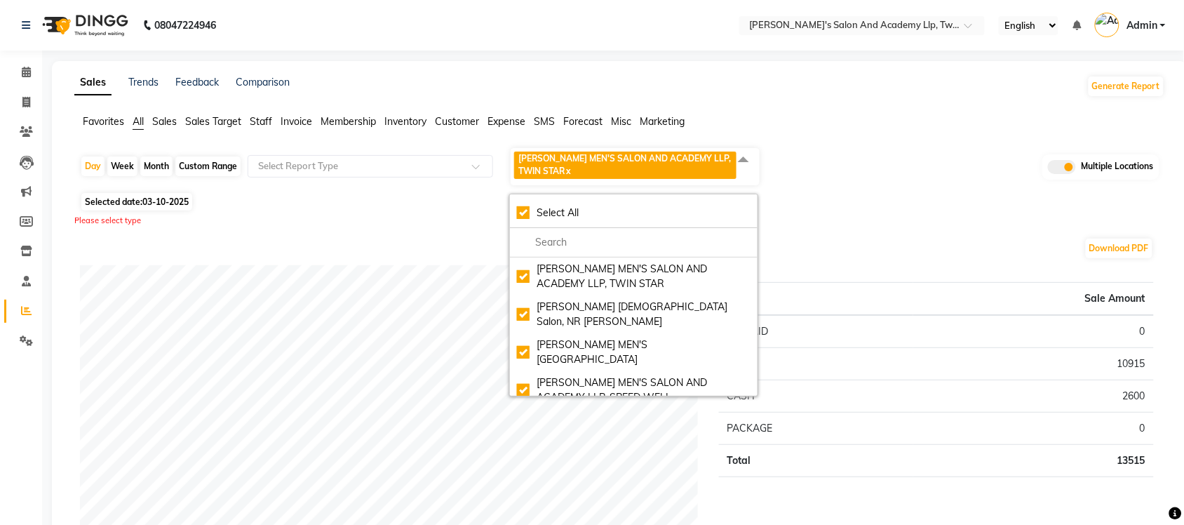
checkbox input "true"
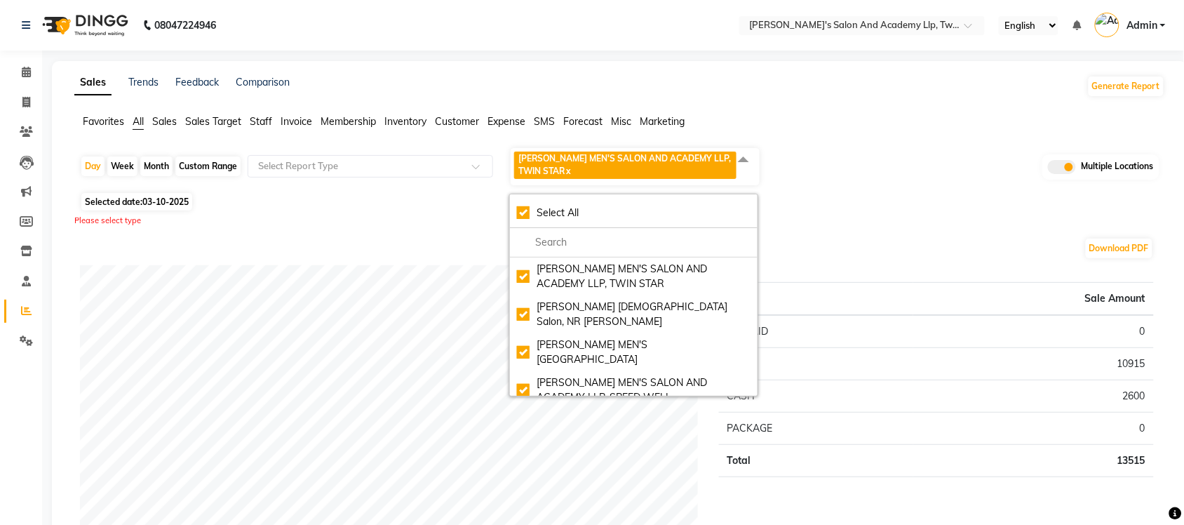
checkbox input "true"
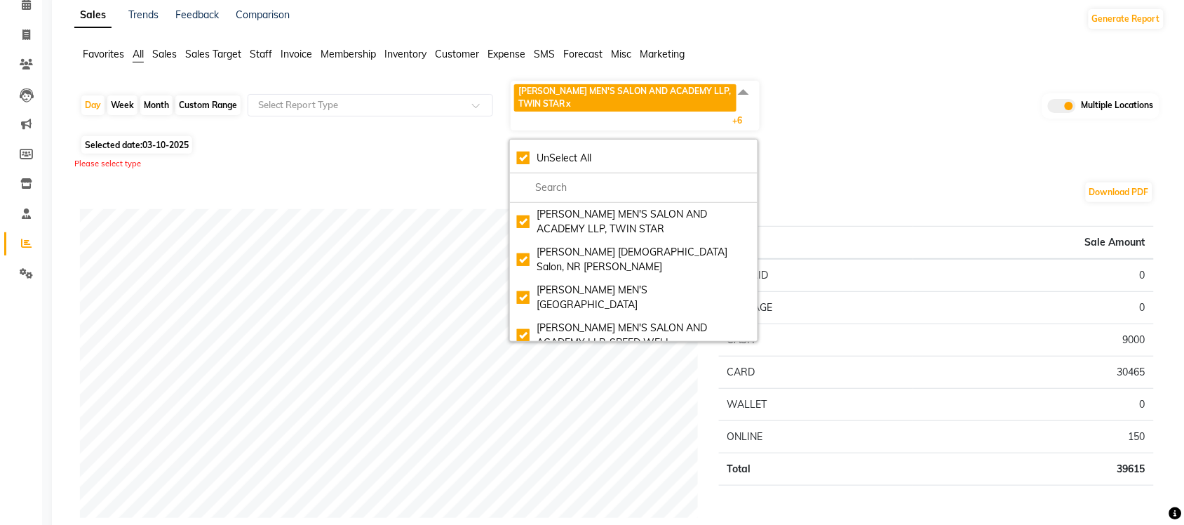
scroll to position [175, 0]
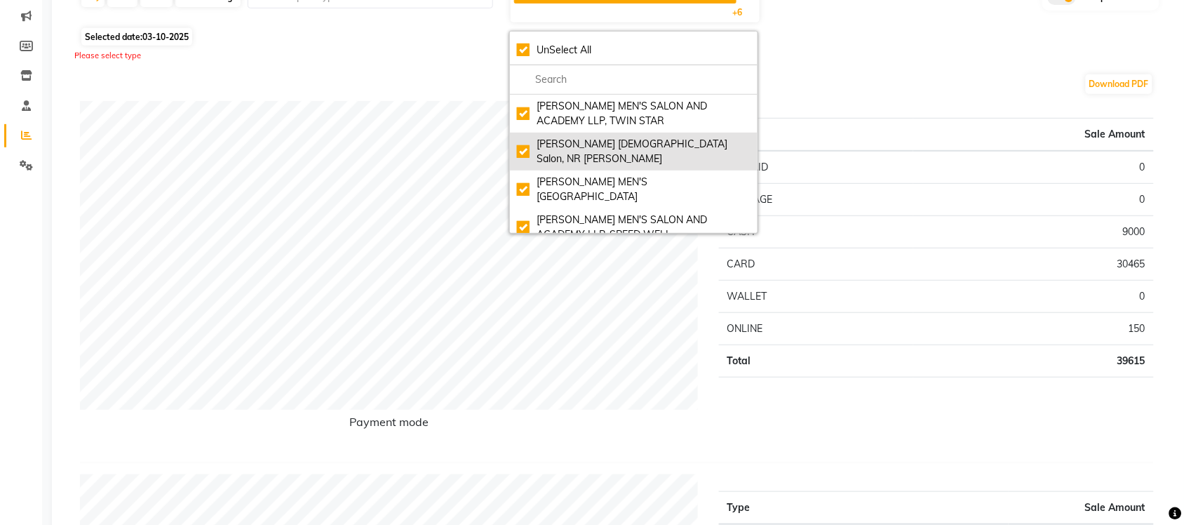
click at [532, 144] on div "Elaine Ladies Salon, NR Balaji Hall" at bounding box center [634, 151] width 234 height 29
checkbox input "false"
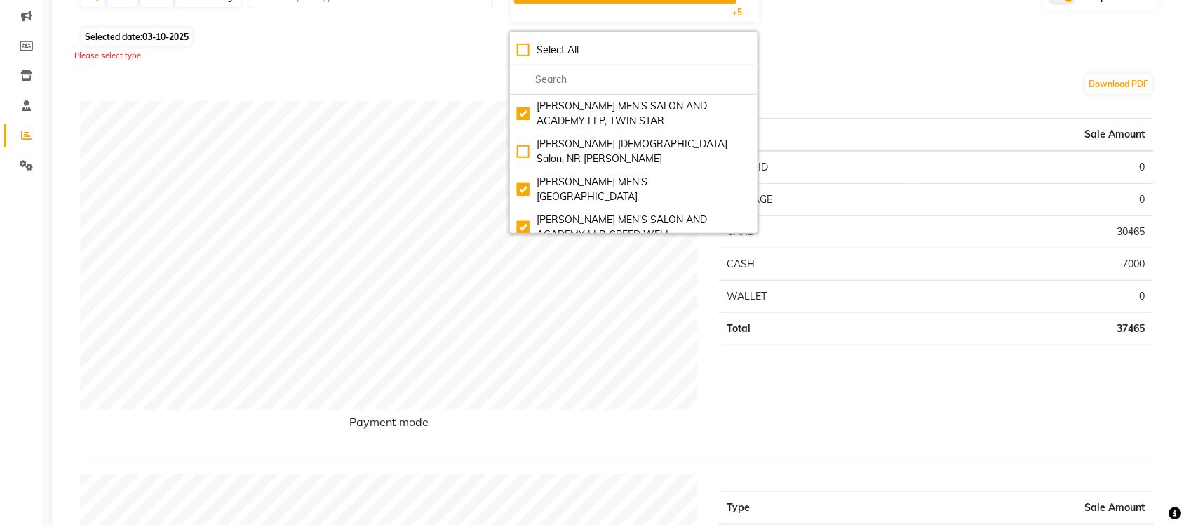
click at [440, 88] on div "Download PDF" at bounding box center [617, 84] width 1074 height 22
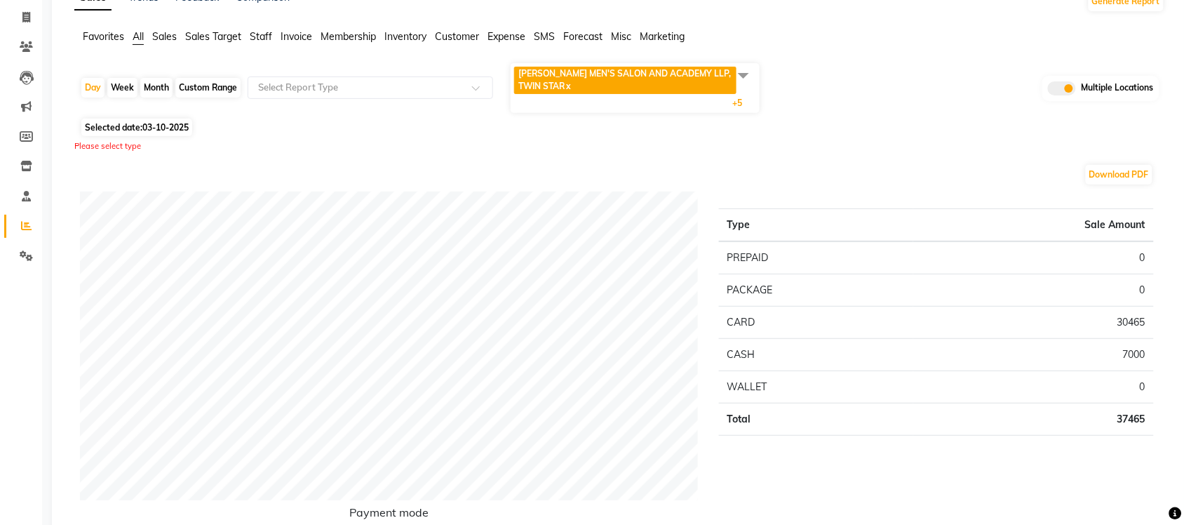
scroll to position [0, 0]
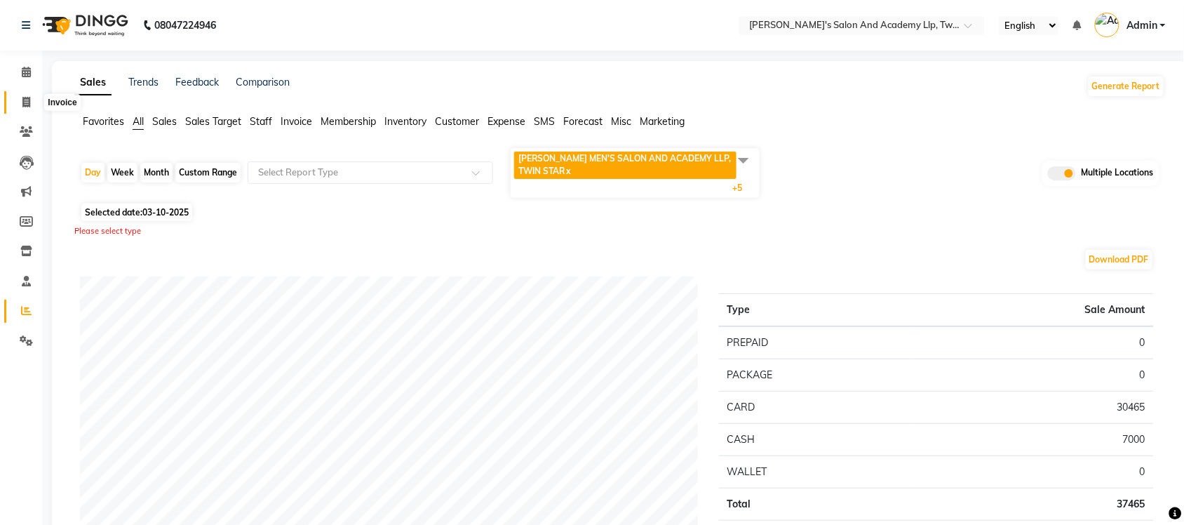
click at [25, 97] on icon at bounding box center [26, 102] width 8 height 11
select select "service"
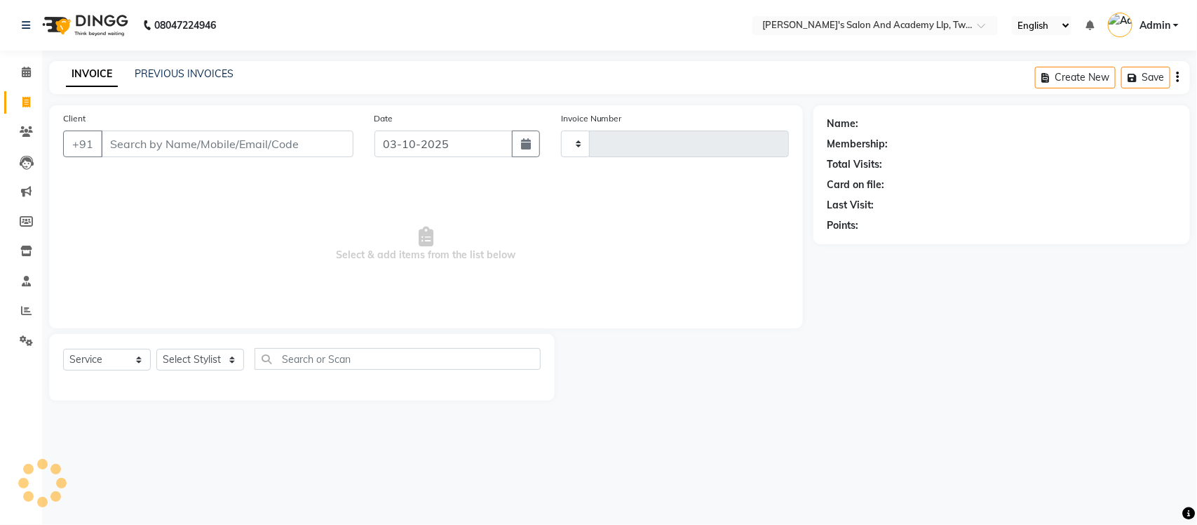
type input "11607"
select select "6985"
click at [147, 72] on link "PREVIOUS INVOICES" at bounding box center [184, 73] width 99 height 13
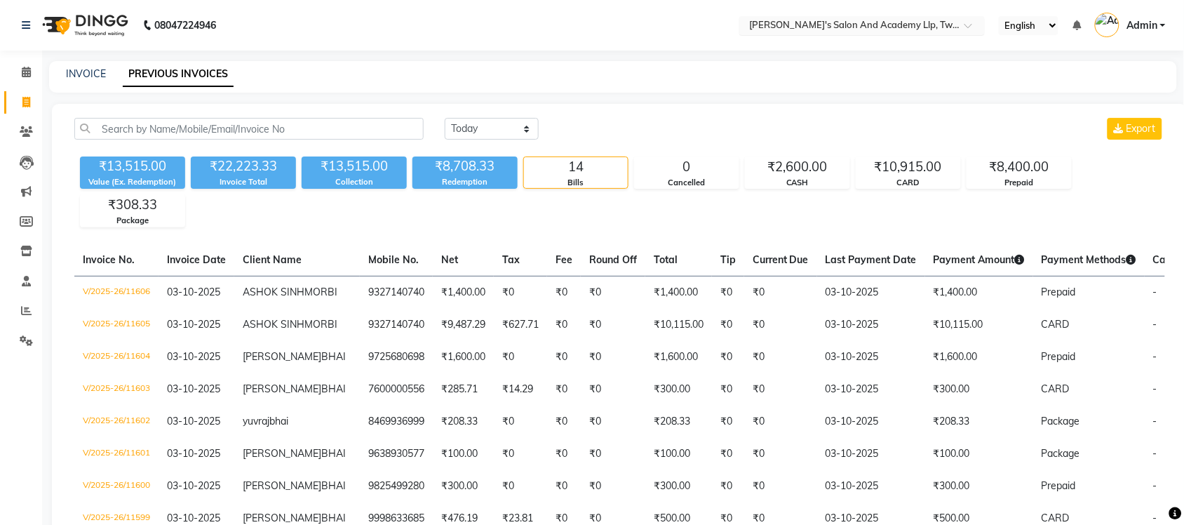
click at [868, 27] on input "text" at bounding box center [847, 27] width 203 height 14
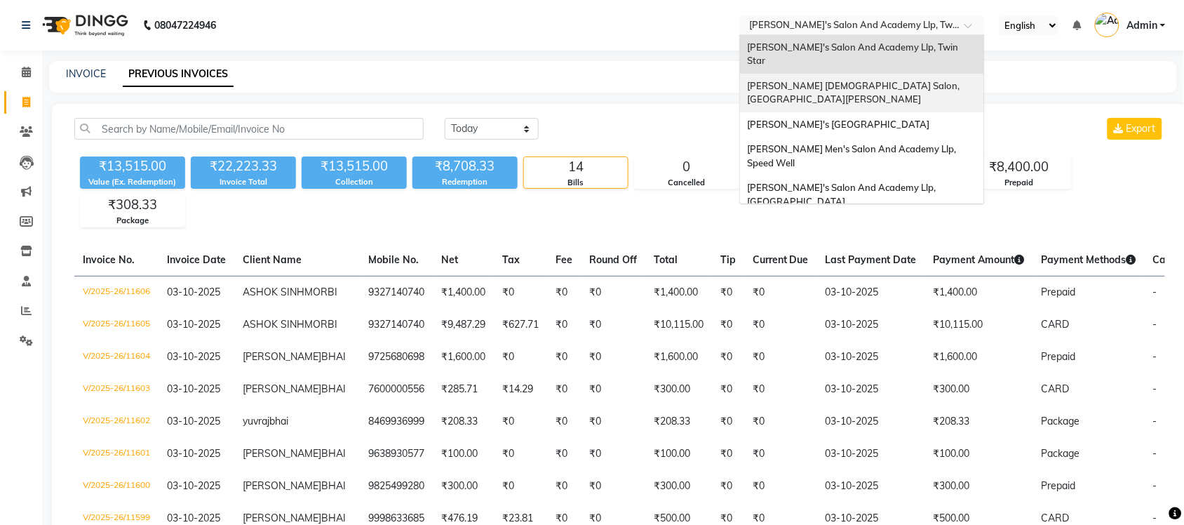
click at [877, 80] on span "[PERSON_NAME] [DEMOGRAPHIC_DATA] Salon, [GEOGRAPHIC_DATA][PERSON_NAME]" at bounding box center [854, 92] width 215 height 25
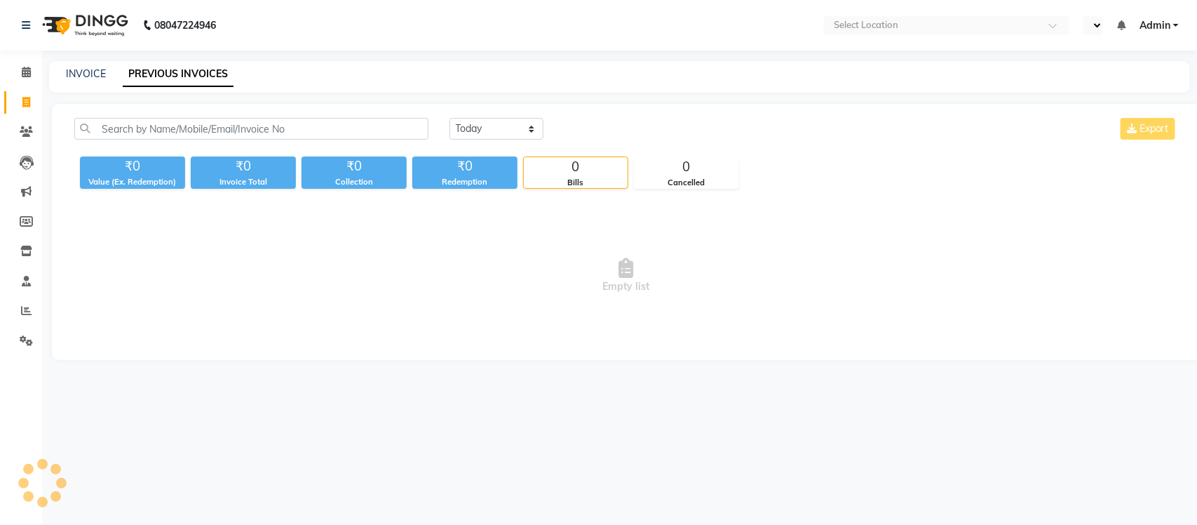
select select "en"
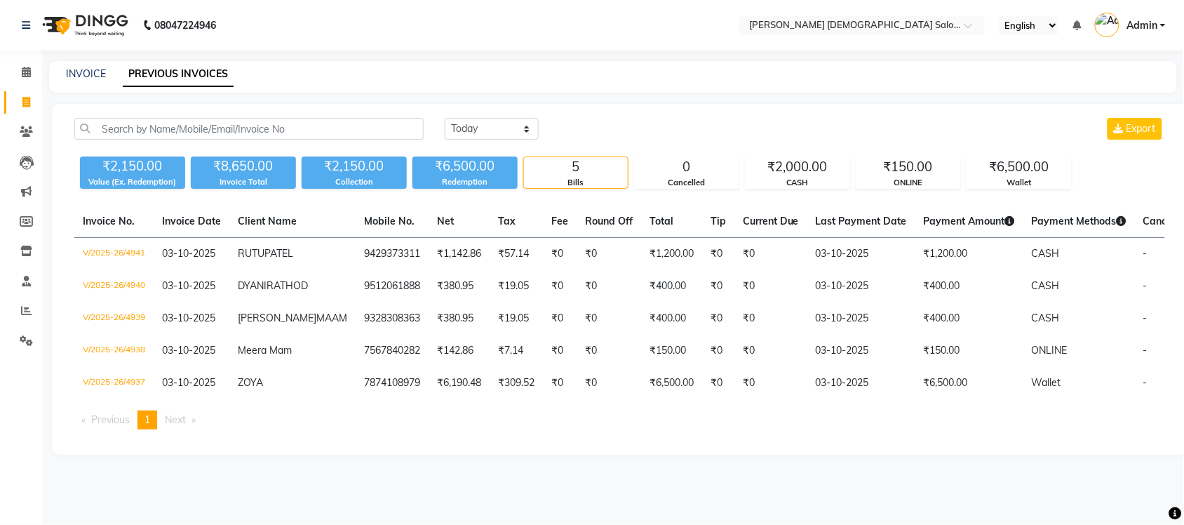
click at [445, 67] on div "INVOICE PREVIOUS INVOICES" at bounding box center [604, 74] width 1111 height 15
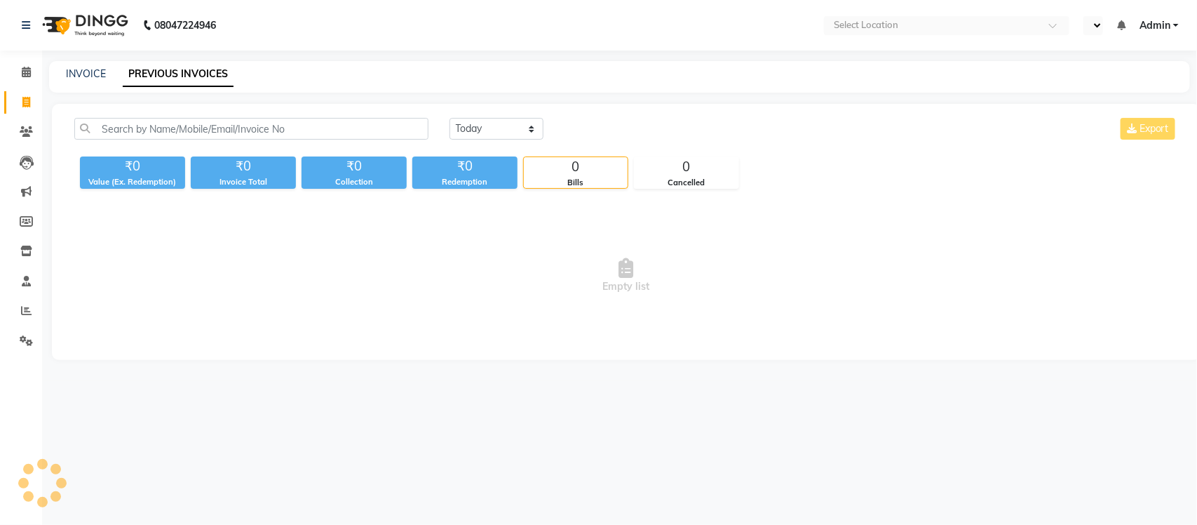
select select "en"
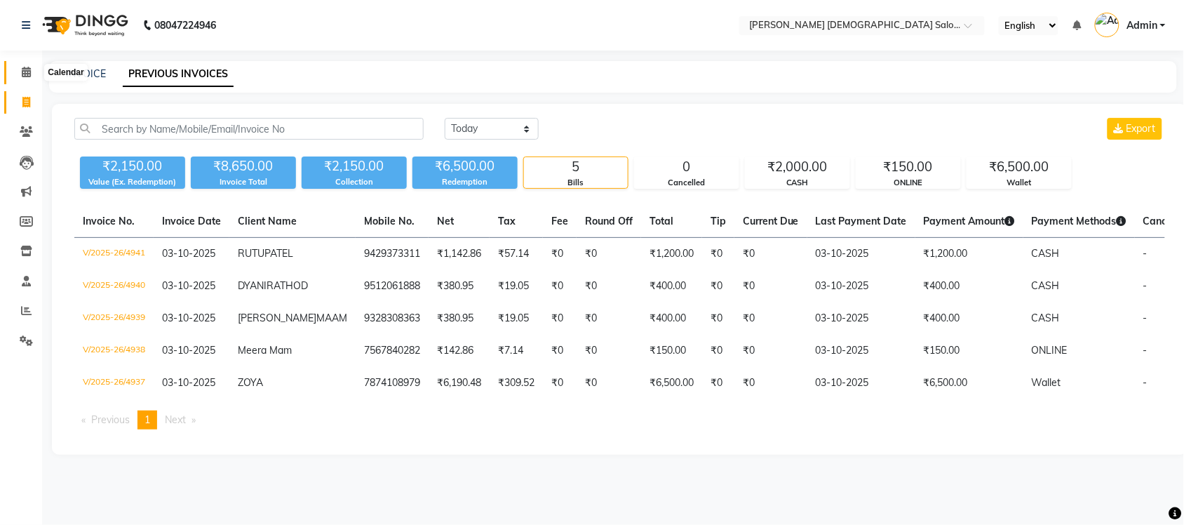
click at [29, 72] on icon at bounding box center [26, 72] width 9 height 11
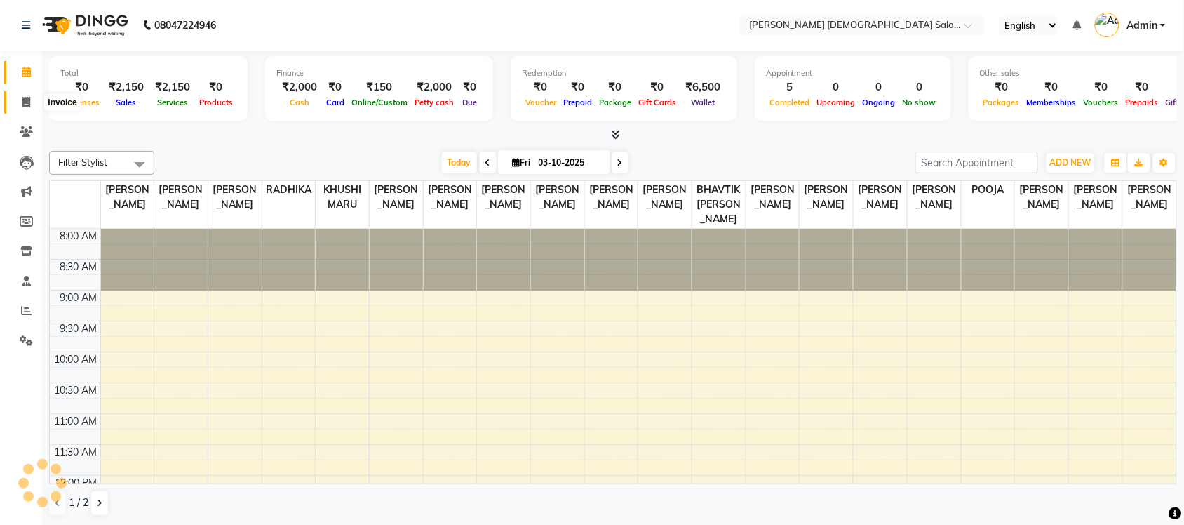
click at [22, 99] on icon at bounding box center [26, 102] width 8 height 11
select select "service"
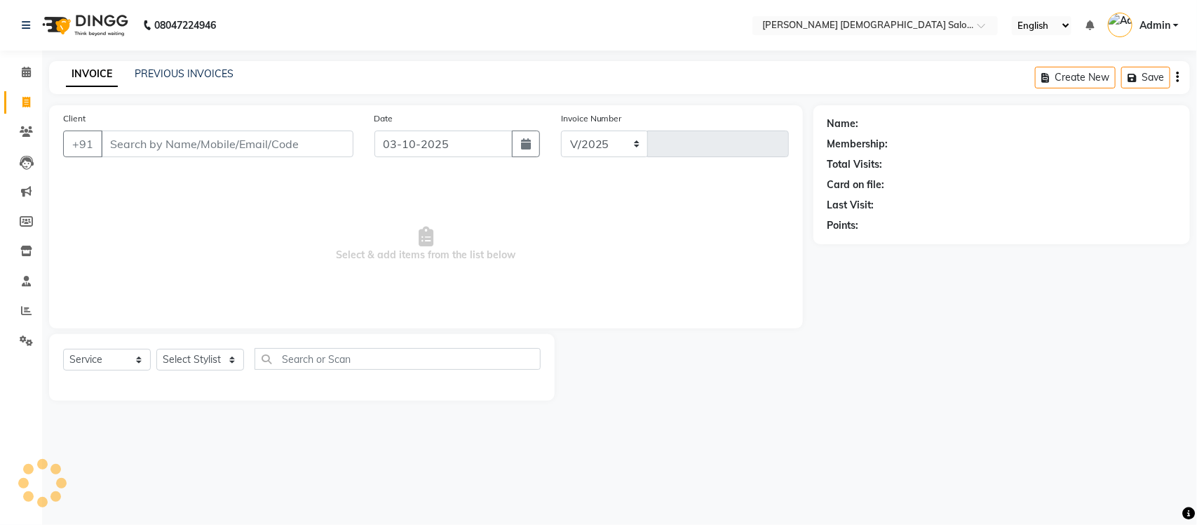
select select "7542"
type input "4942"
click at [177, 72] on link "PREVIOUS INVOICES" at bounding box center [184, 73] width 99 height 13
